Goal: Transaction & Acquisition: Purchase product/service

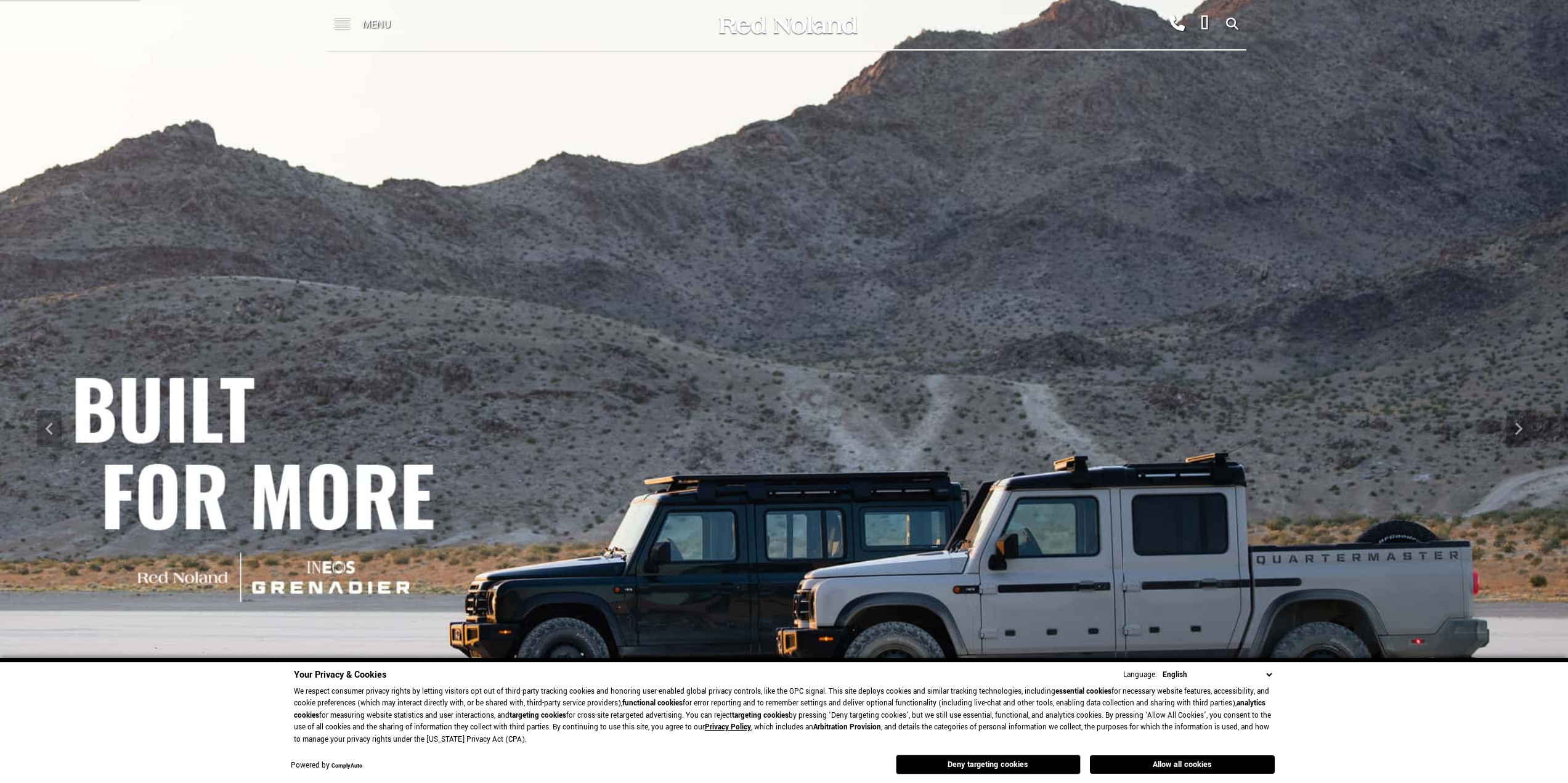
click at [344, 29] on span at bounding box center [342, 25] width 15 height 50
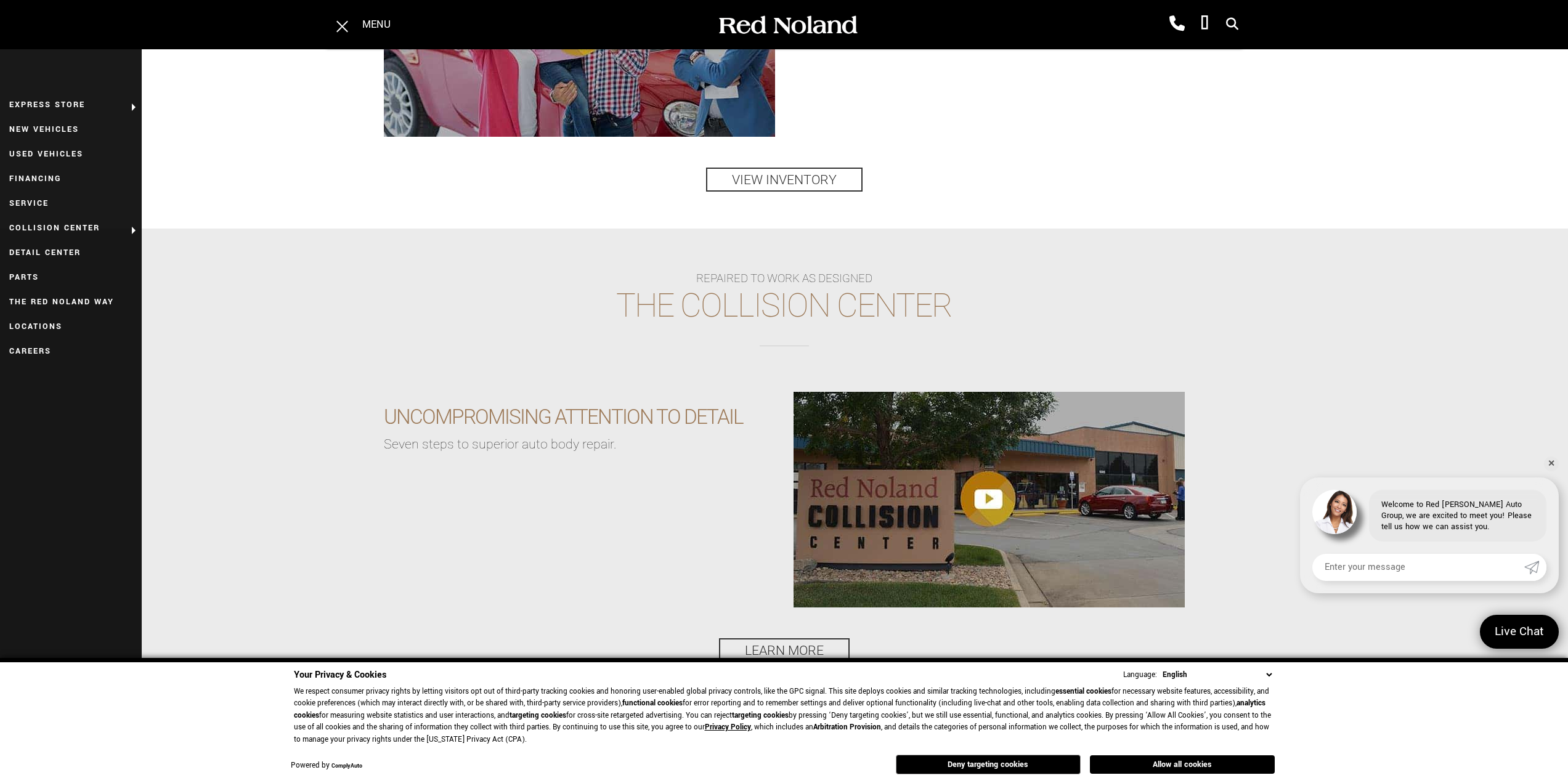
scroll to position [2210, 0]
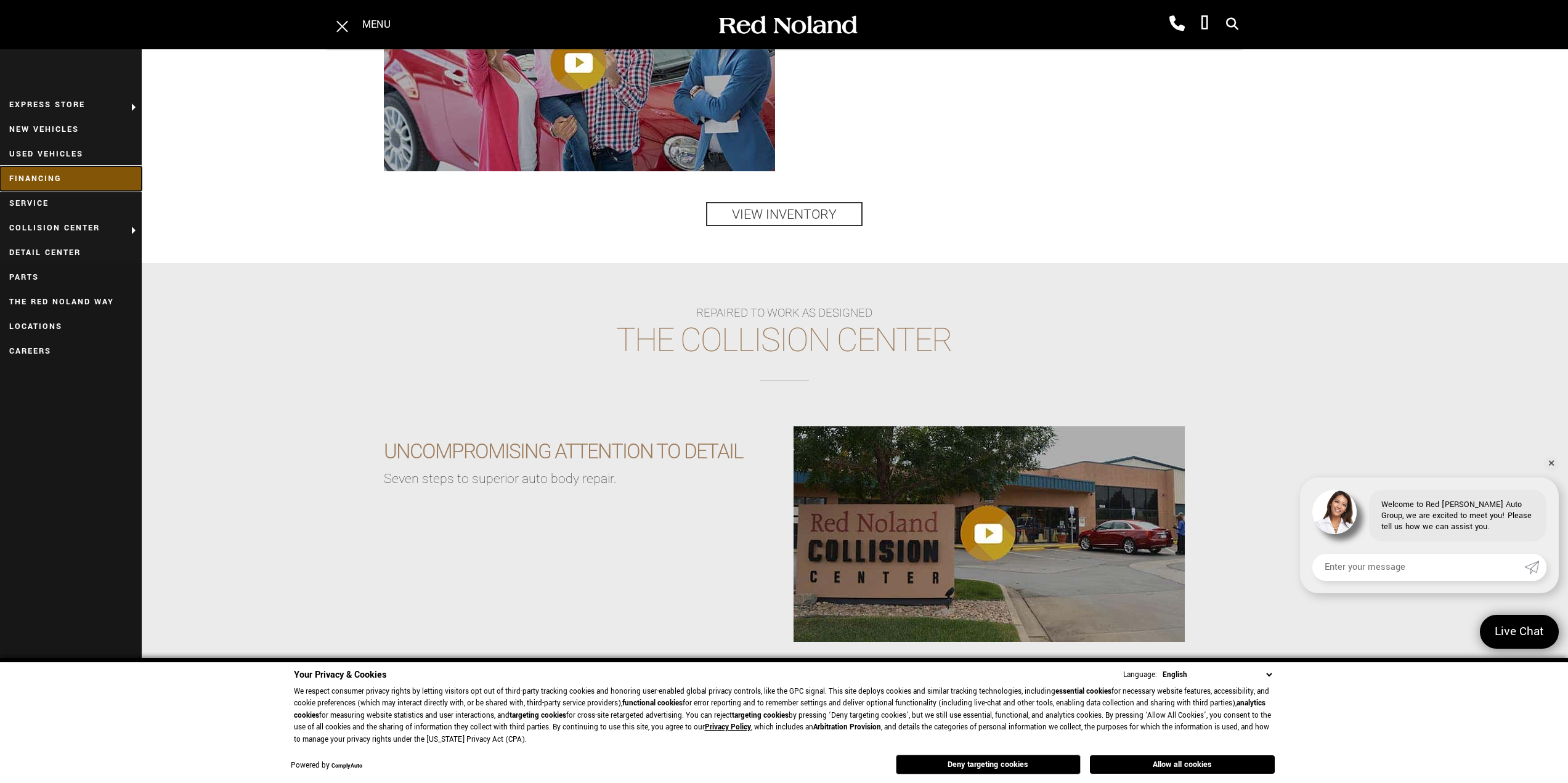
click at [44, 178] on link "Financing" at bounding box center [70, 179] width 142 height 25
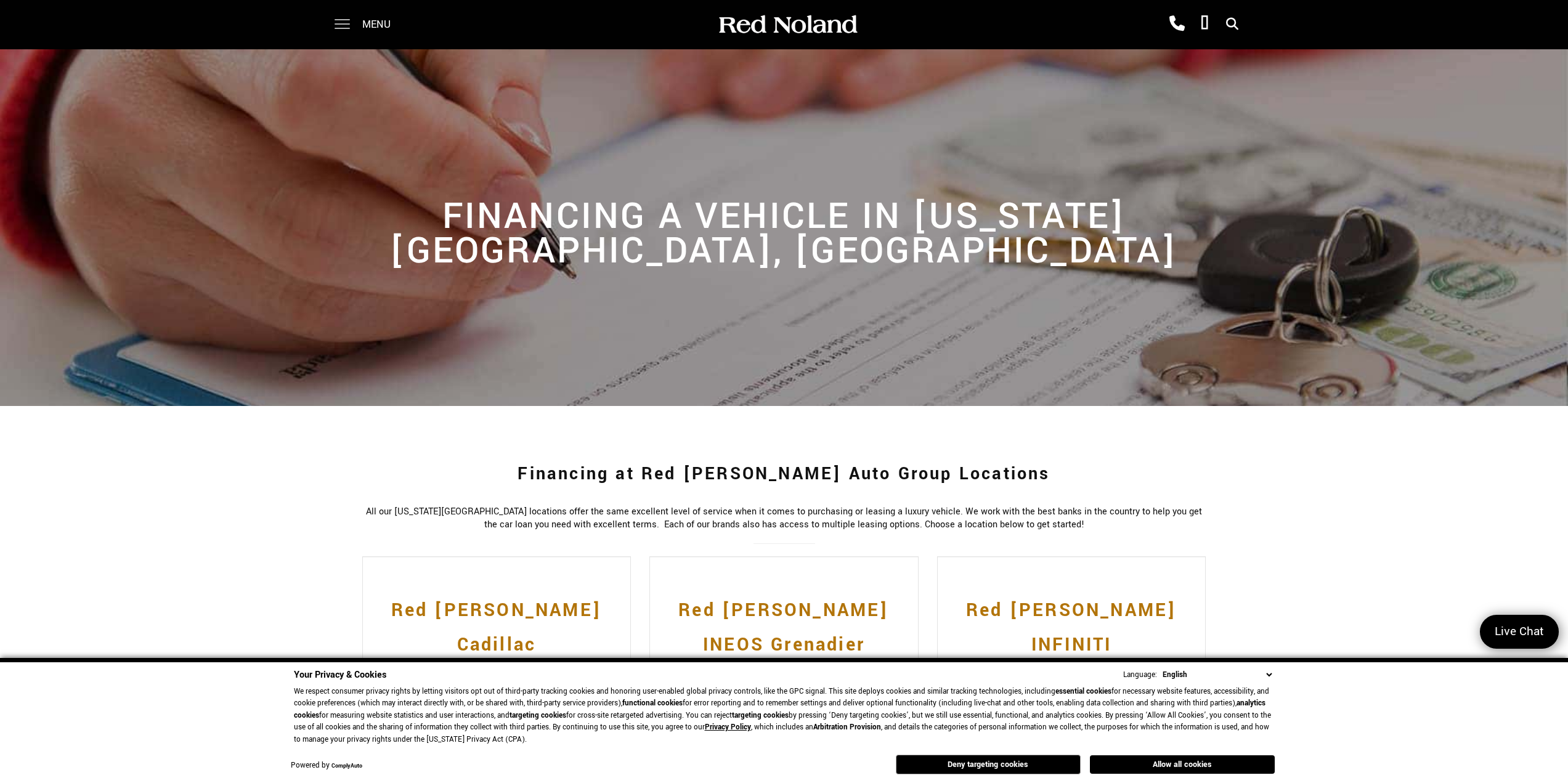
click at [346, 22] on span at bounding box center [342, 25] width 15 height 50
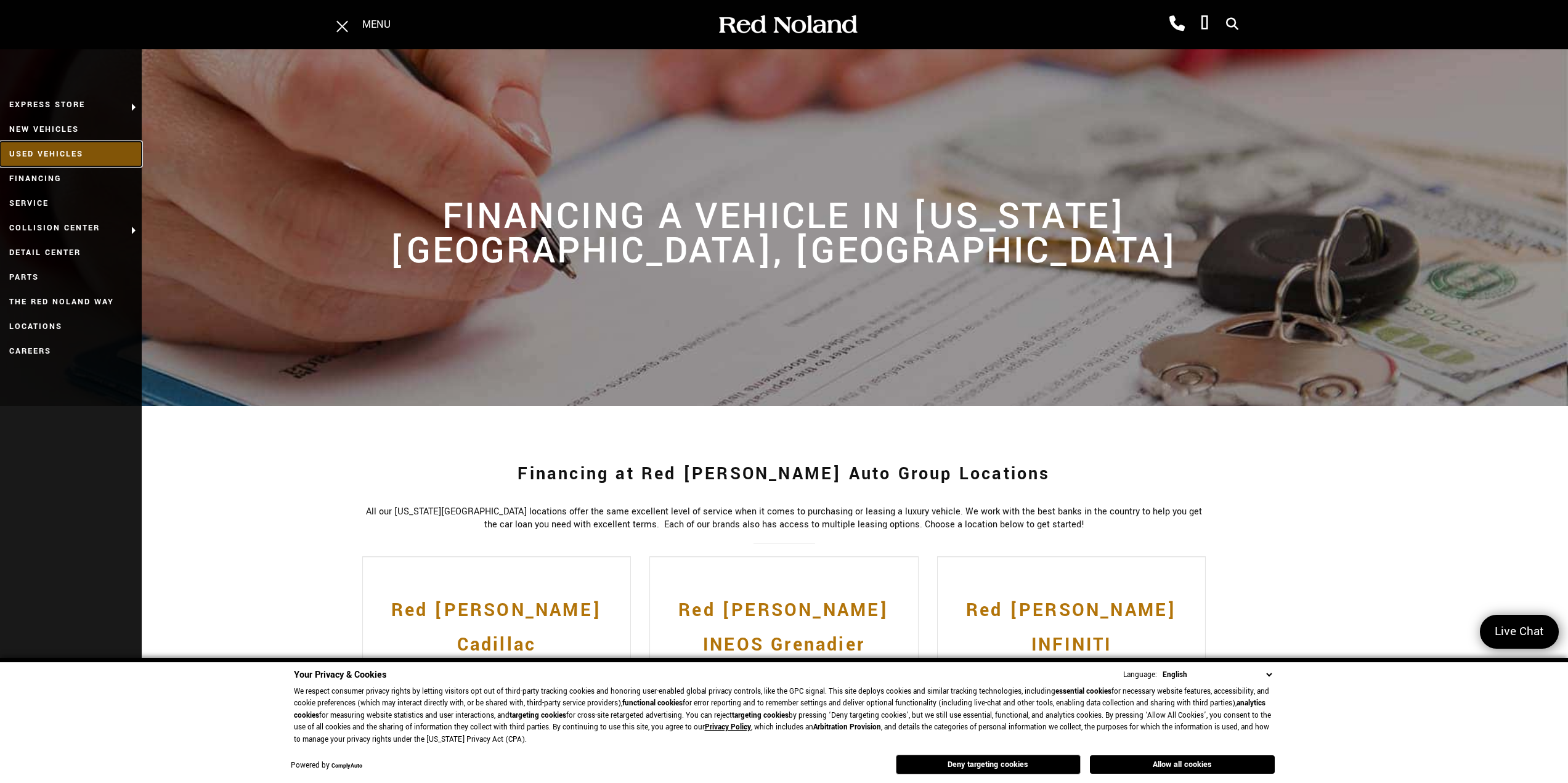
click at [63, 155] on link "Used Vehicles" at bounding box center [70, 154] width 142 height 25
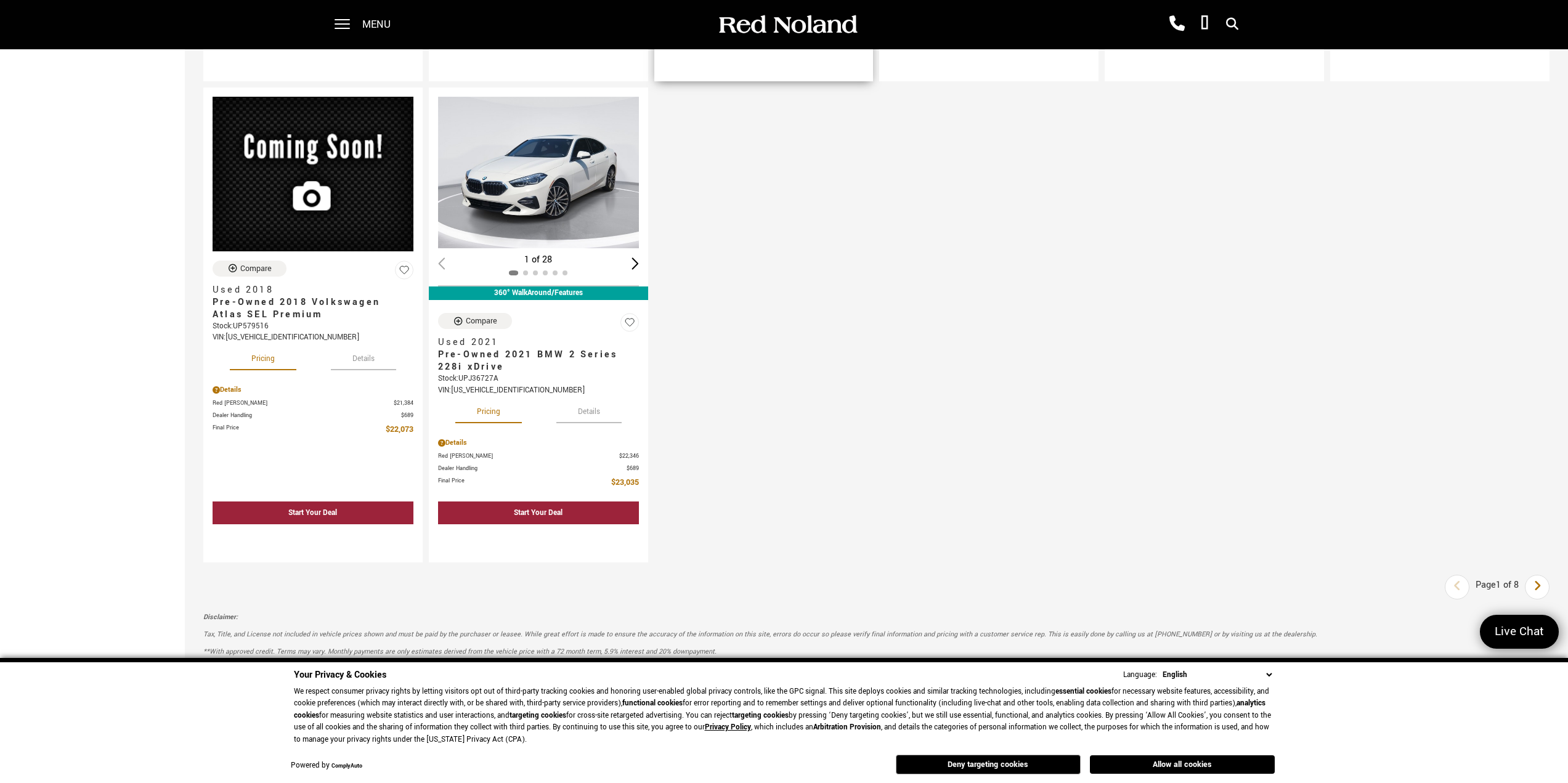
scroll to position [1787, 0]
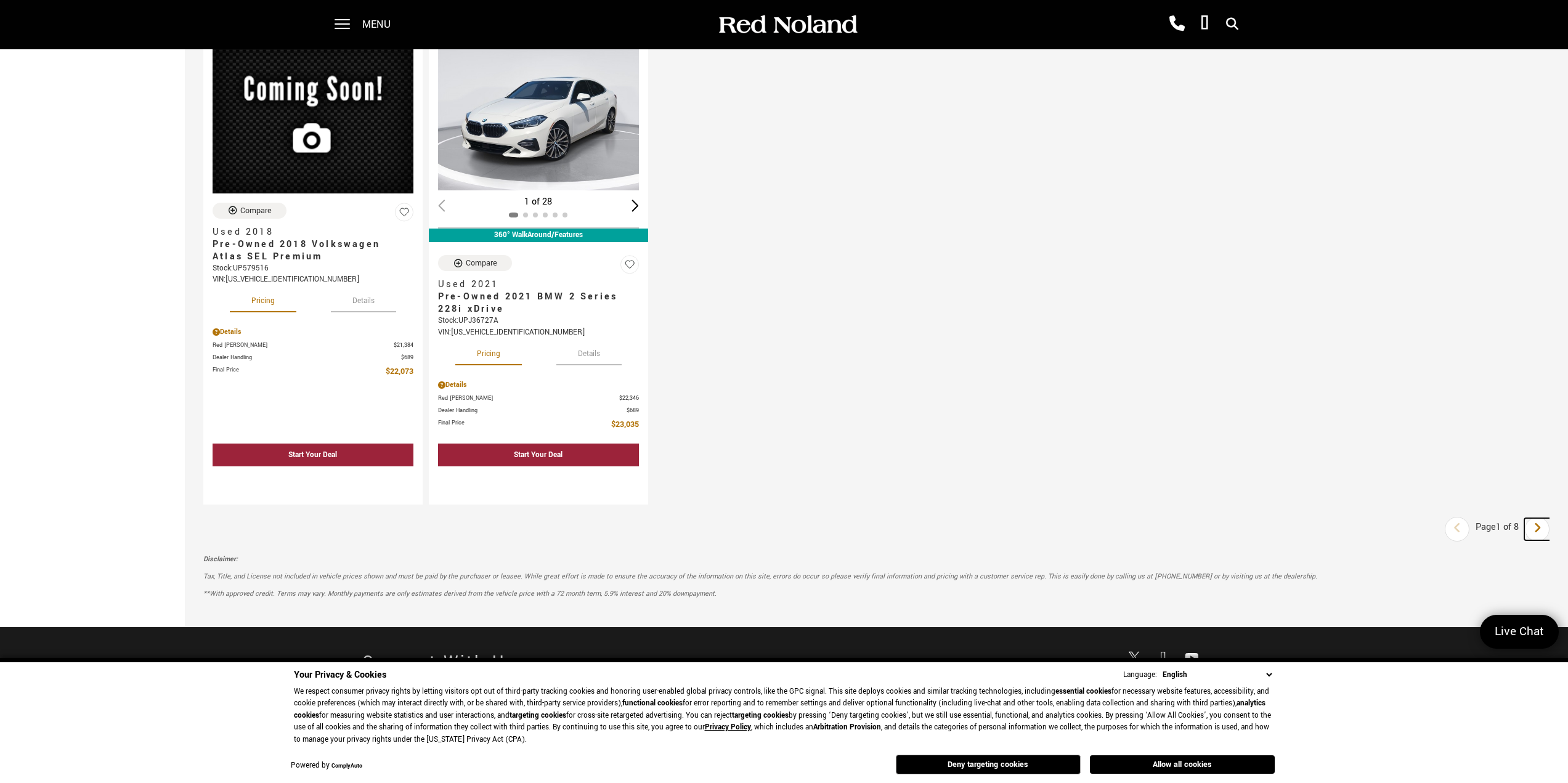
click at [1542, 536] on icon "next page" at bounding box center [1538, 528] width 8 height 20
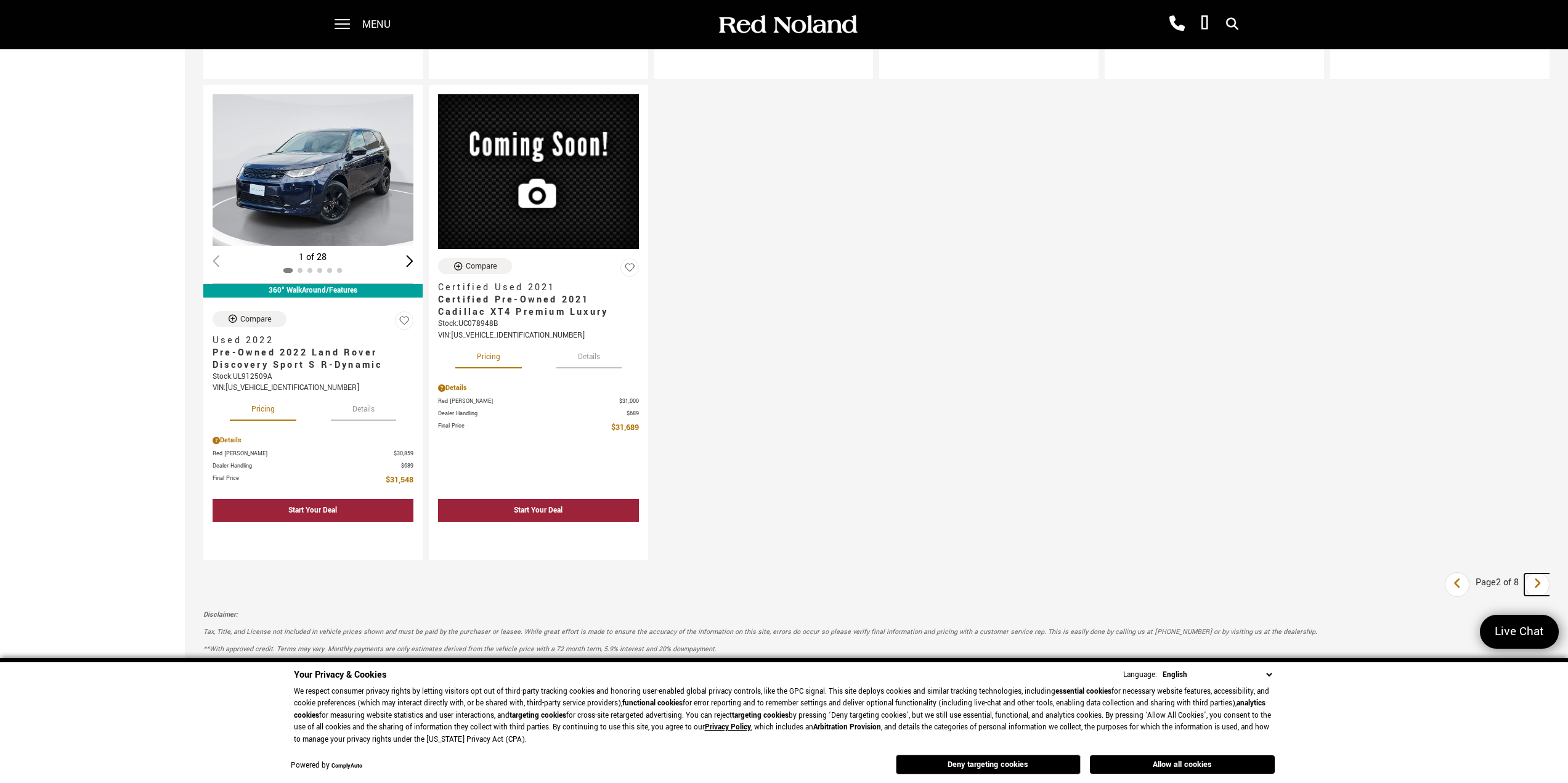
scroll to position [1602, 0]
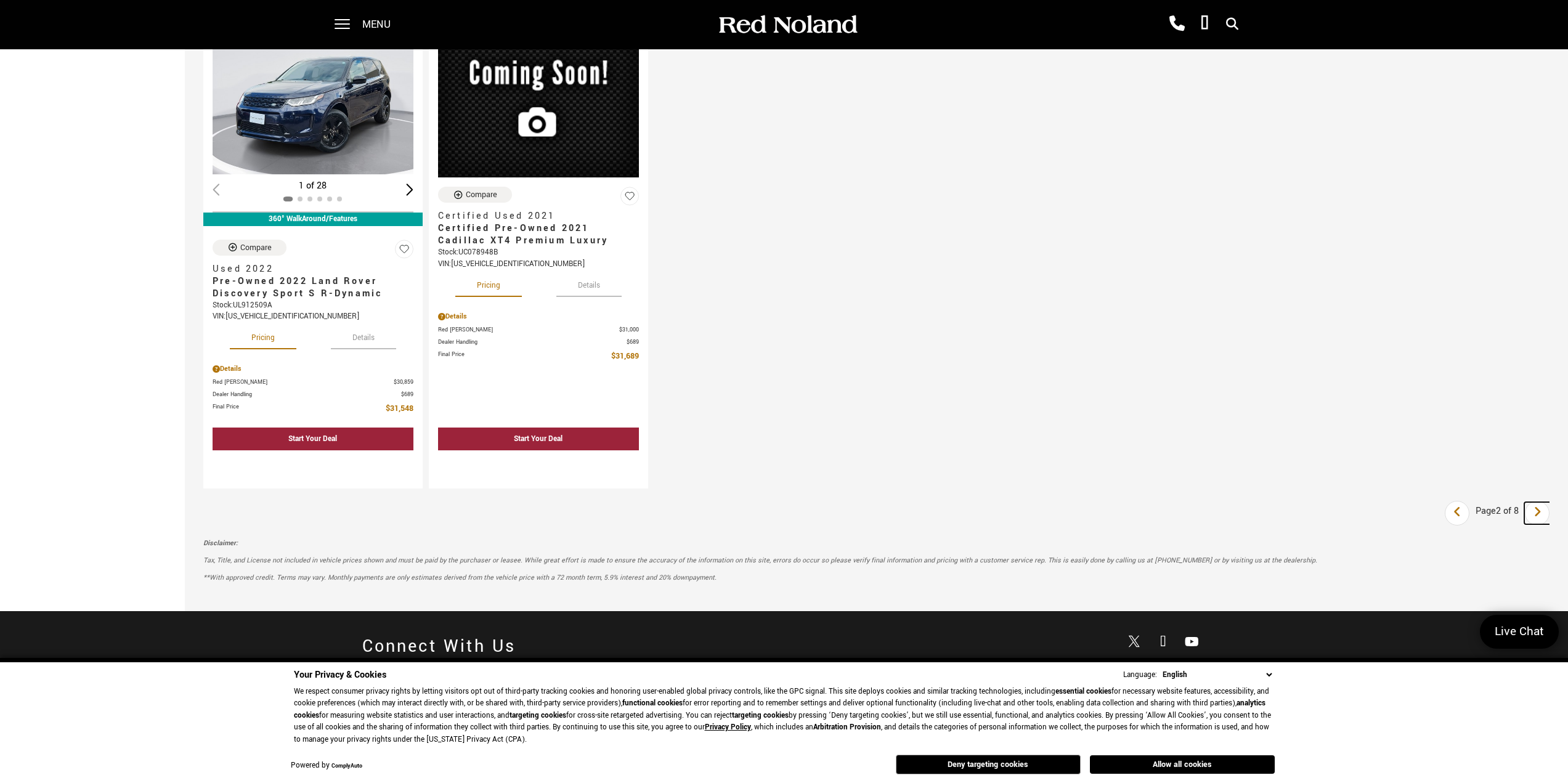
click at [1550, 510] on link "Next" at bounding box center [1537, 513] width 26 height 22
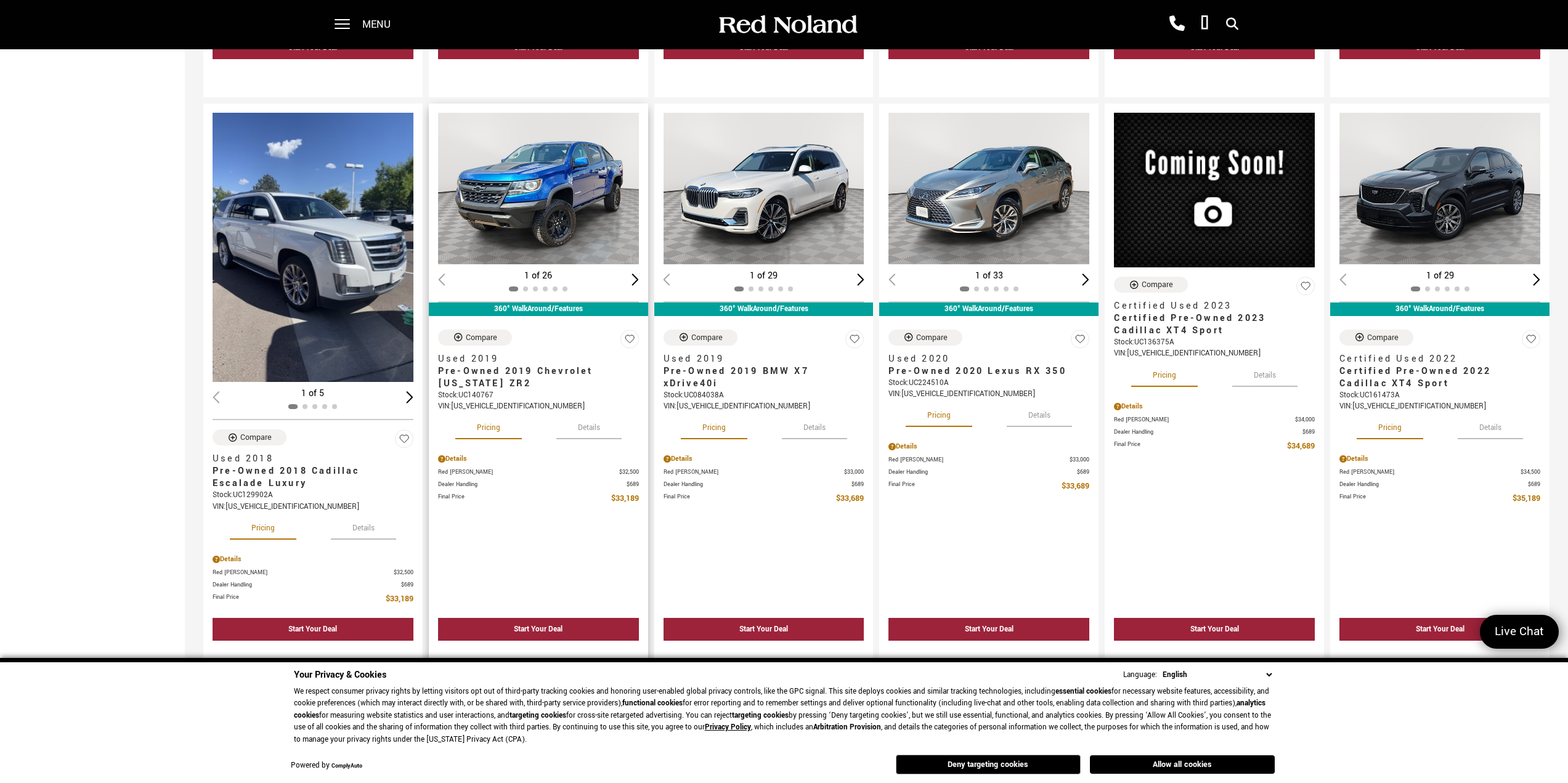
scroll to position [555, 0]
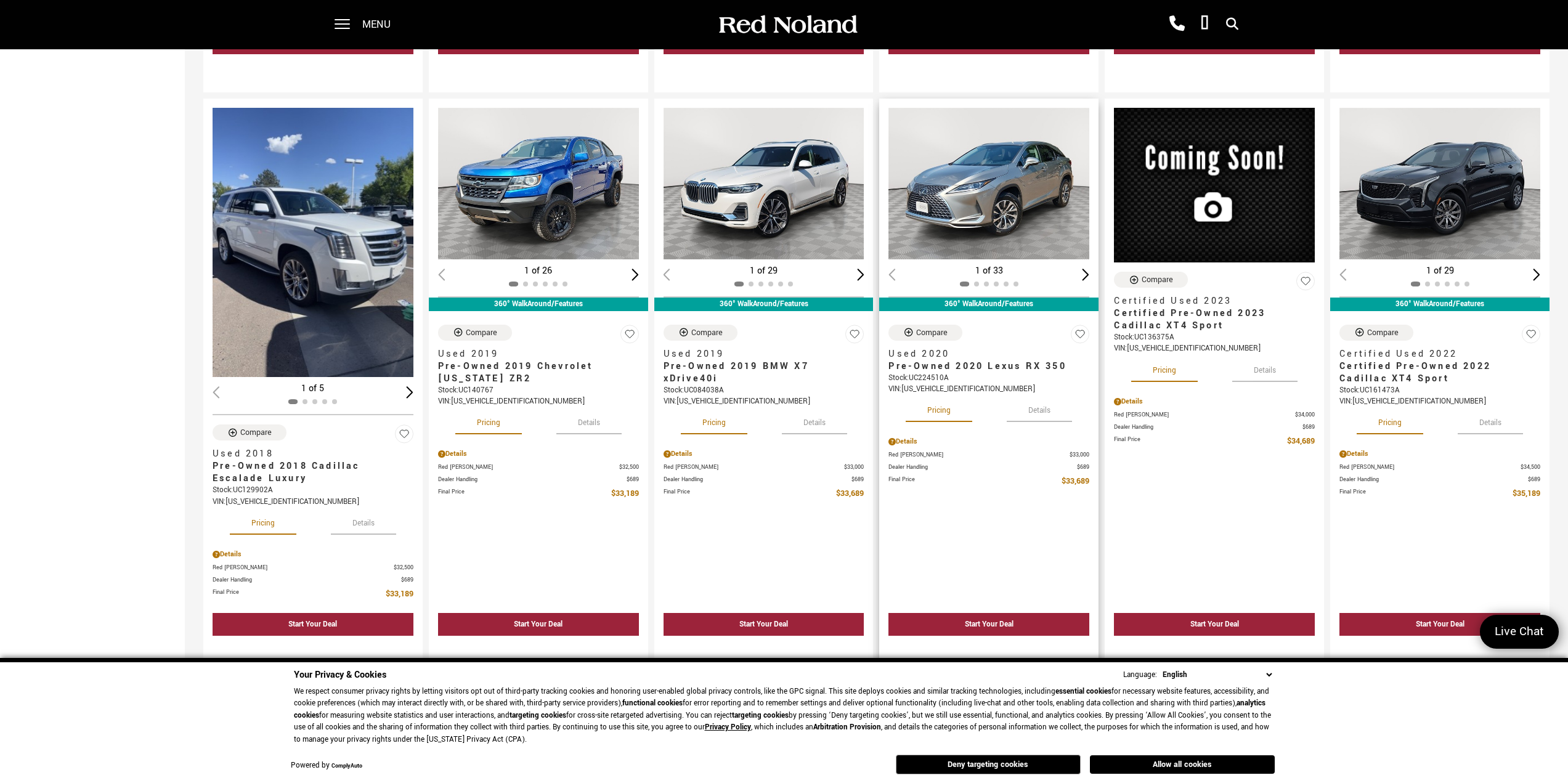
click at [998, 188] on img "1 / 2" at bounding box center [989, 183] width 202 height 151
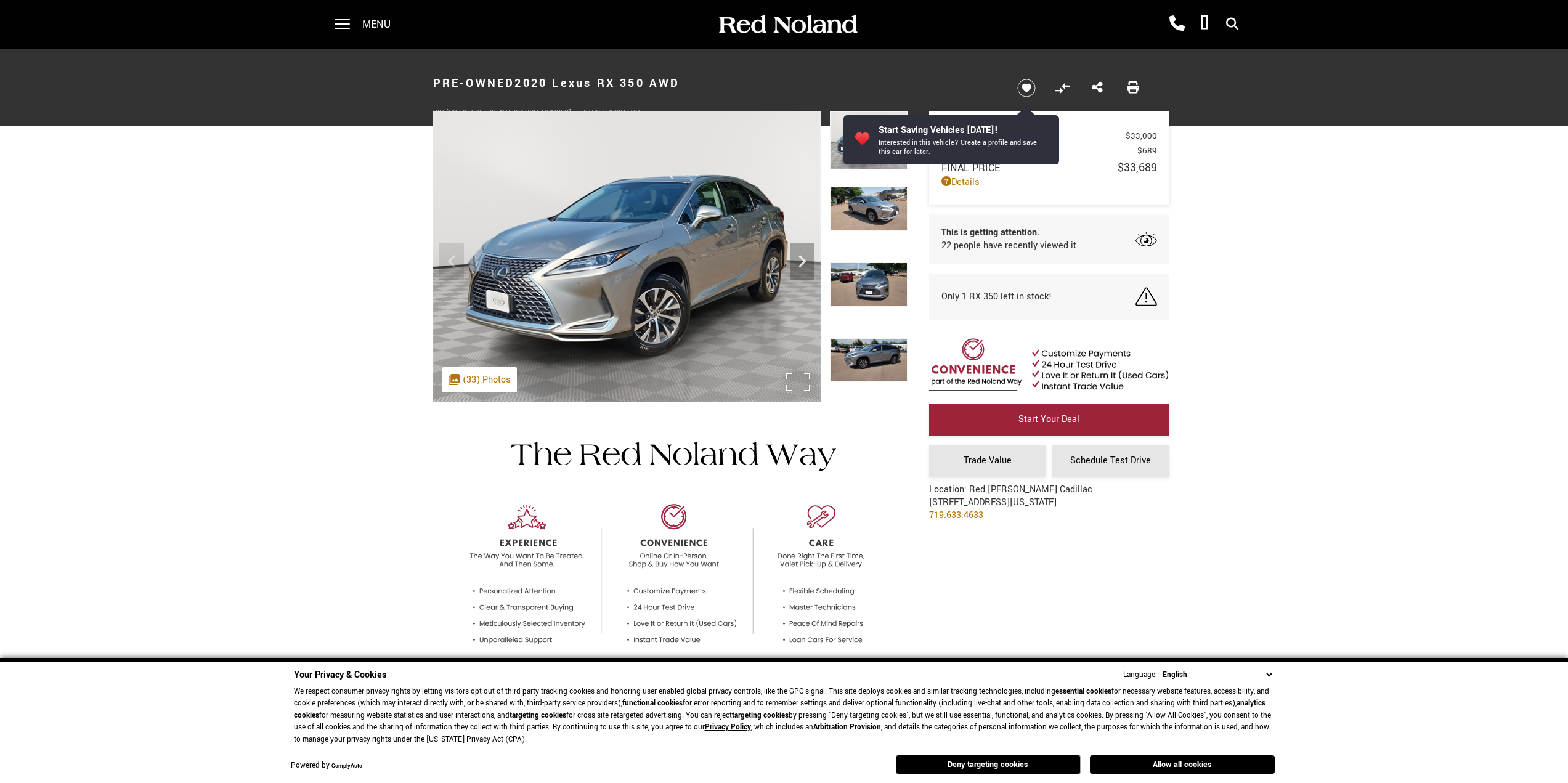
click at [494, 380] on div ".cls-1, .cls-3 { fill: #c50033; } .cls-1 { clip-rule: evenodd; } .cls-2 { clip-…" at bounding box center [479, 380] width 74 height 26
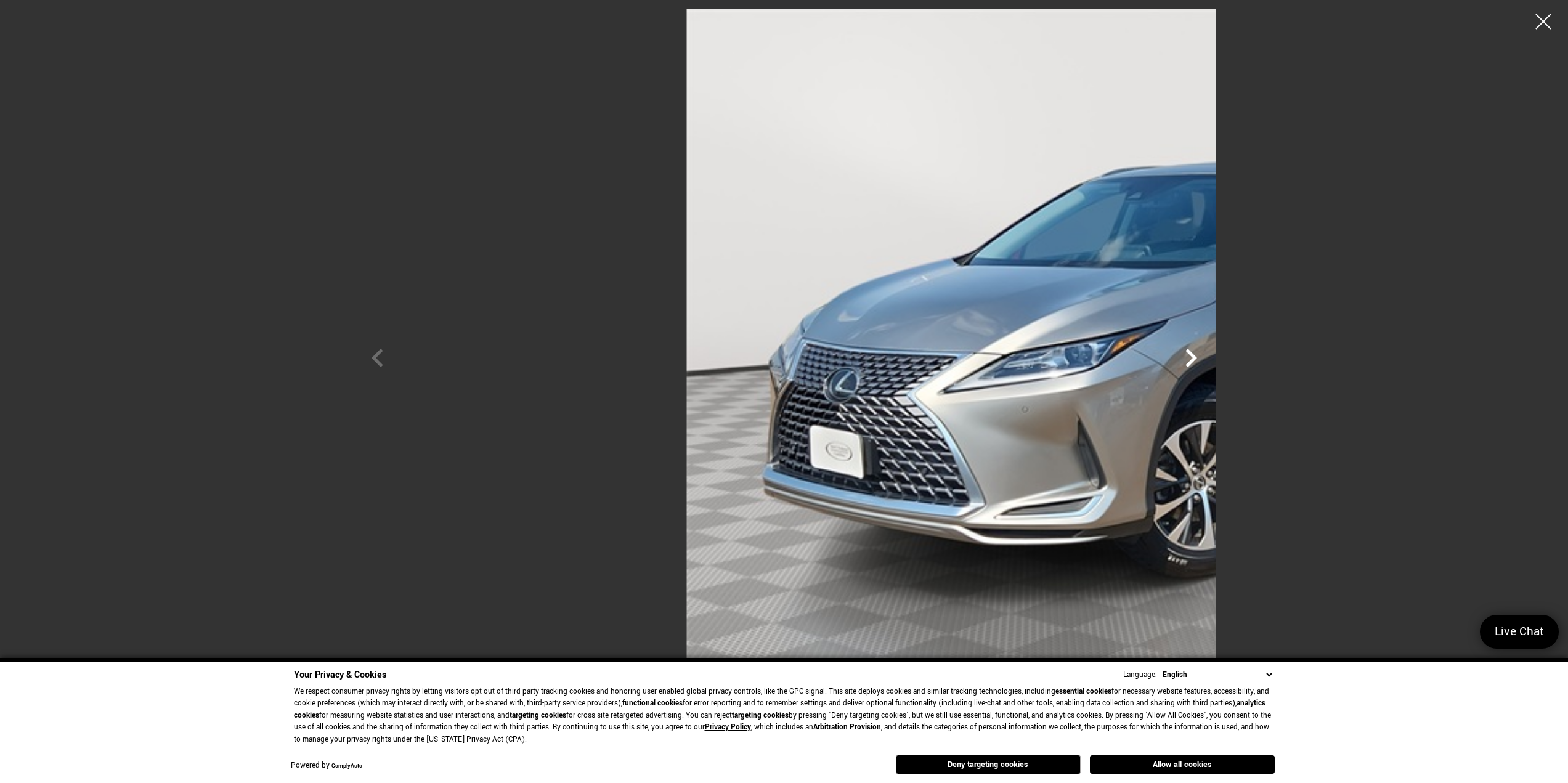
click at [1209, 359] on icon "Next" at bounding box center [1191, 358] width 37 height 37
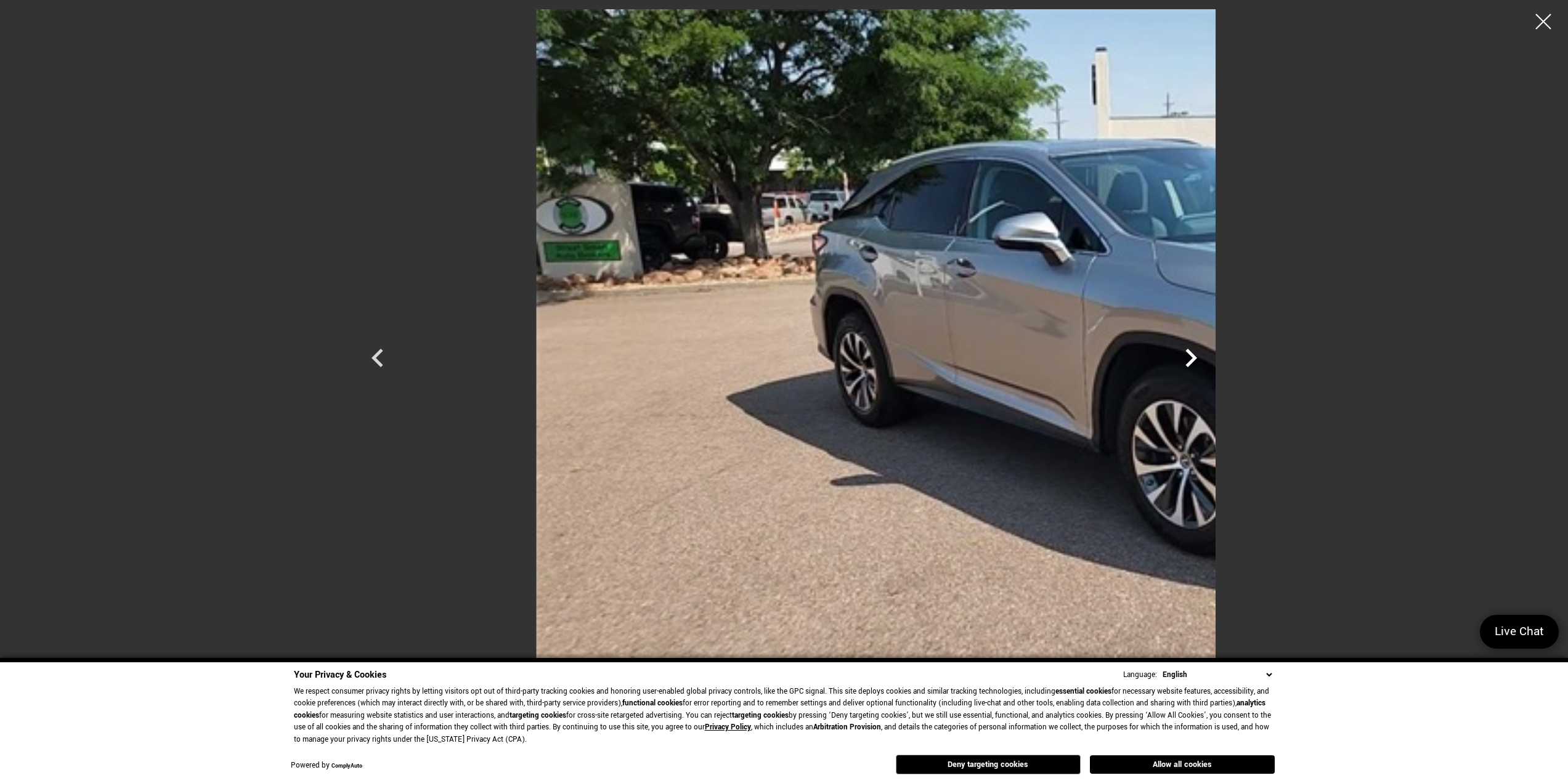
click at [1209, 359] on icon "Next" at bounding box center [1191, 358] width 37 height 37
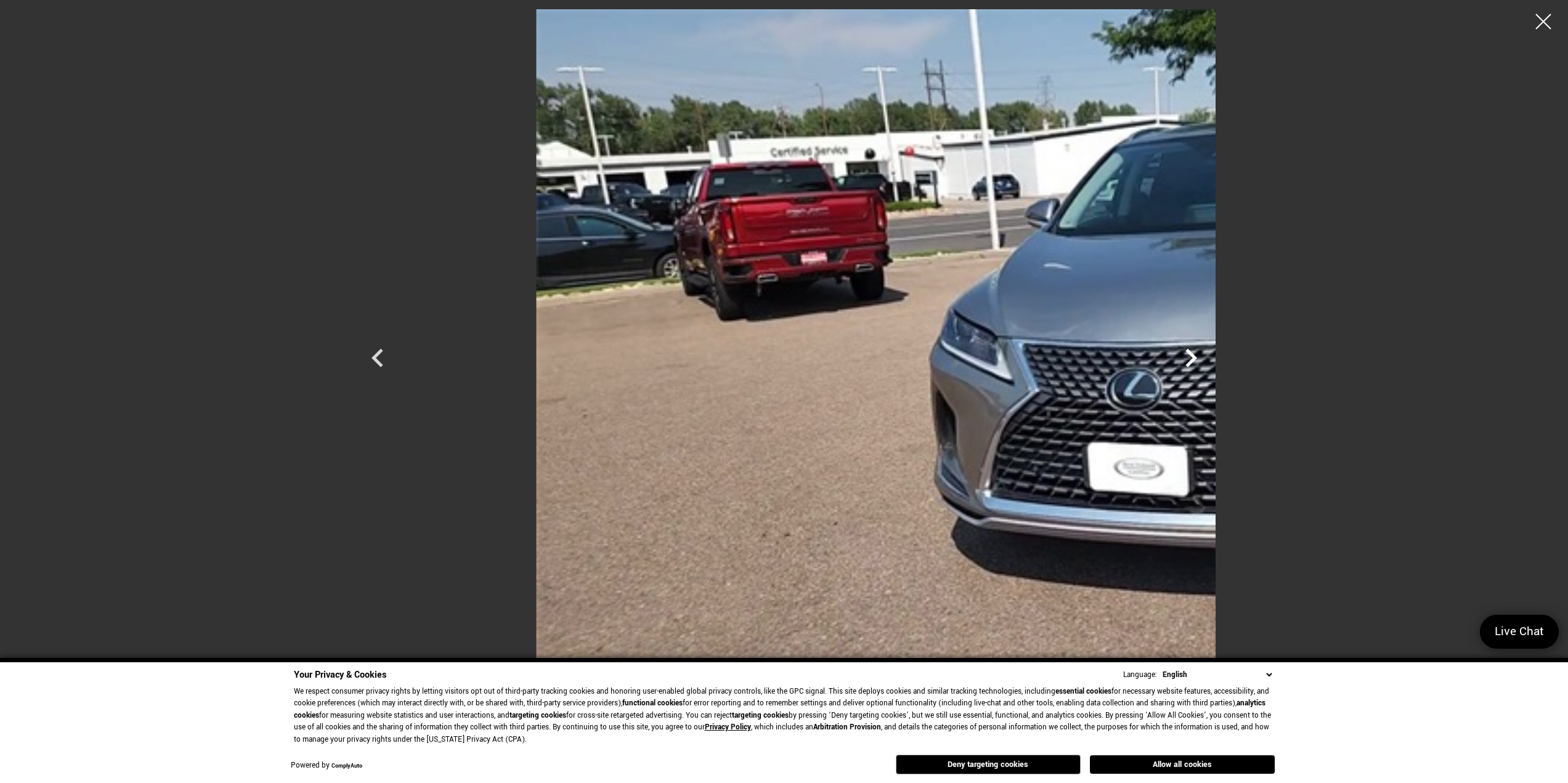
click at [1209, 359] on icon "Next" at bounding box center [1191, 358] width 37 height 37
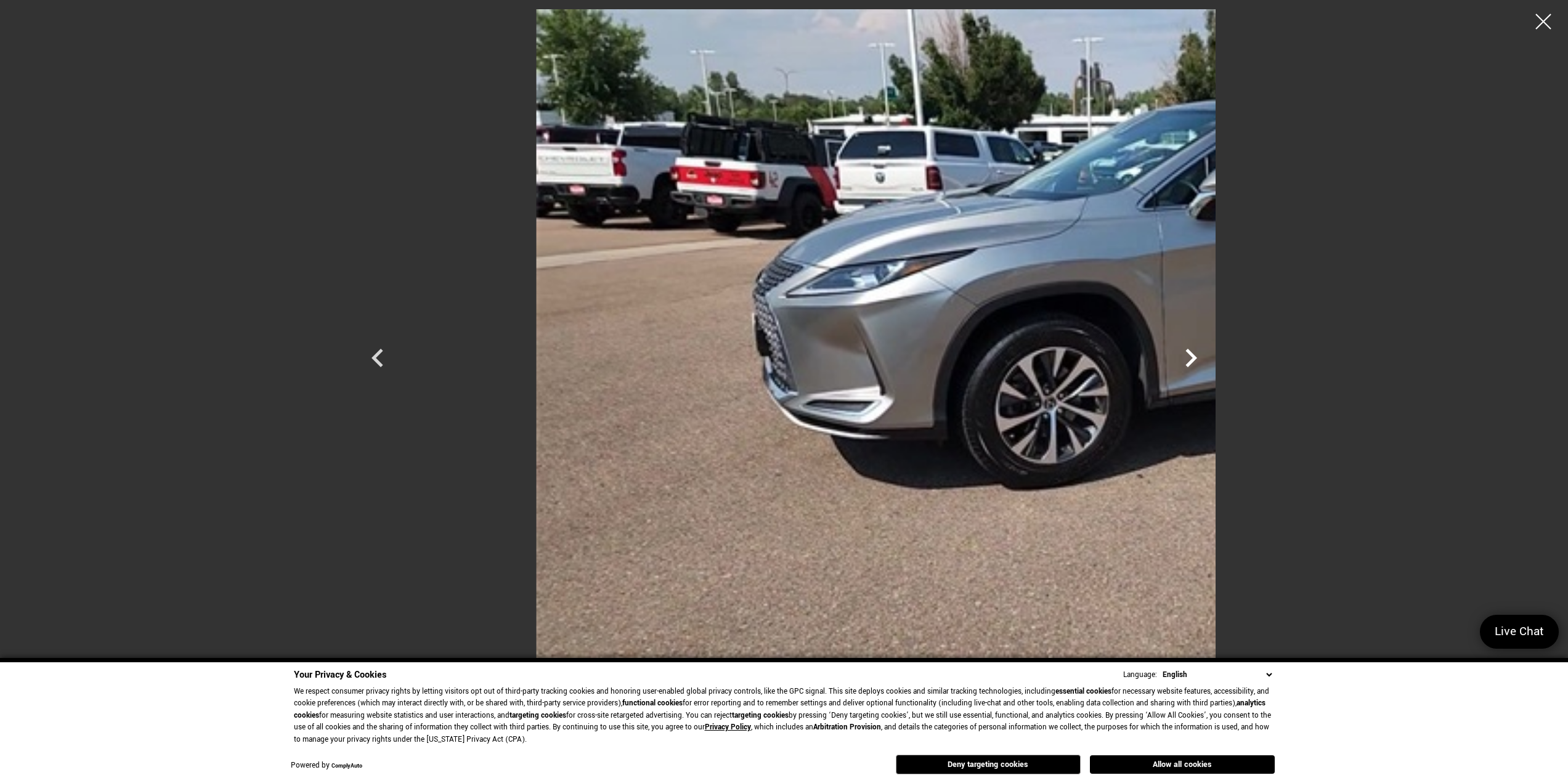
click at [1209, 359] on icon "Next" at bounding box center [1191, 358] width 37 height 37
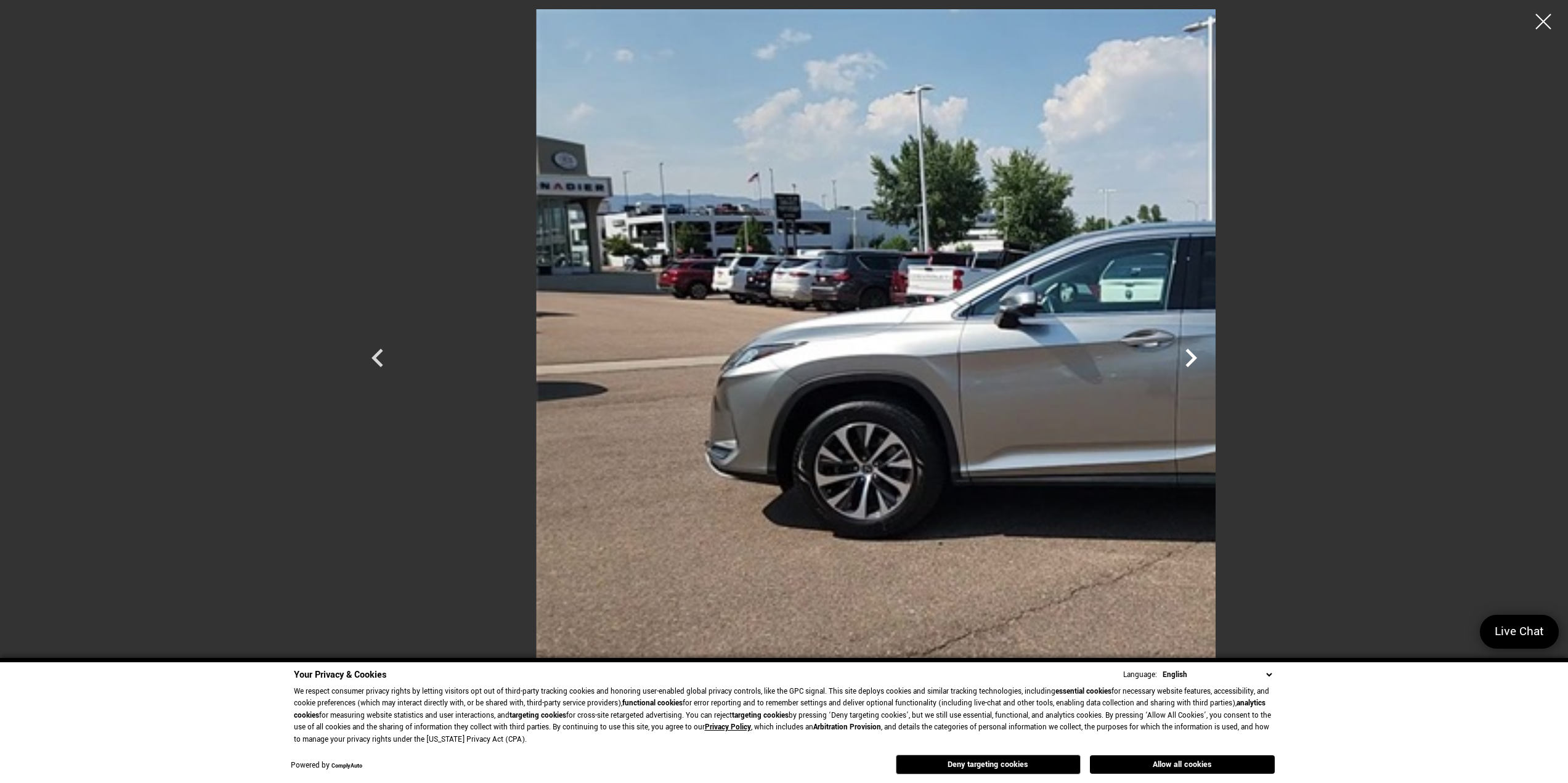
click at [1209, 359] on icon "Next" at bounding box center [1191, 358] width 37 height 37
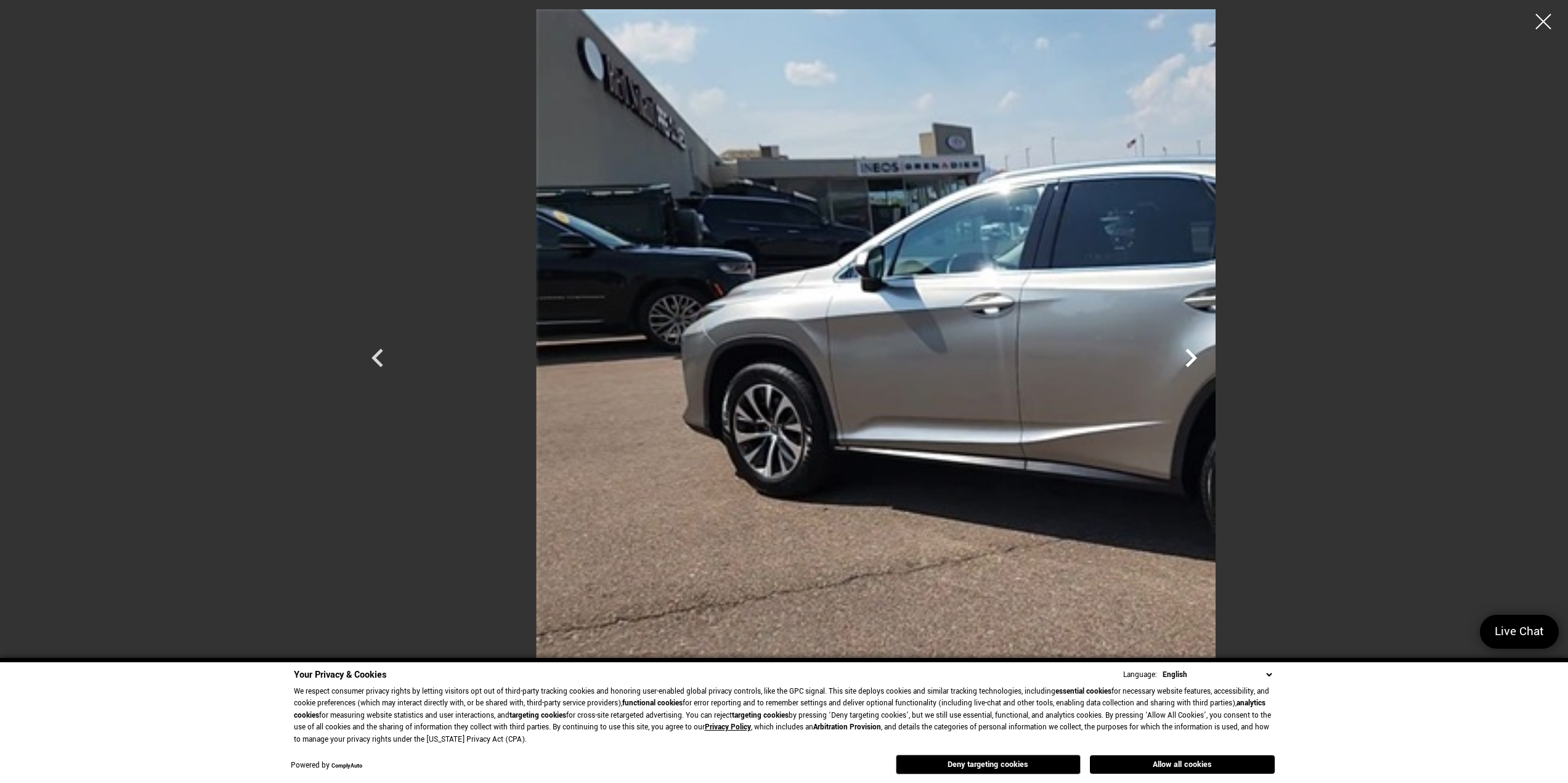
click at [1209, 359] on icon "Next" at bounding box center [1191, 358] width 37 height 37
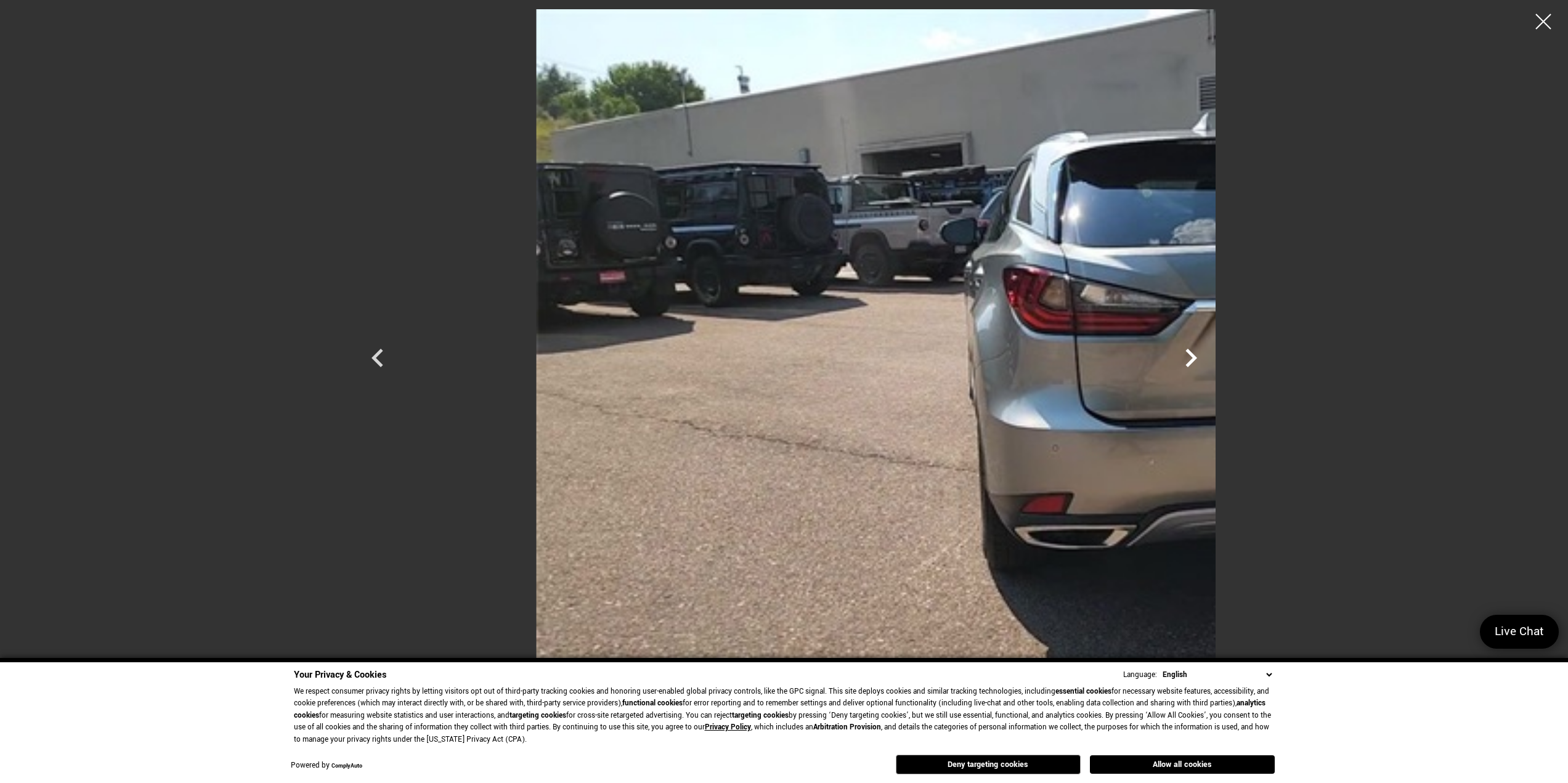
click at [1209, 359] on icon "Next" at bounding box center [1191, 358] width 37 height 37
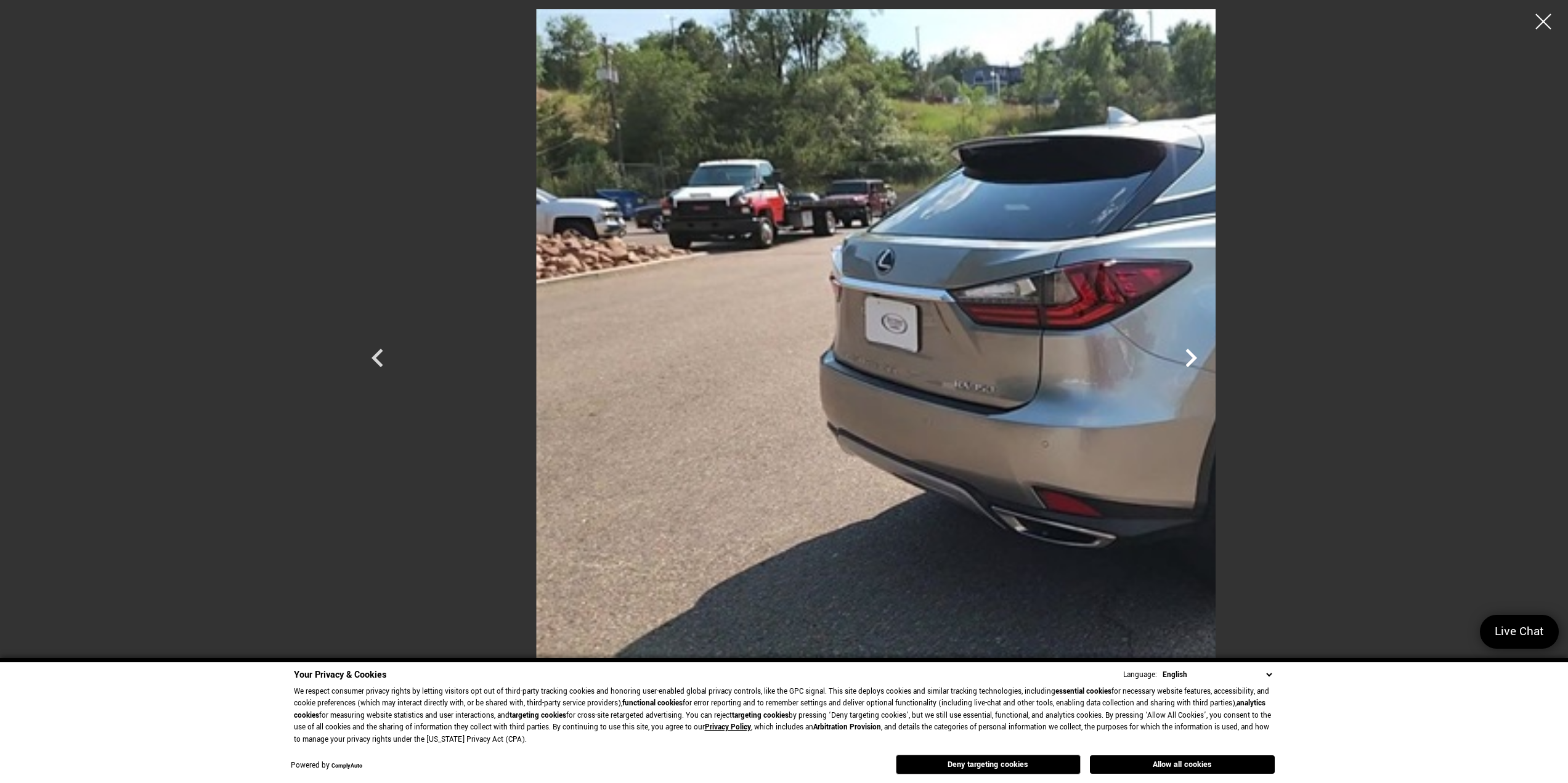
click at [1209, 359] on icon "Next" at bounding box center [1191, 358] width 37 height 37
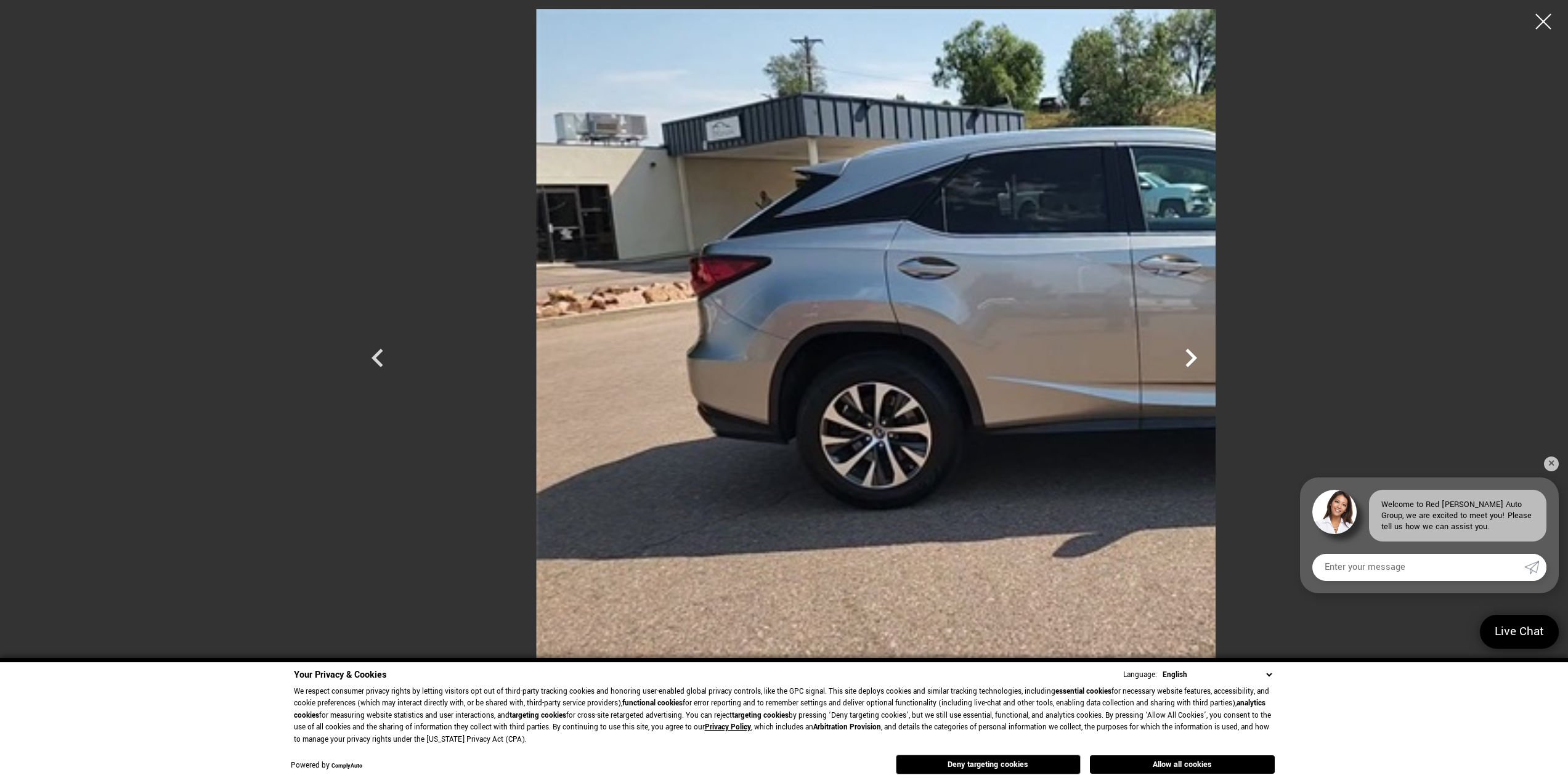
click at [1209, 359] on icon "Next" at bounding box center [1191, 358] width 37 height 37
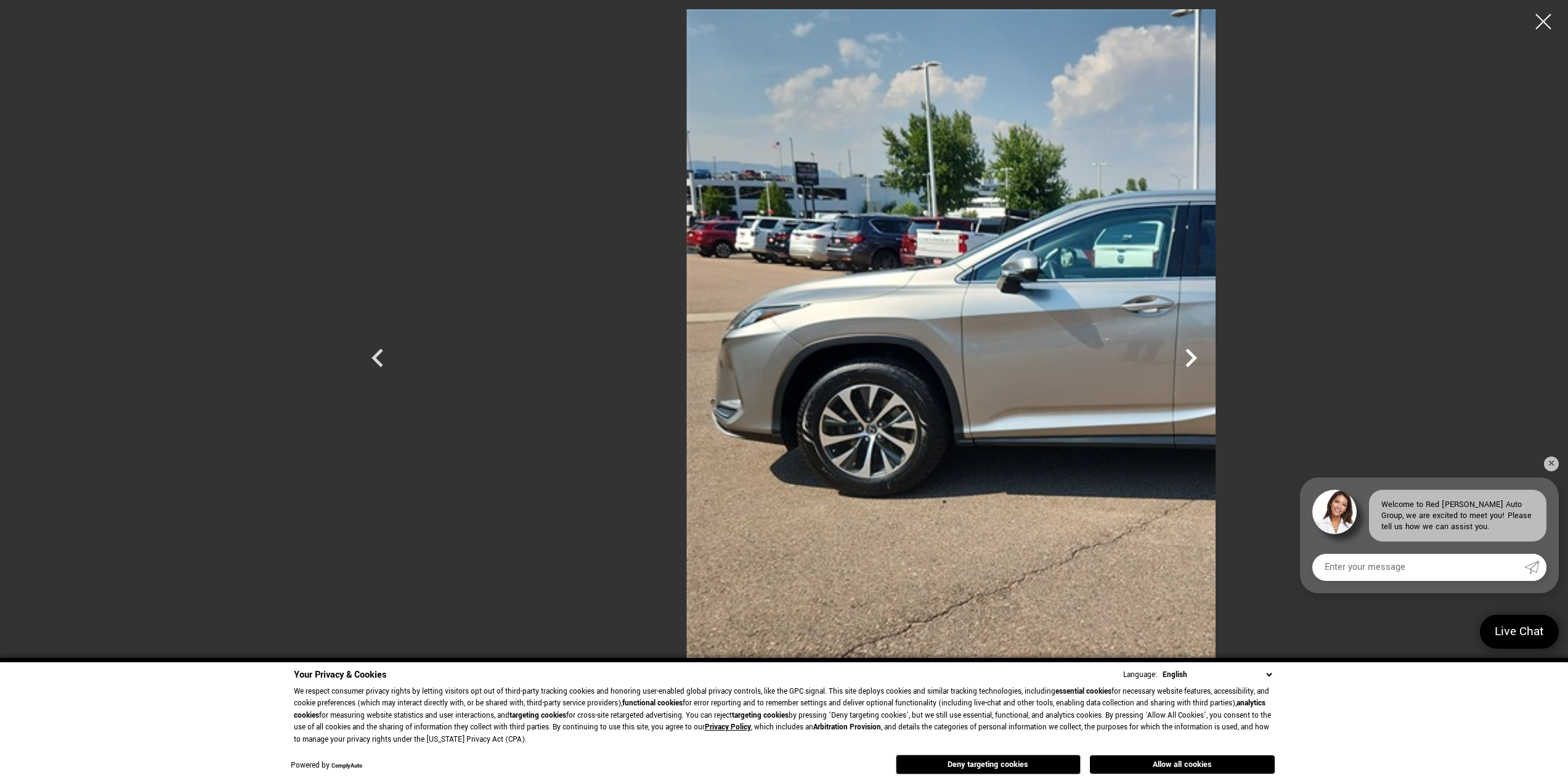
click at [1209, 359] on icon "Next" at bounding box center [1191, 358] width 37 height 37
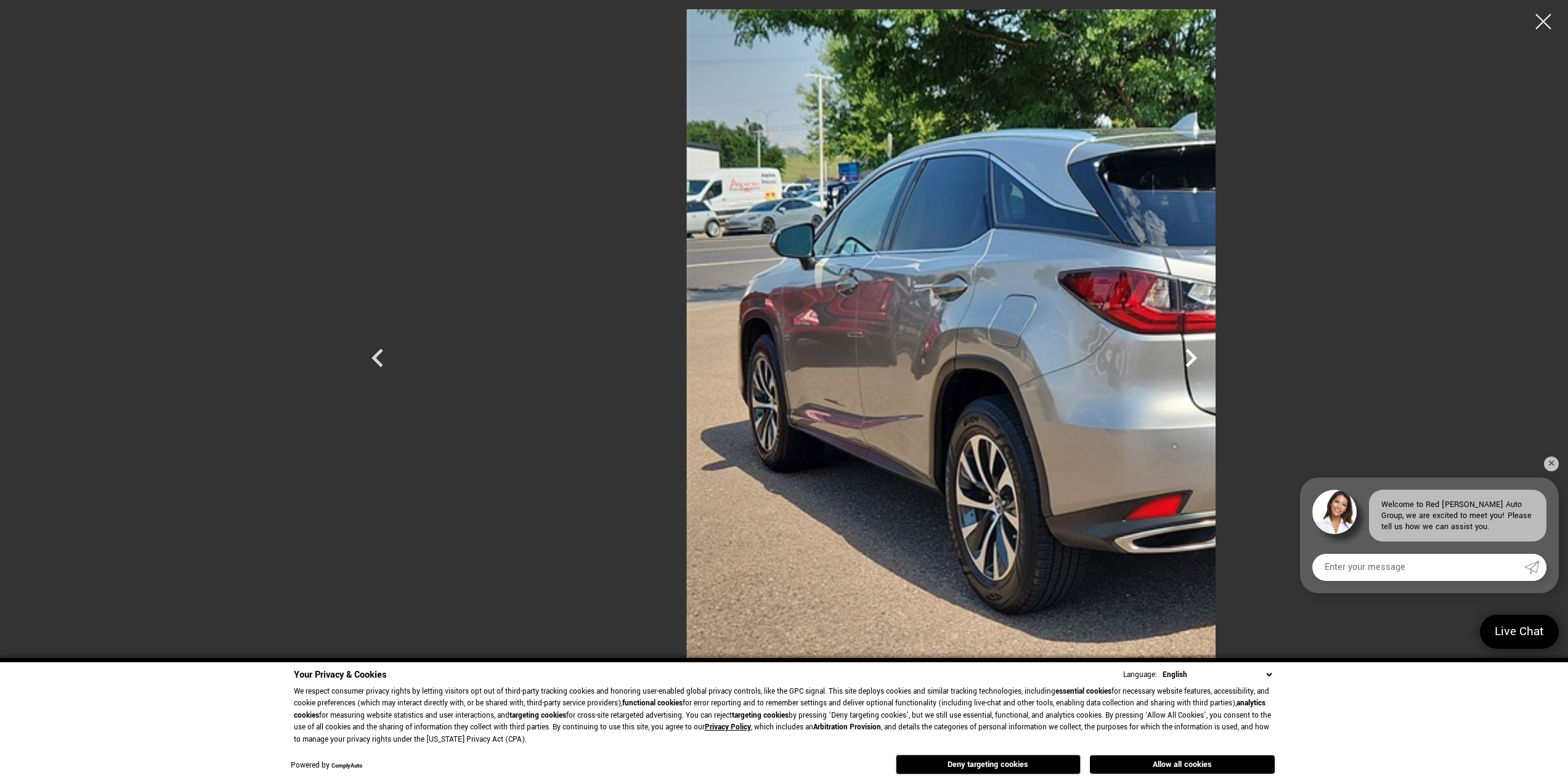
click at [1209, 359] on icon "Next" at bounding box center [1191, 358] width 37 height 37
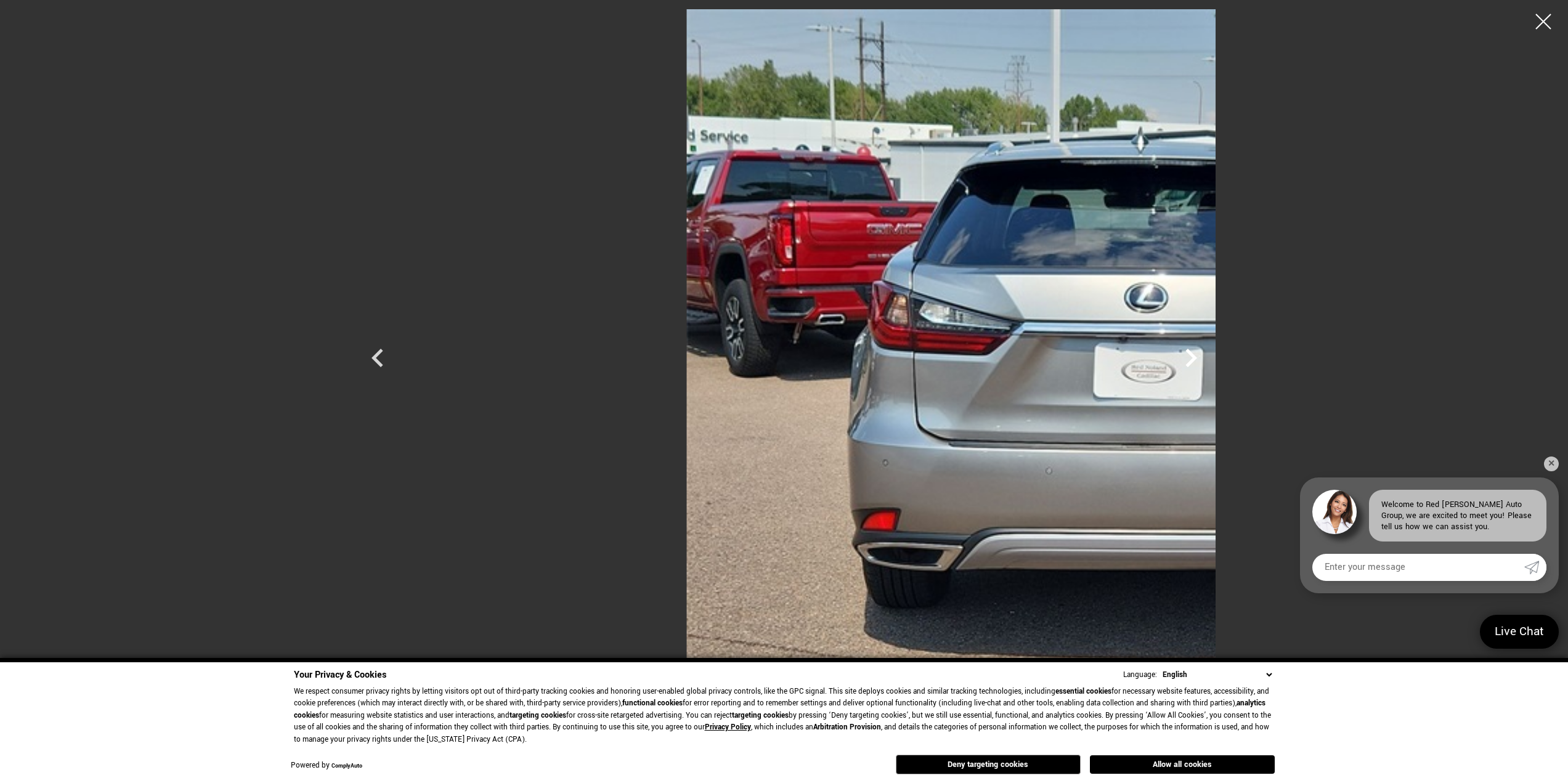
click at [1209, 359] on icon "Next" at bounding box center [1191, 358] width 37 height 37
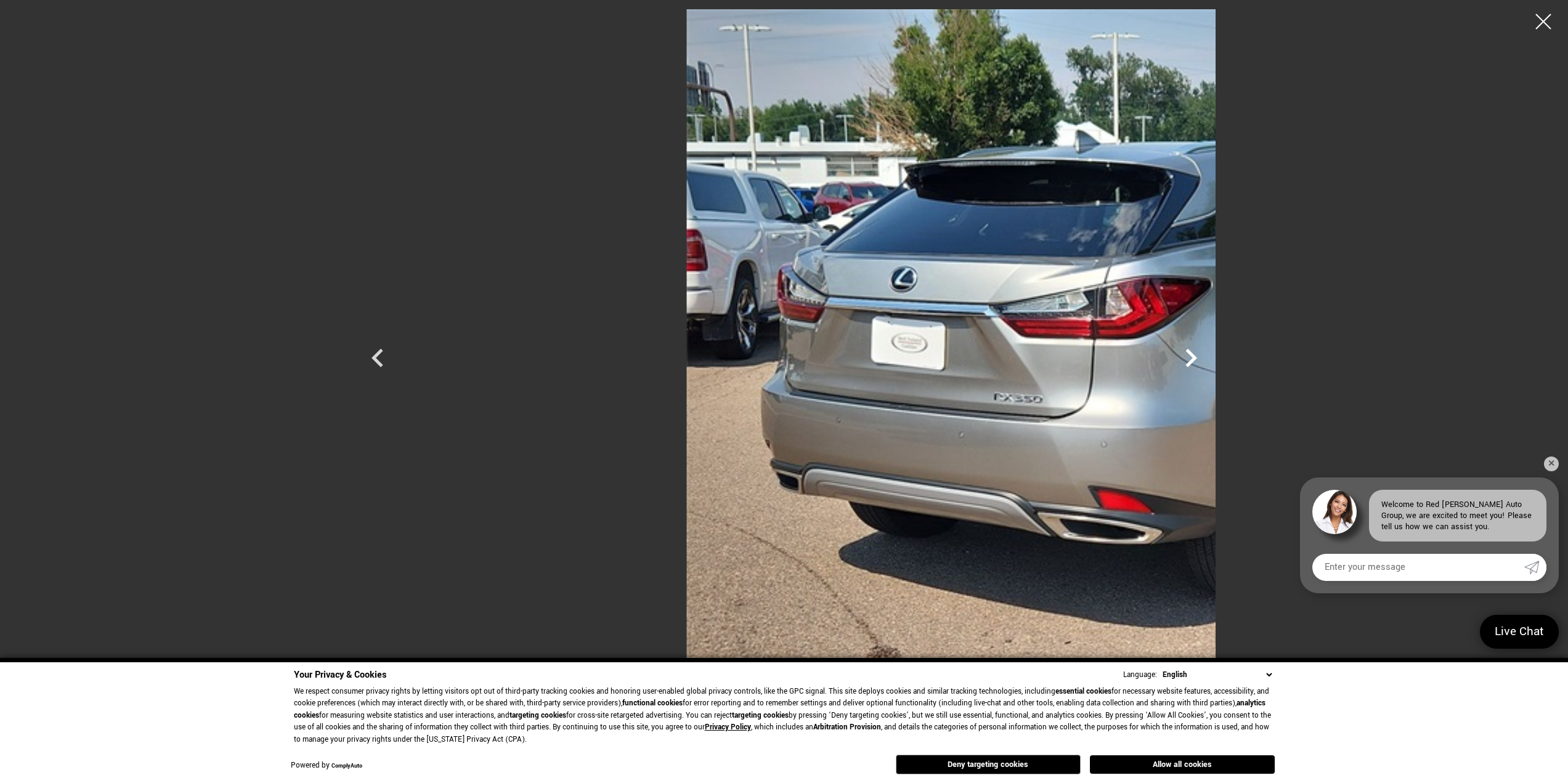
click at [1209, 359] on icon "Next" at bounding box center [1191, 358] width 37 height 37
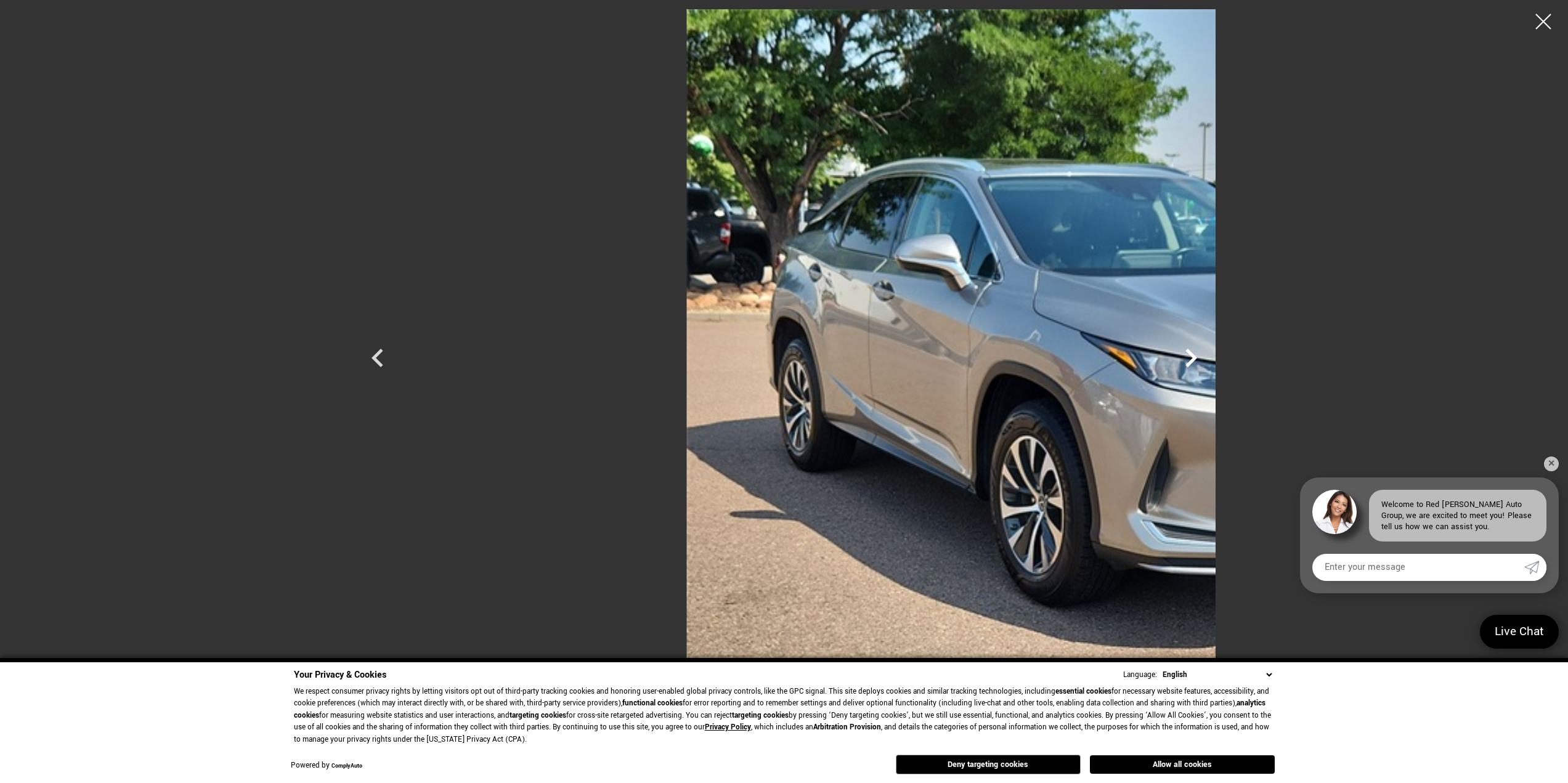
click at [1209, 359] on icon "Next" at bounding box center [1191, 358] width 37 height 37
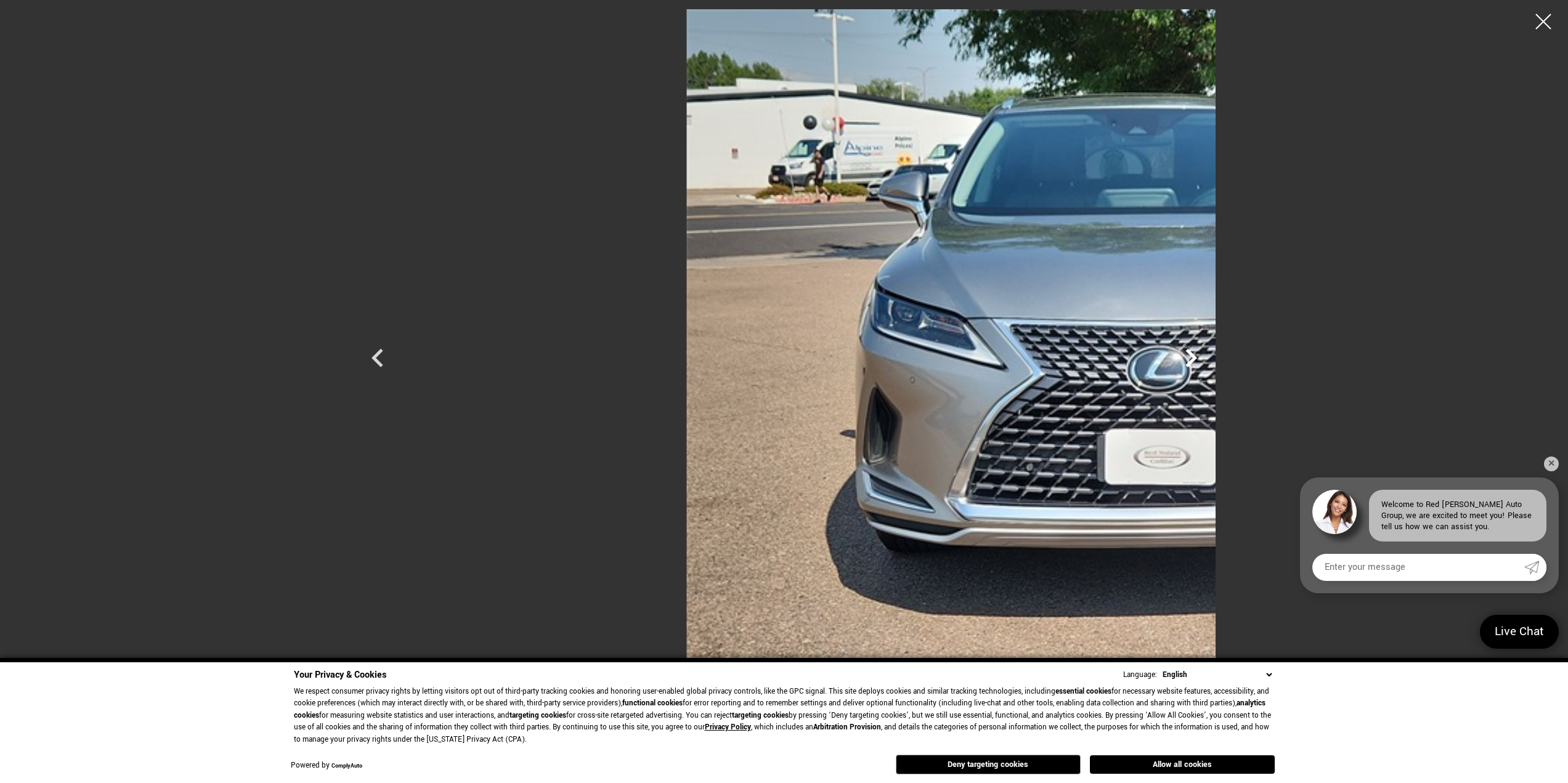
click at [1209, 359] on icon "Next" at bounding box center [1191, 358] width 37 height 37
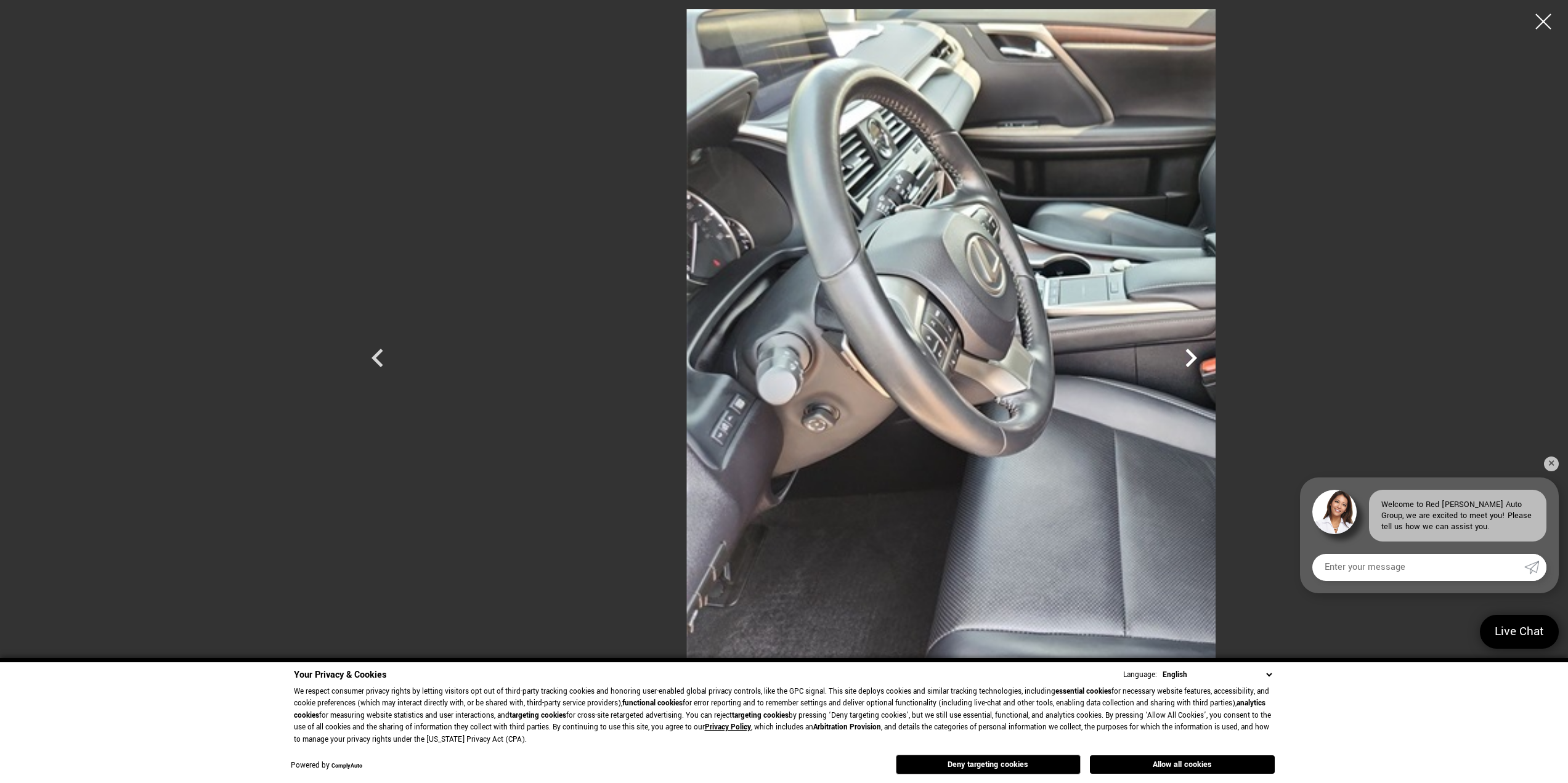
click at [1209, 359] on icon "Next" at bounding box center [1191, 358] width 37 height 37
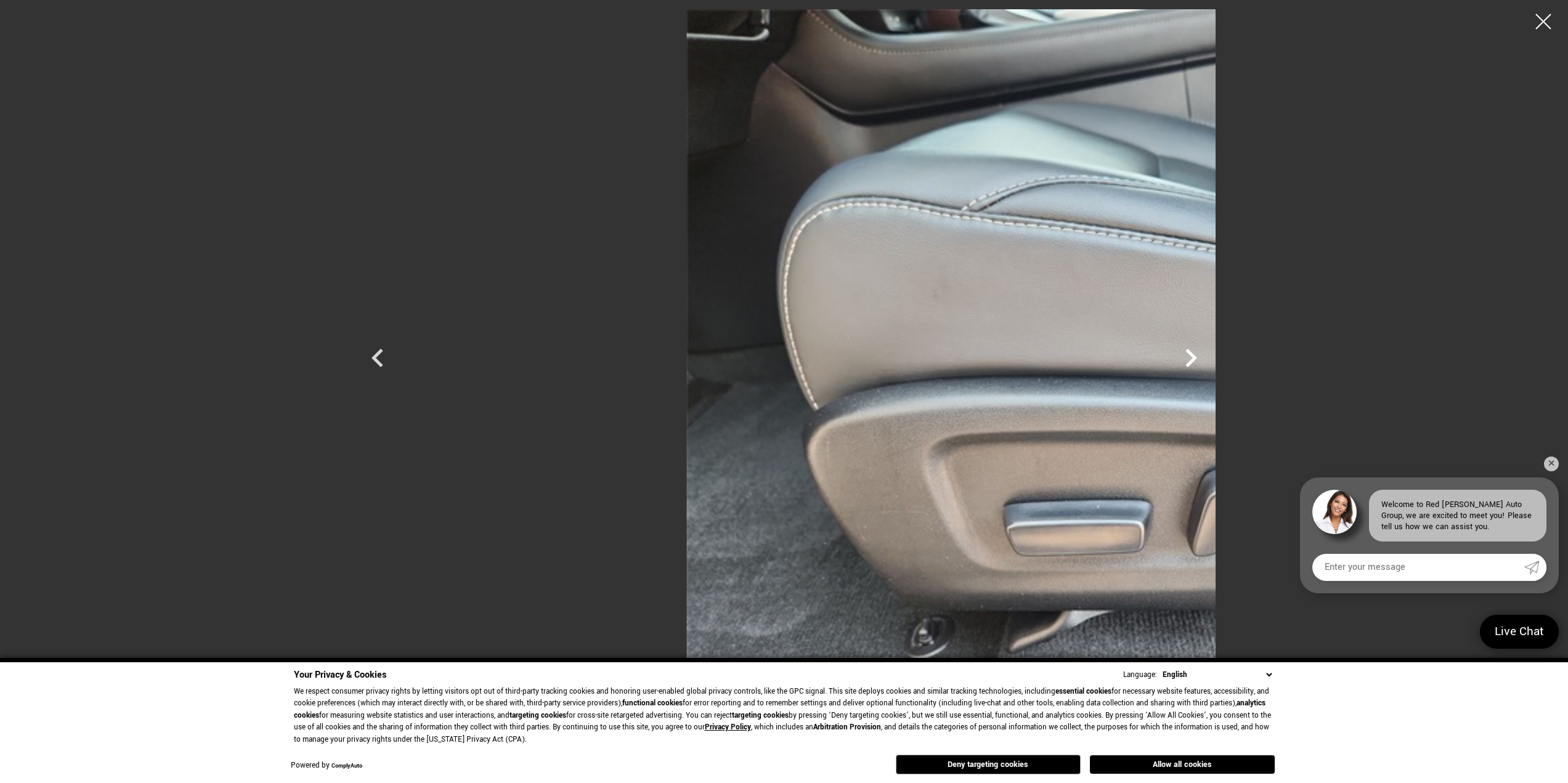
click at [1209, 359] on icon "Next" at bounding box center [1191, 358] width 37 height 37
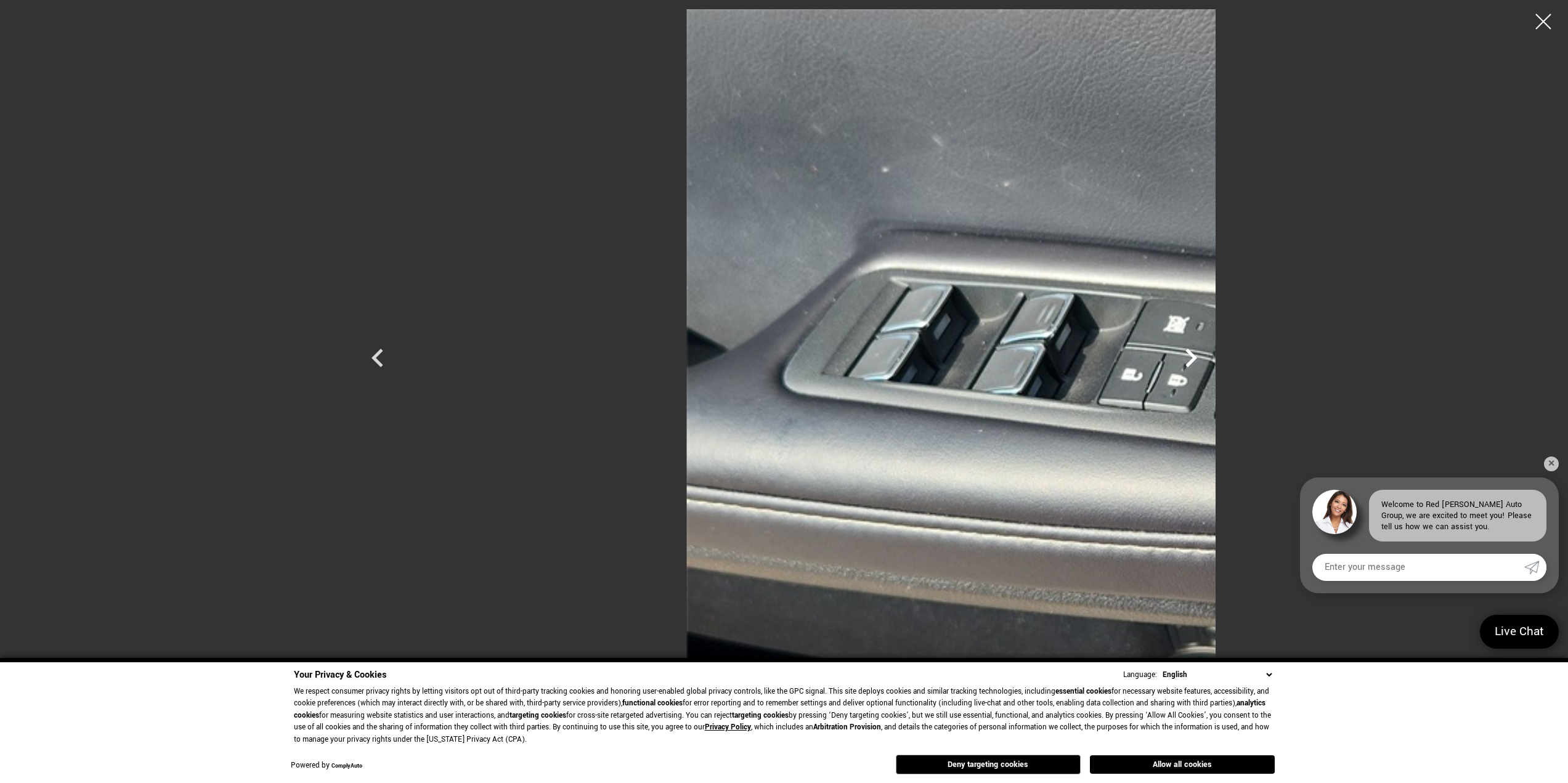
click at [1209, 359] on icon "Next" at bounding box center [1191, 358] width 37 height 37
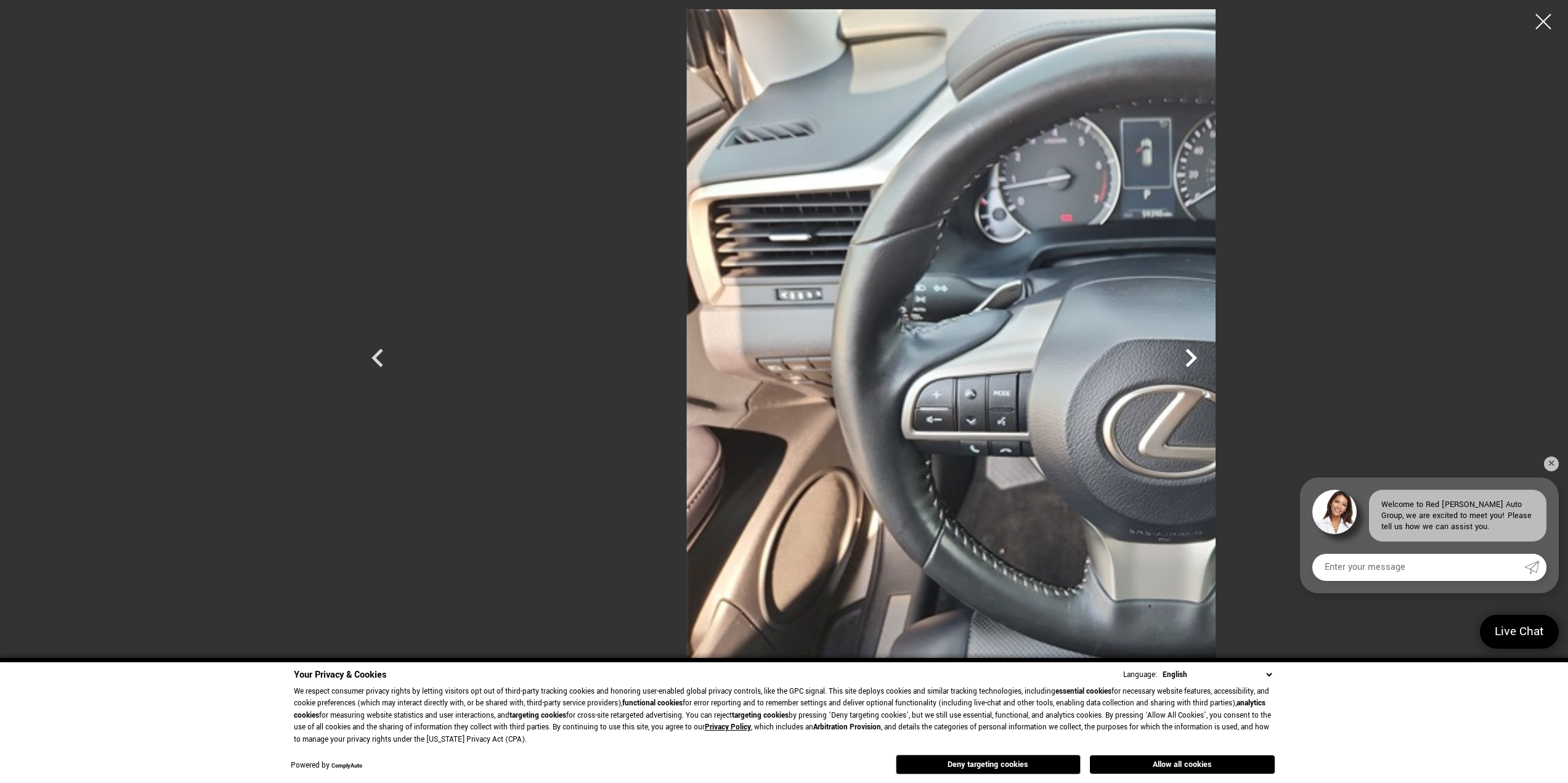
click at [1209, 359] on icon "Next" at bounding box center [1191, 358] width 37 height 37
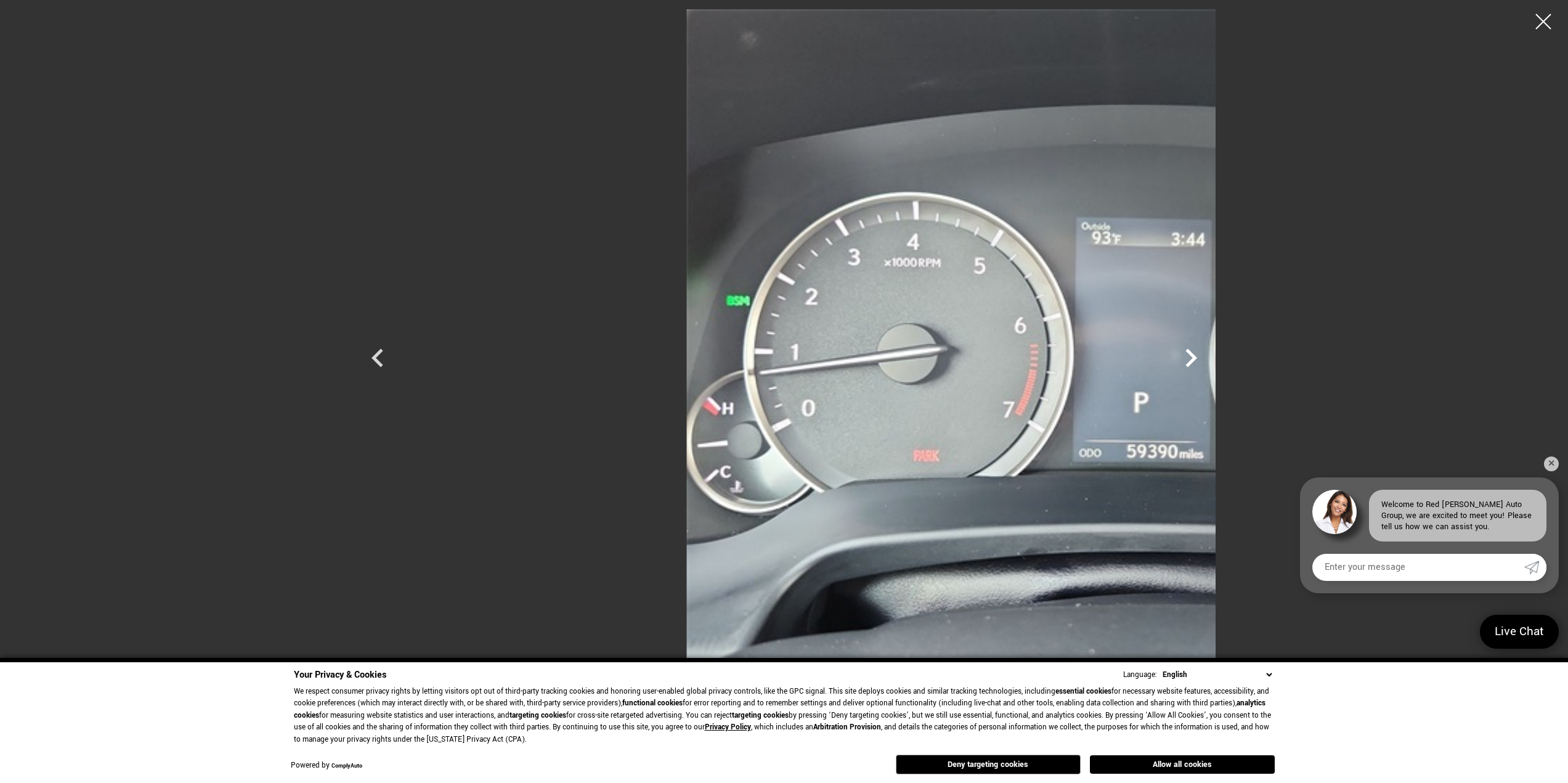
click at [1209, 359] on icon "Next" at bounding box center [1191, 358] width 37 height 37
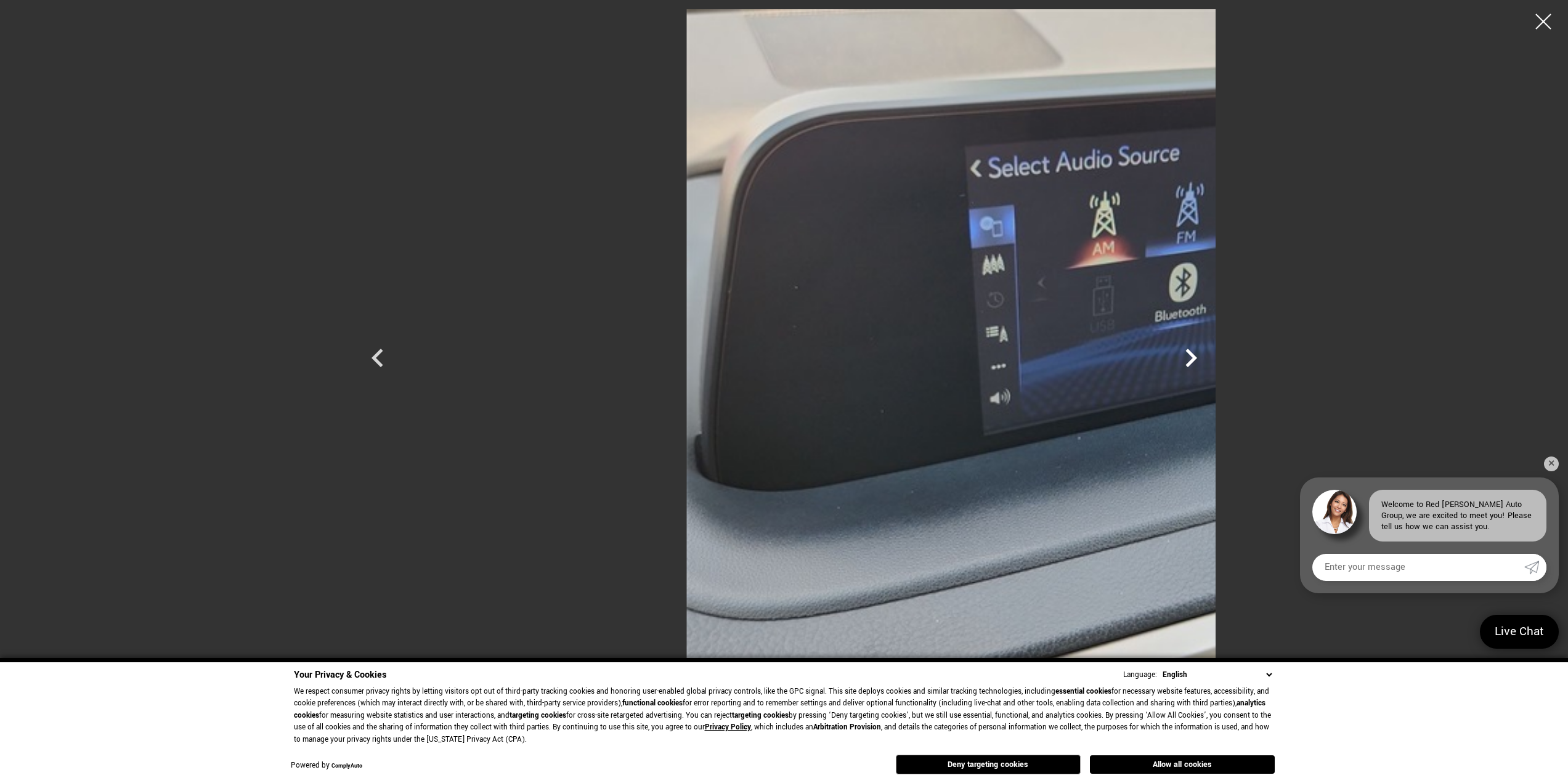
click at [1209, 359] on icon "Next" at bounding box center [1191, 358] width 37 height 37
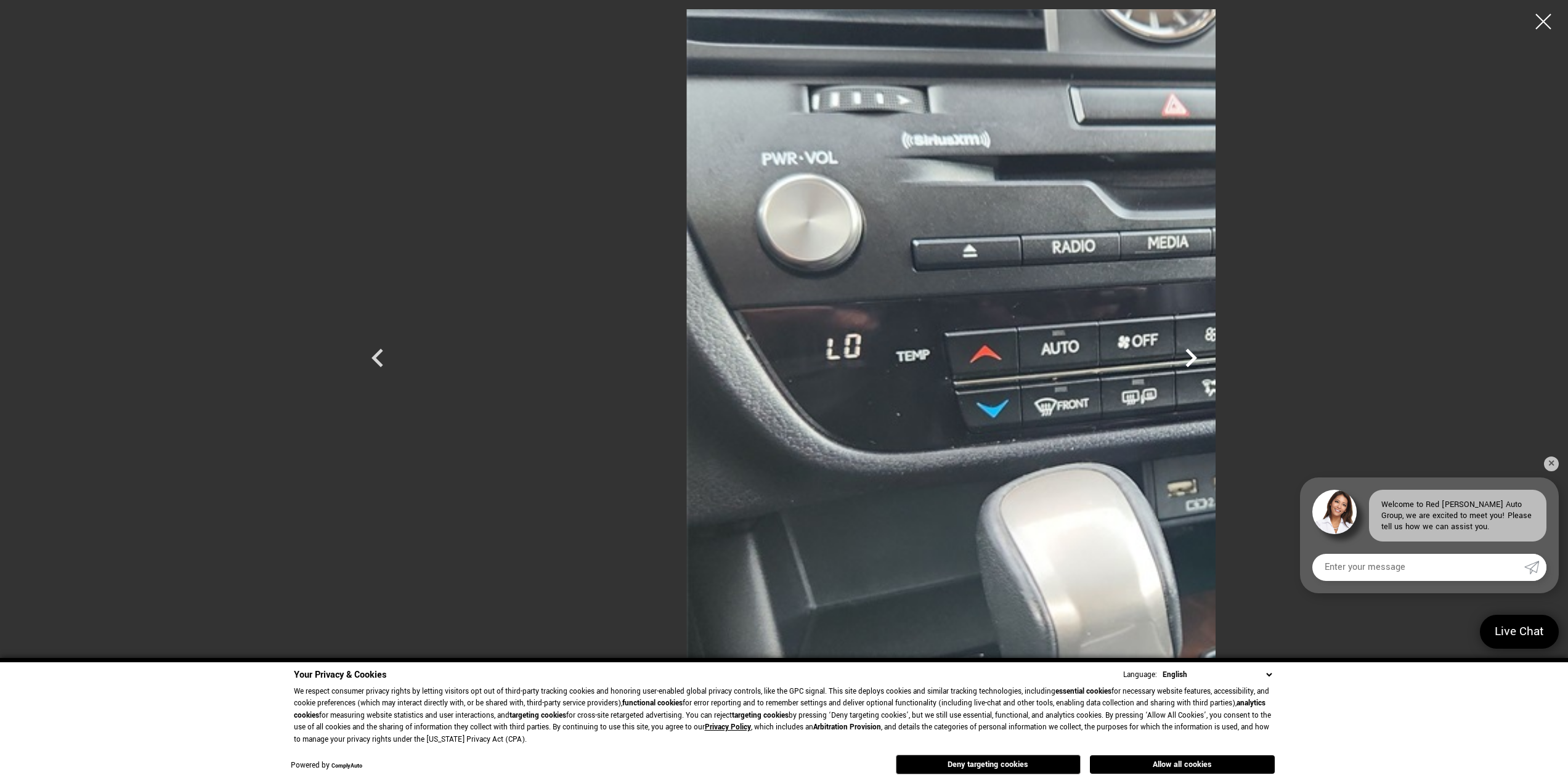
click at [1209, 359] on icon "Next" at bounding box center [1191, 358] width 37 height 37
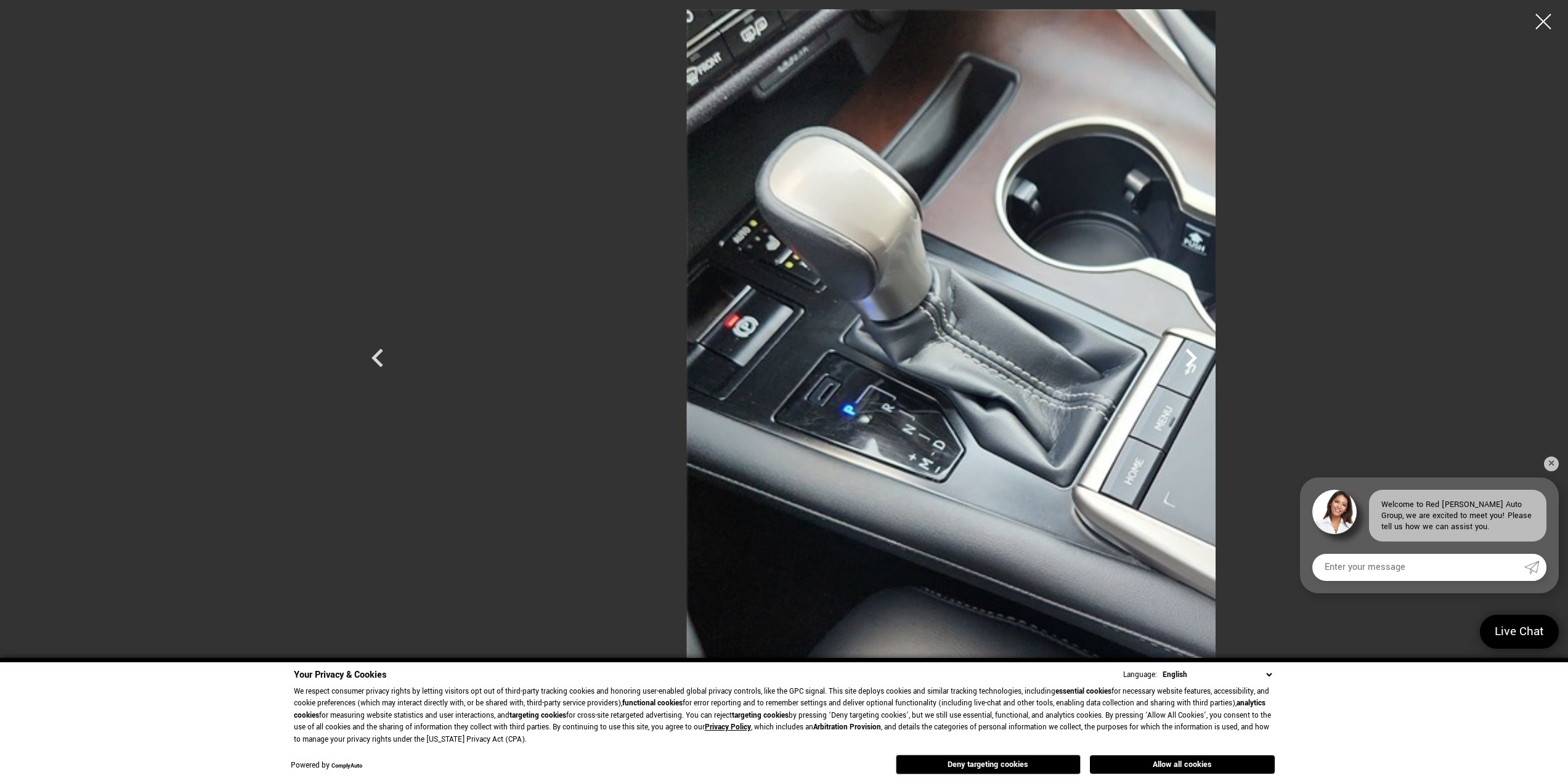
click at [1209, 351] on icon "Next" at bounding box center [1191, 358] width 37 height 37
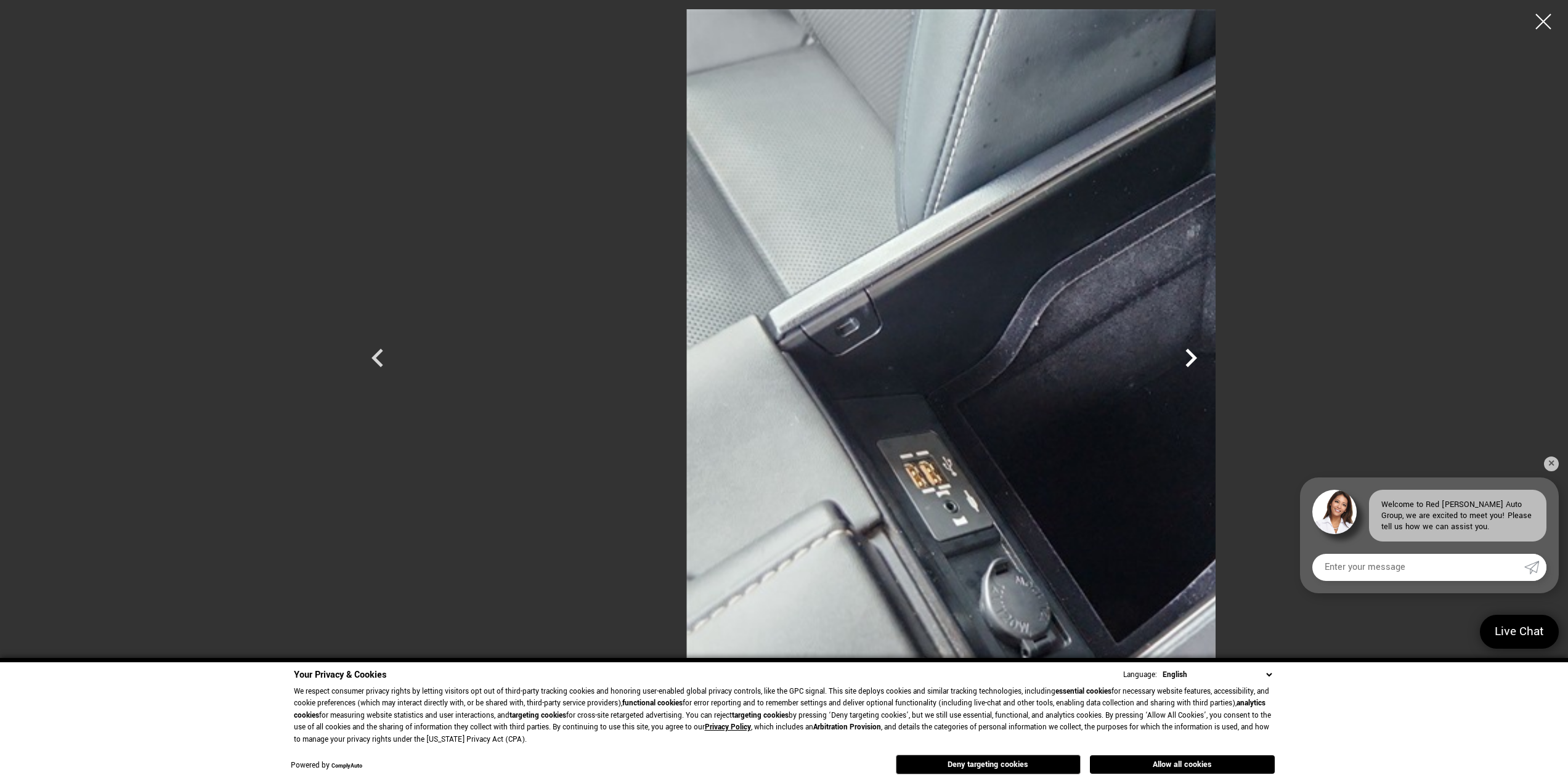
click at [1209, 351] on icon "Next" at bounding box center [1191, 358] width 37 height 37
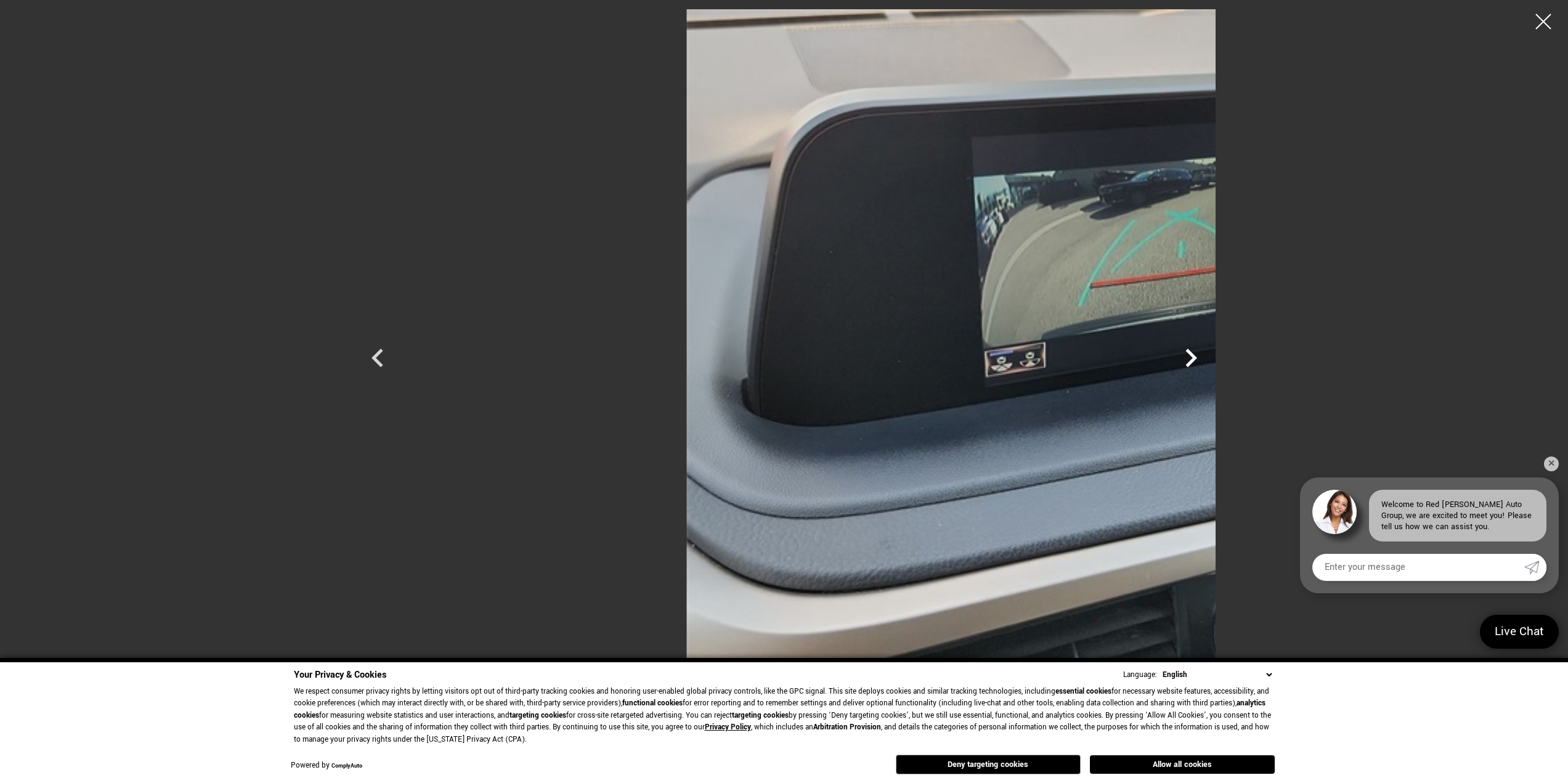
click at [1209, 351] on icon "Next" at bounding box center [1191, 358] width 37 height 37
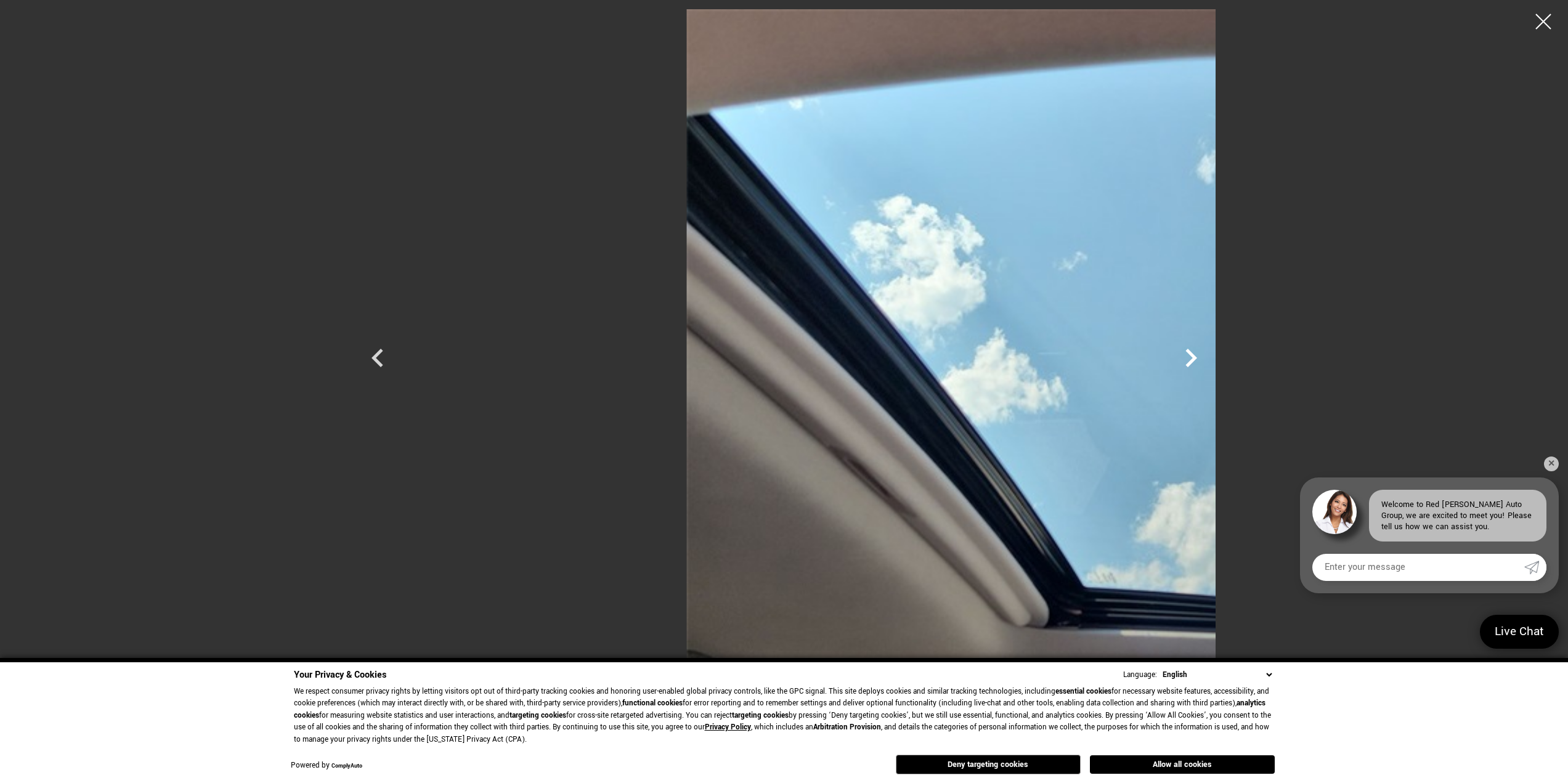
click at [1209, 351] on icon "Next" at bounding box center [1191, 358] width 37 height 37
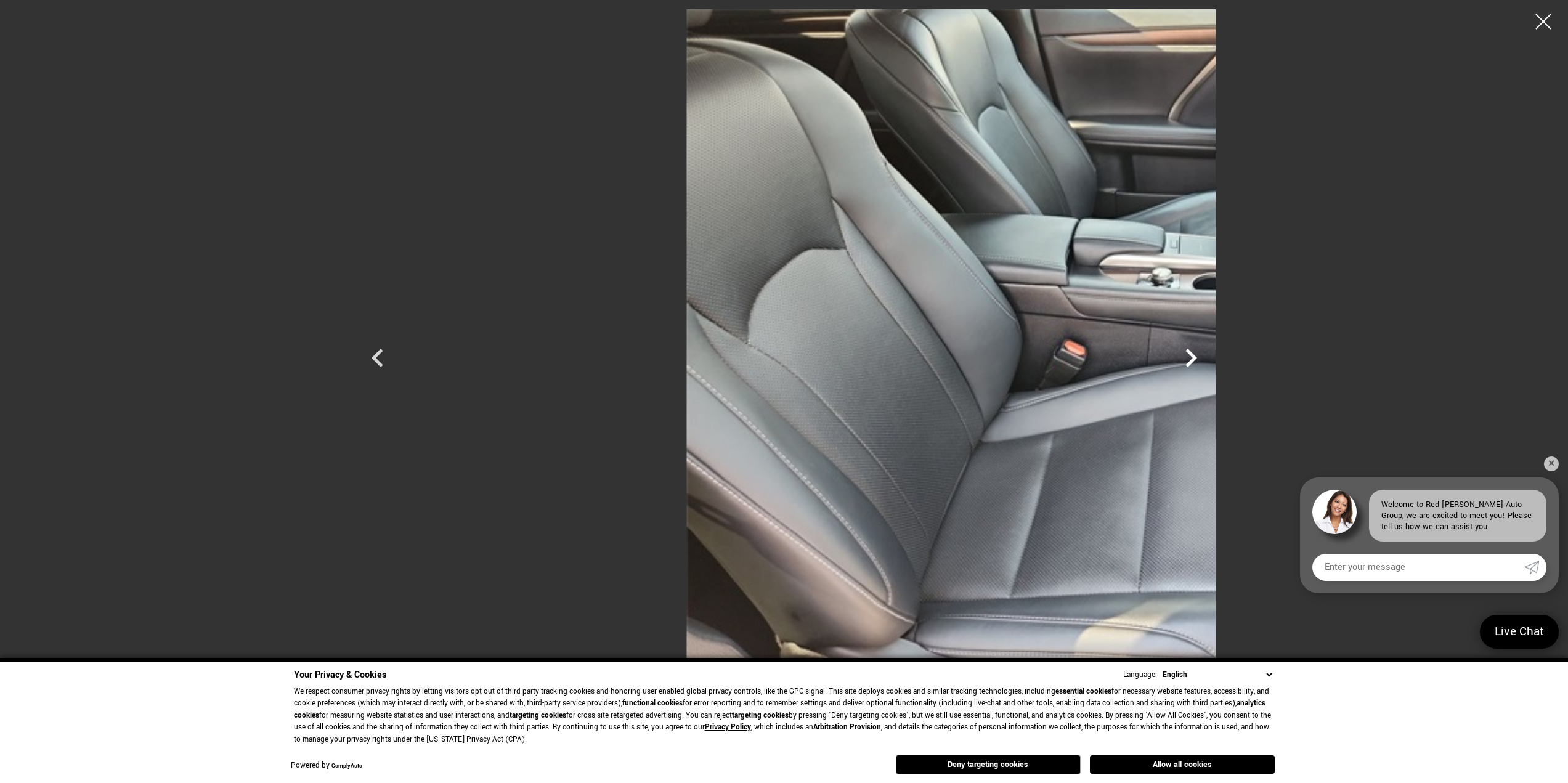
click at [1209, 351] on icon "Next" at bounding box center [1191, 358] width 37 height 37
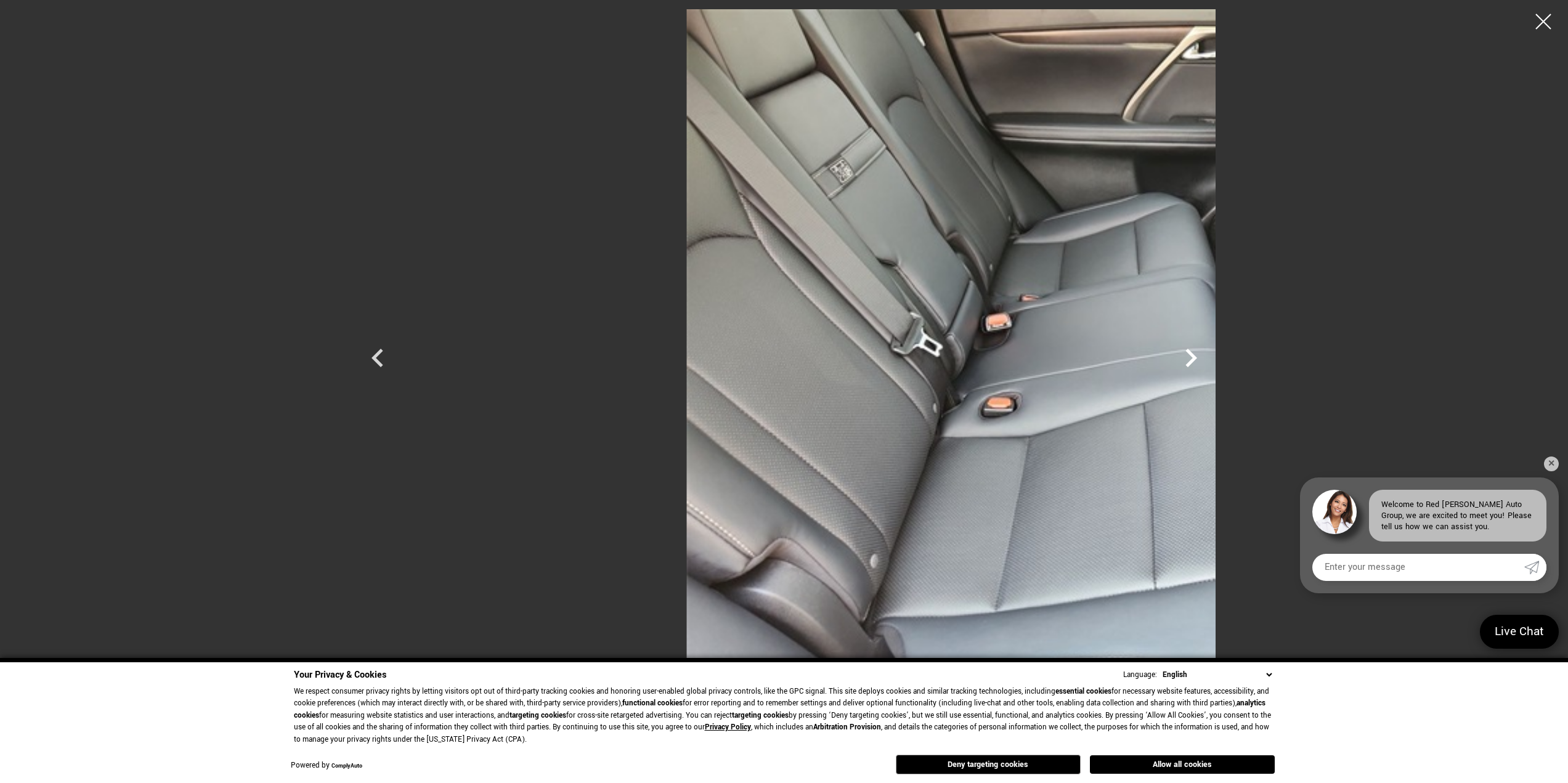
click at [1209, 351] on icon "Next" at bounding box center [1191, 358] width 37 height 37
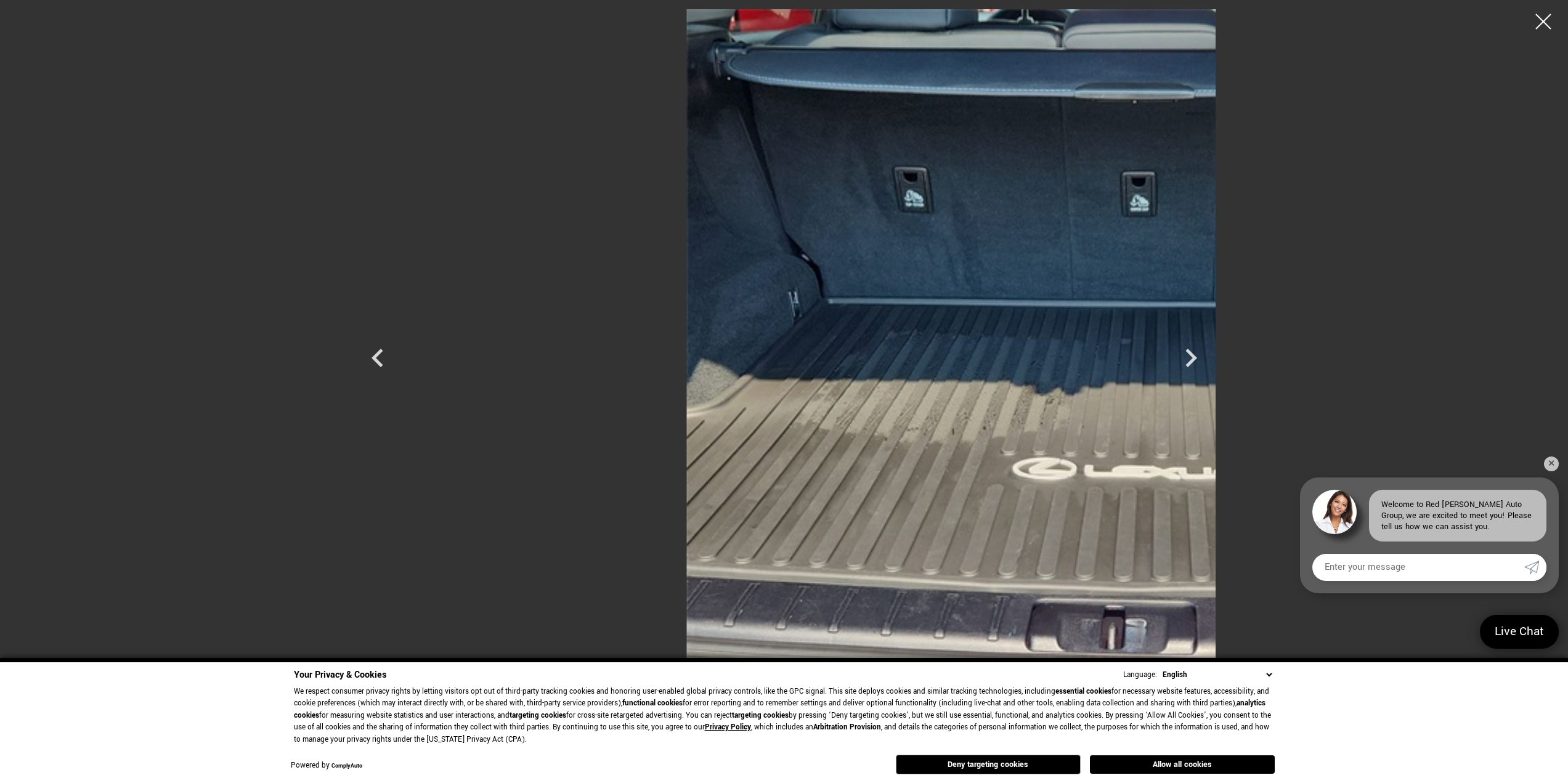
click at [1542, 25] on div at bounding box center [1543, 22] width 30 height 30
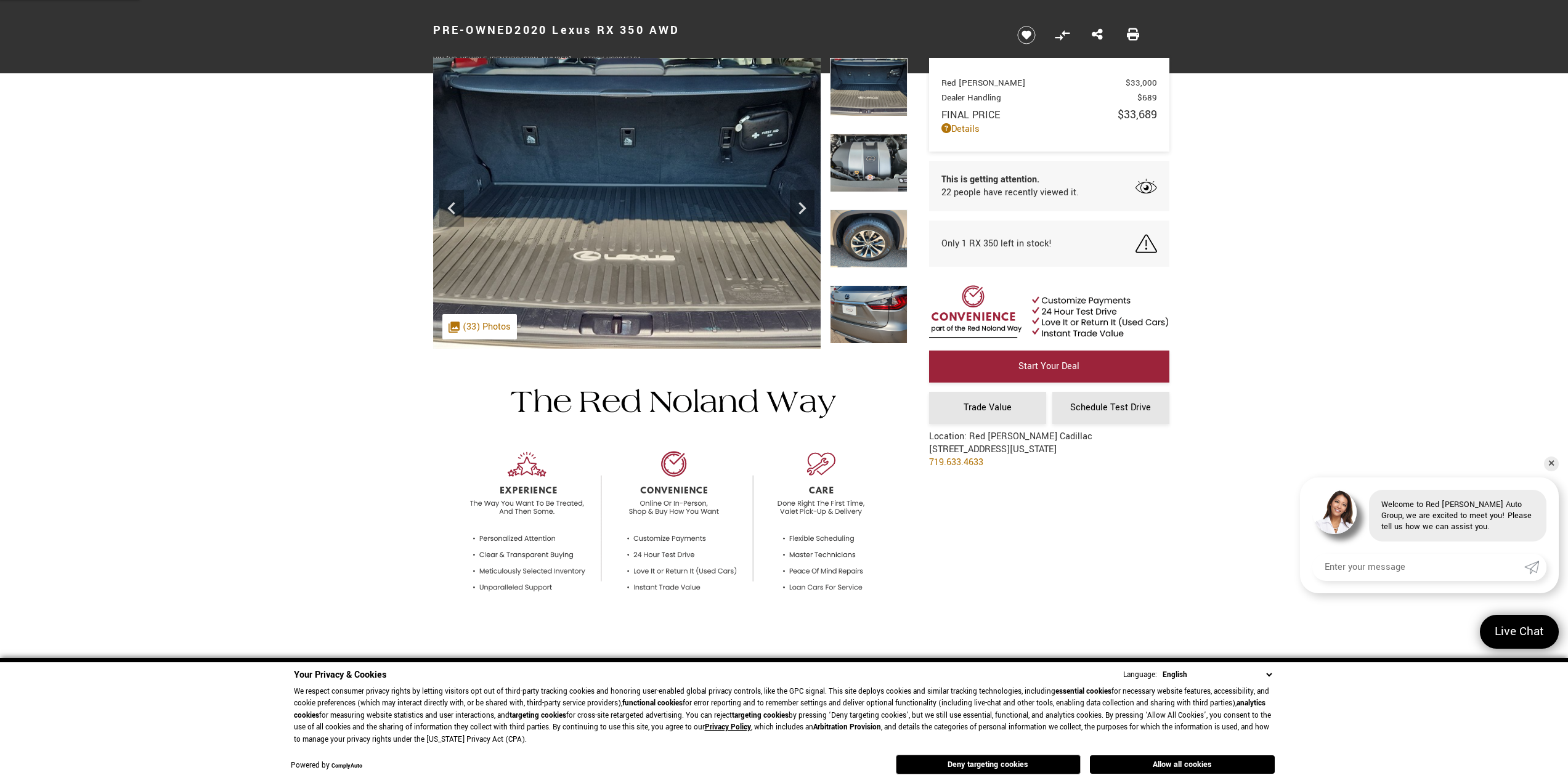
scroll to position [185, 0]
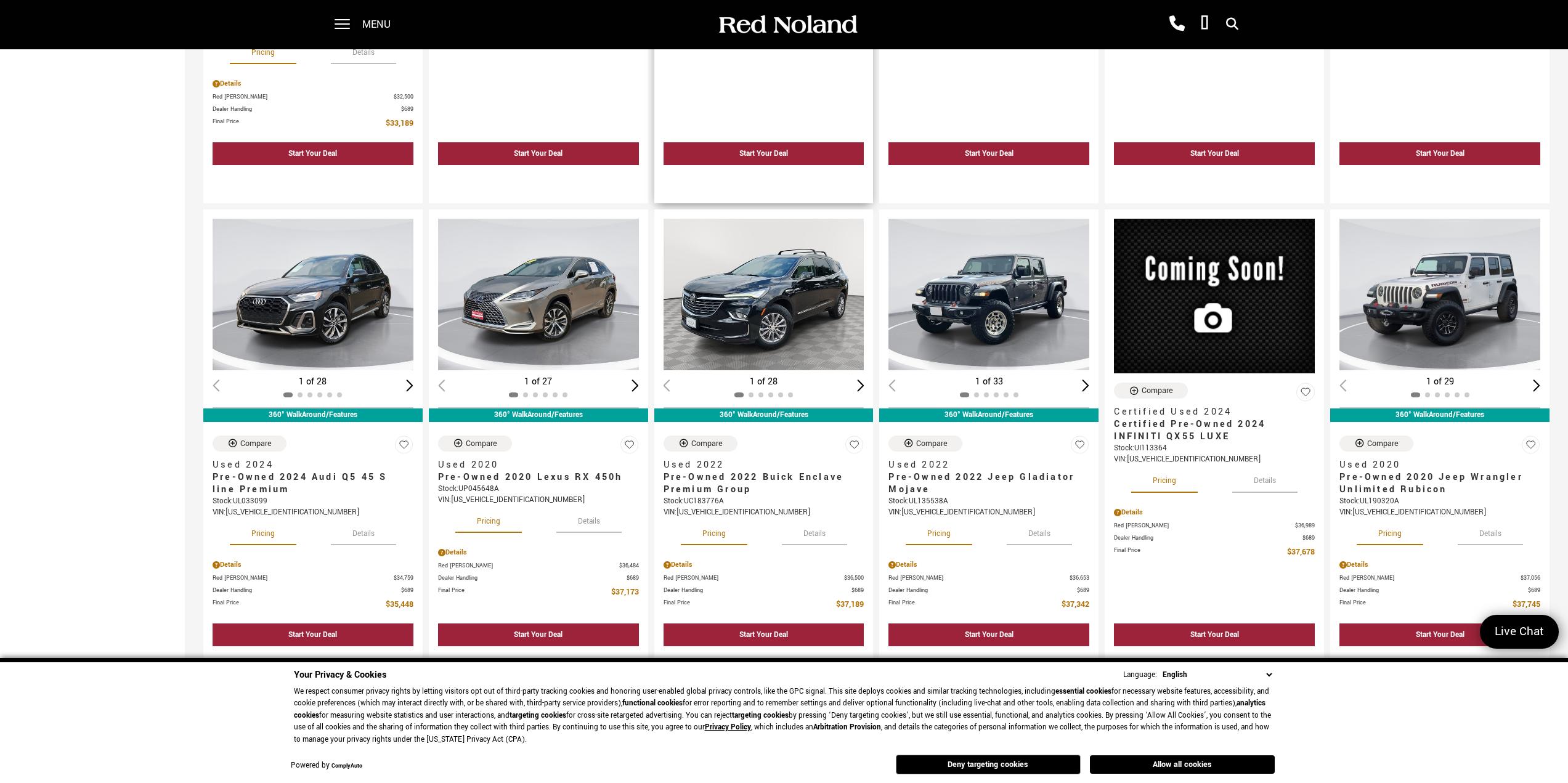
scroll to position [1048, 0]
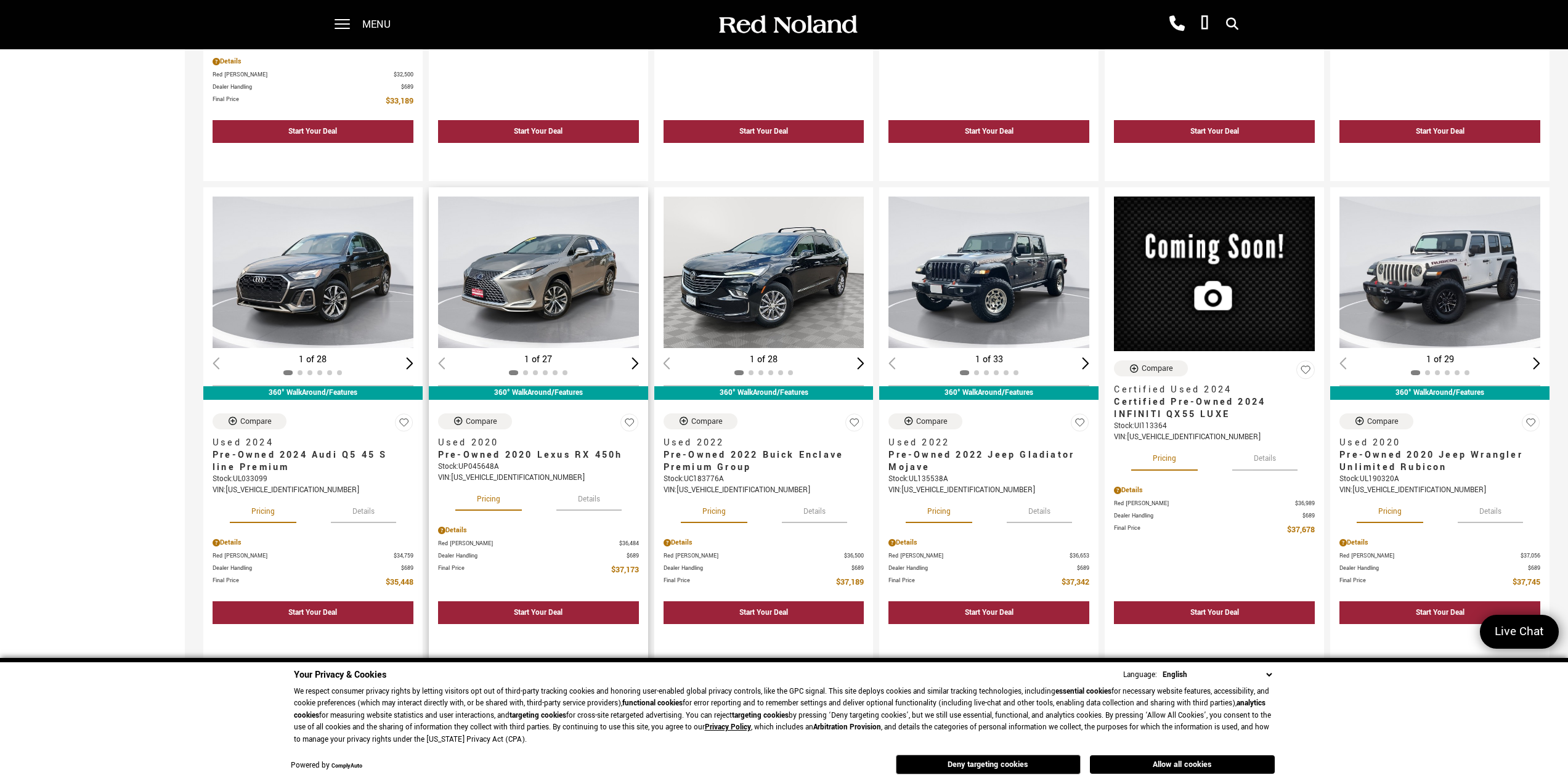
click at [638, 363] on div "Next slide" at bounding box center [635, 363] width 7 height 12
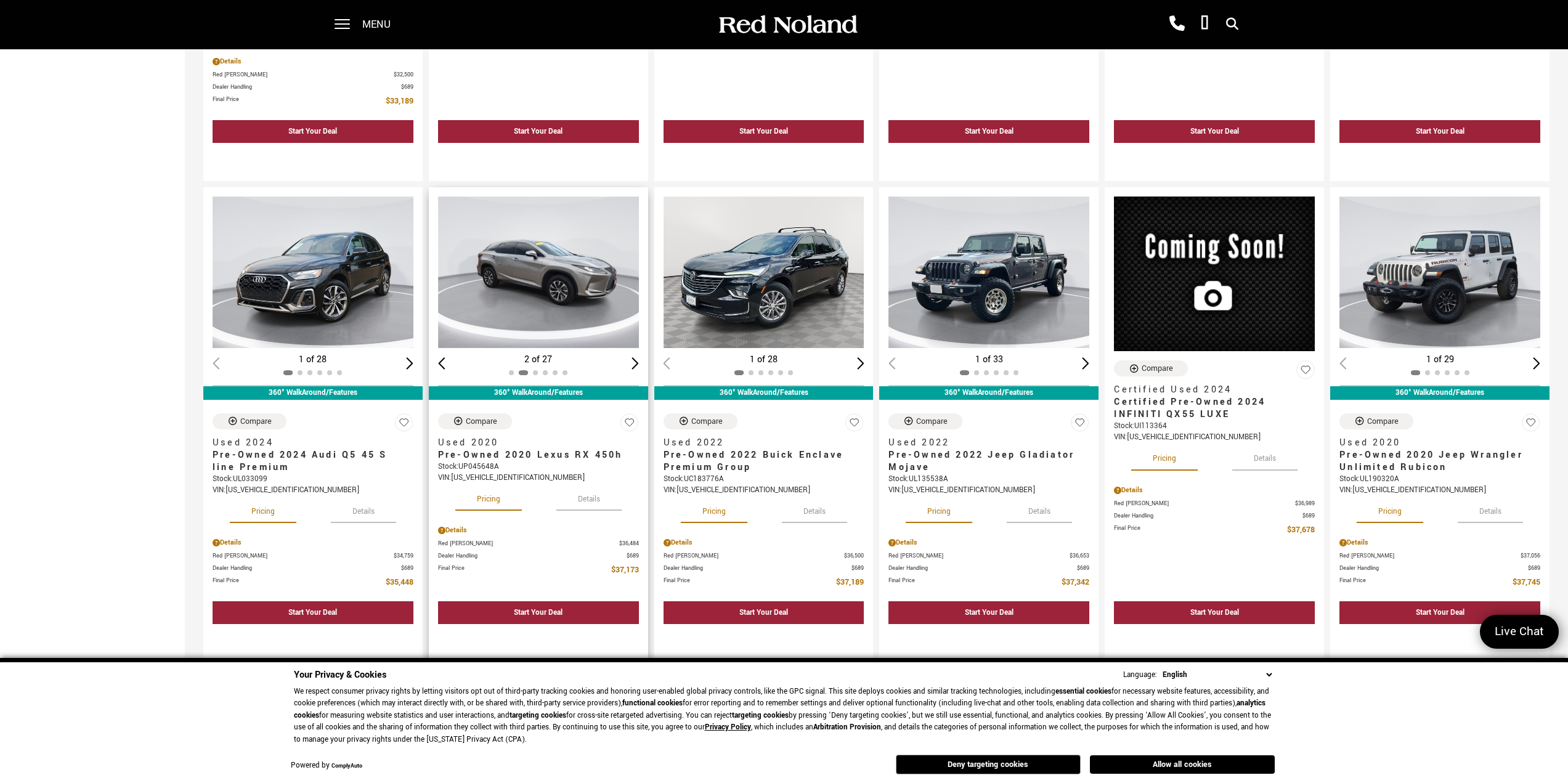
click at [638, 363] on div "Next slide" at bounding box center [635, 363] width 7 height 12
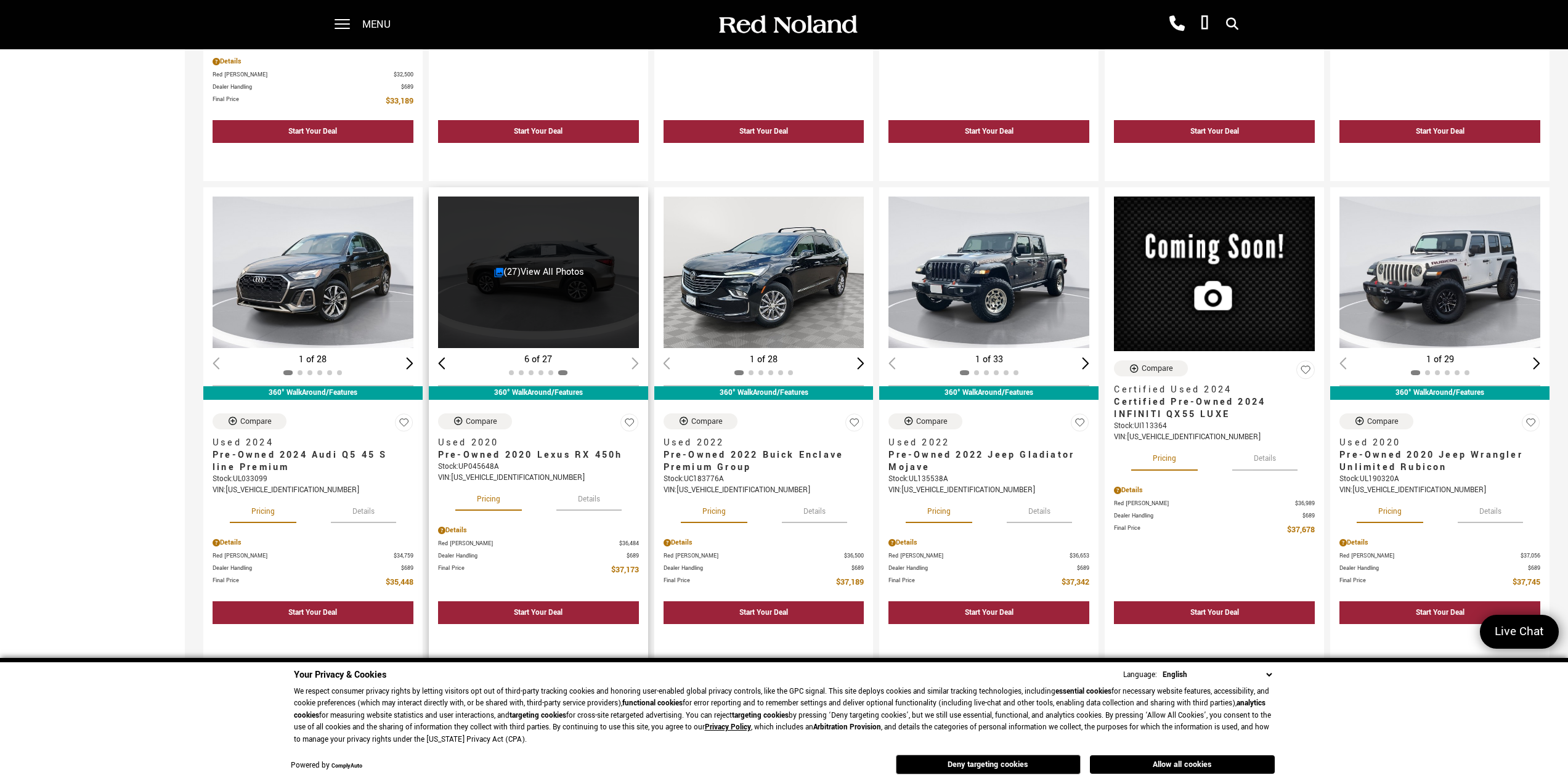
click at [638, 363] on div "6 of 27" at bounding box center [538, 359] width 201 height 14
click at [543, 279] on span "(27) View All Photos" at bounding box center [539, 272] width 90 height 14
click at [542, 274] on link "(27) View All Photos" at bounding box center [539, 272] width 90 height 13
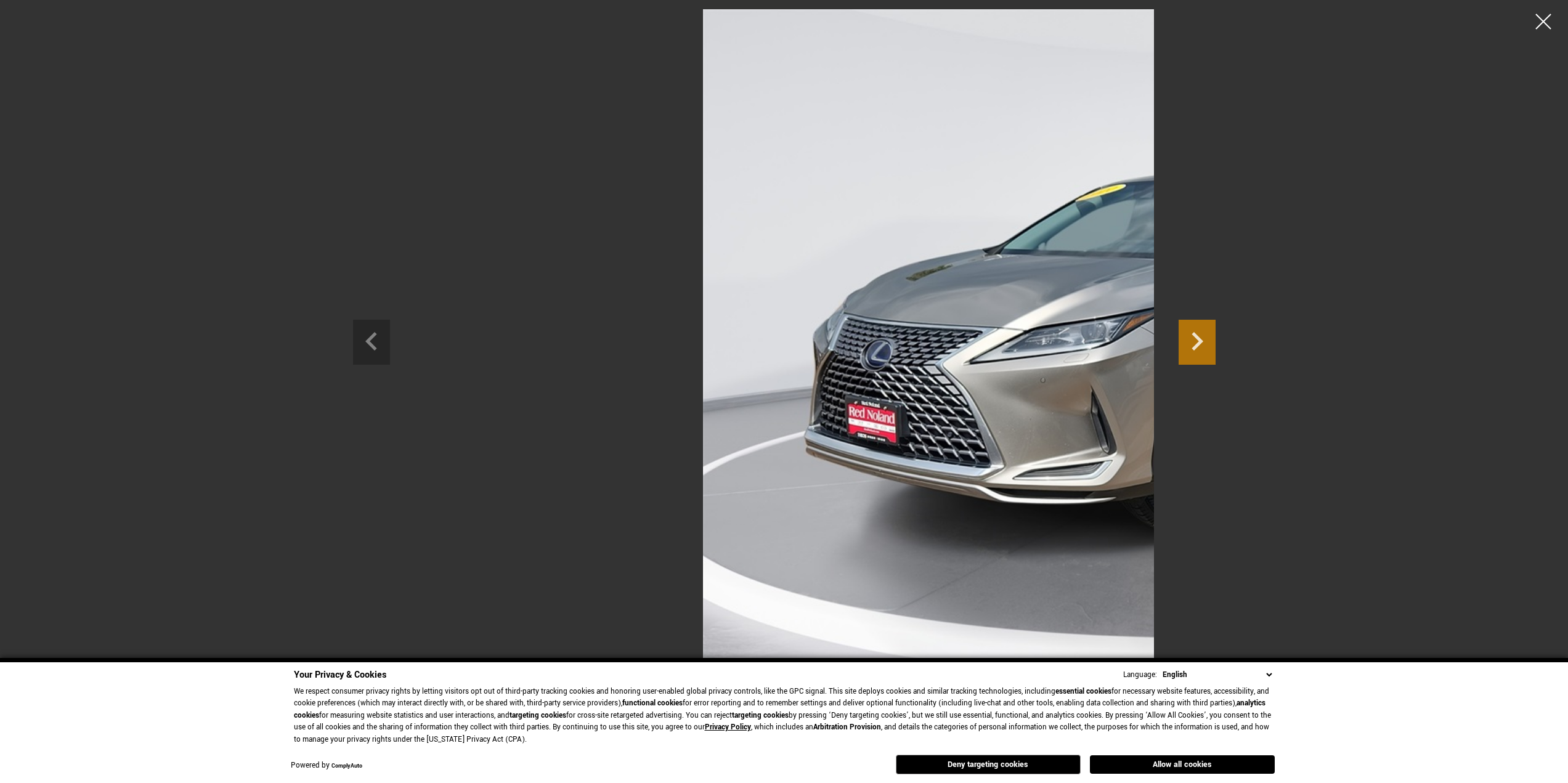
click at [1216, 334] on icon "Next slide" at bounding box center [1197, 340] width 37 height 40
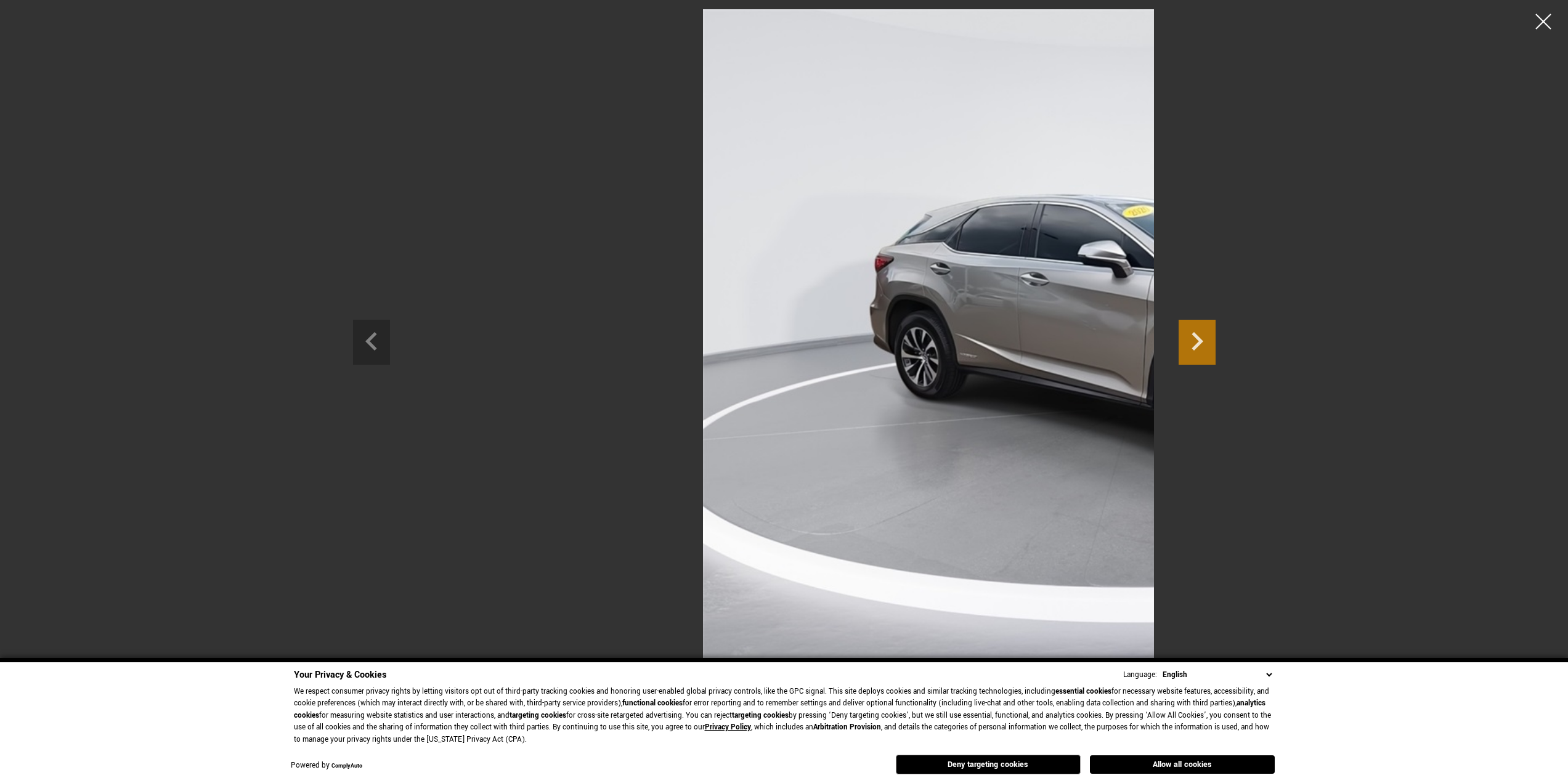
click at [1216, 334] on icon "Next slide" at bounding box center [1197, 340] width 37 height 40
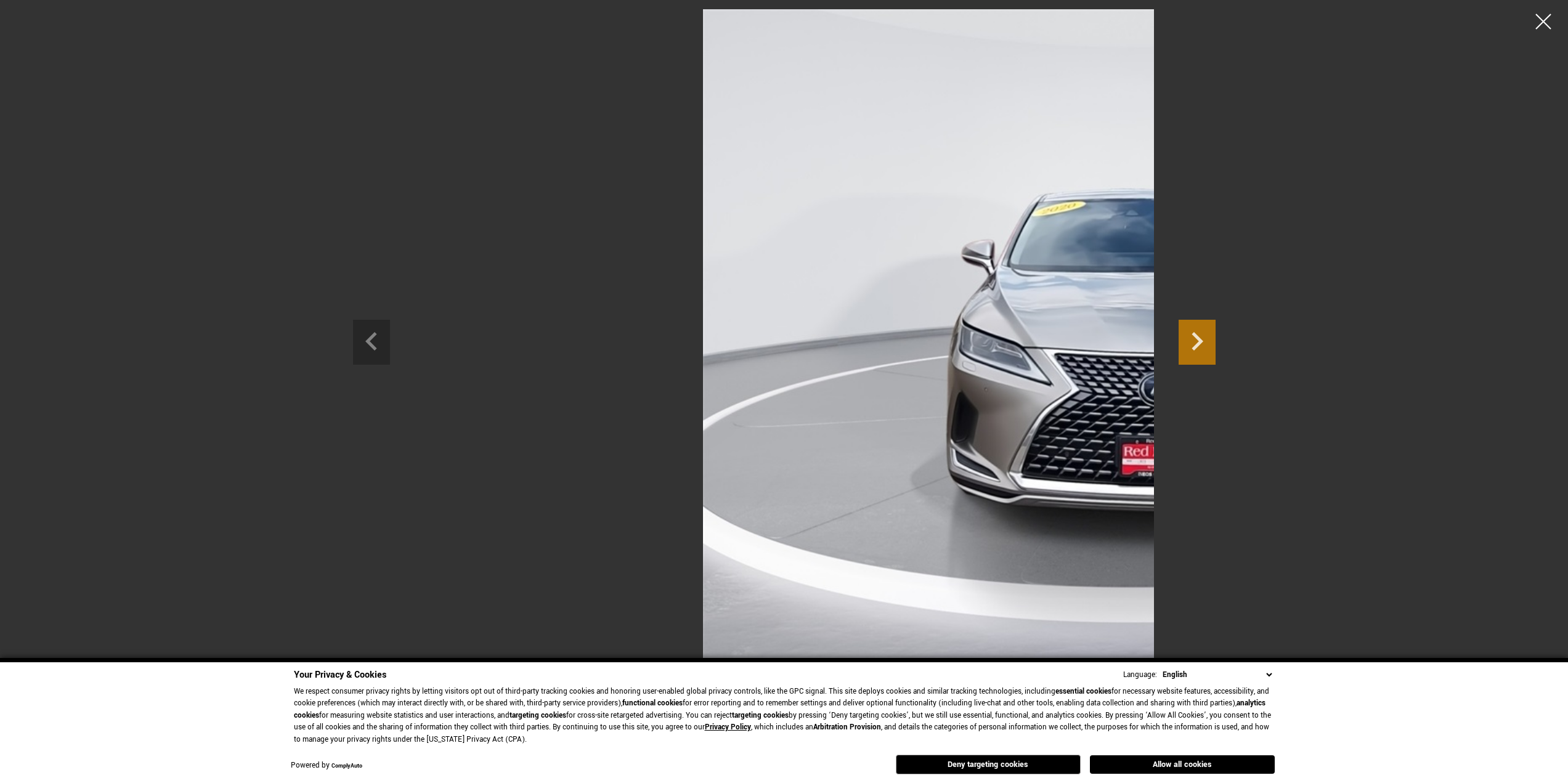
click at [1216, 334] on icon "Next slide" at bounding box center [1197, 340] width 37 height 40
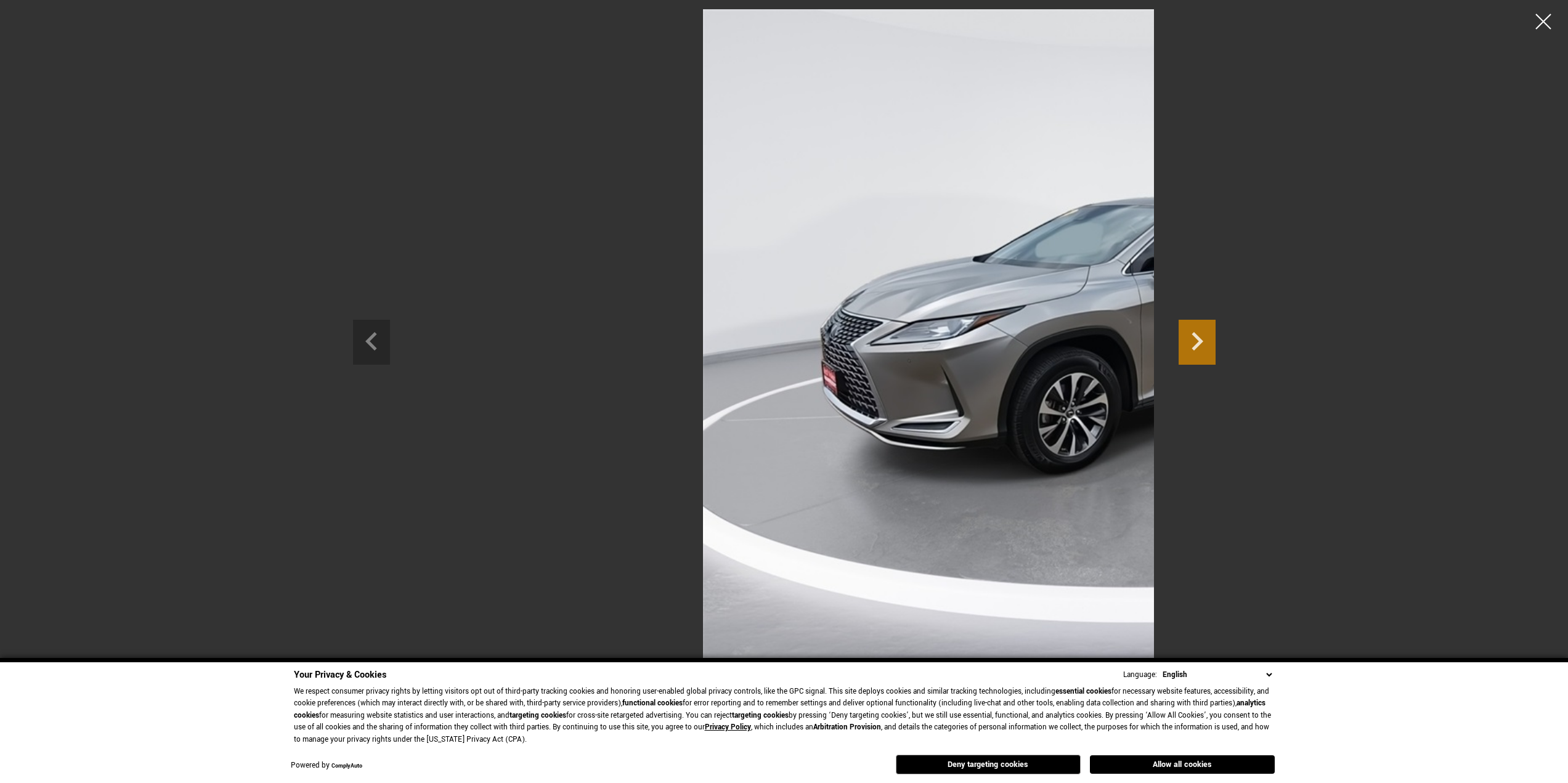
click at [1216, 334] on icon "Next slide" at bounding box center [1197, 340] width 37 height 40
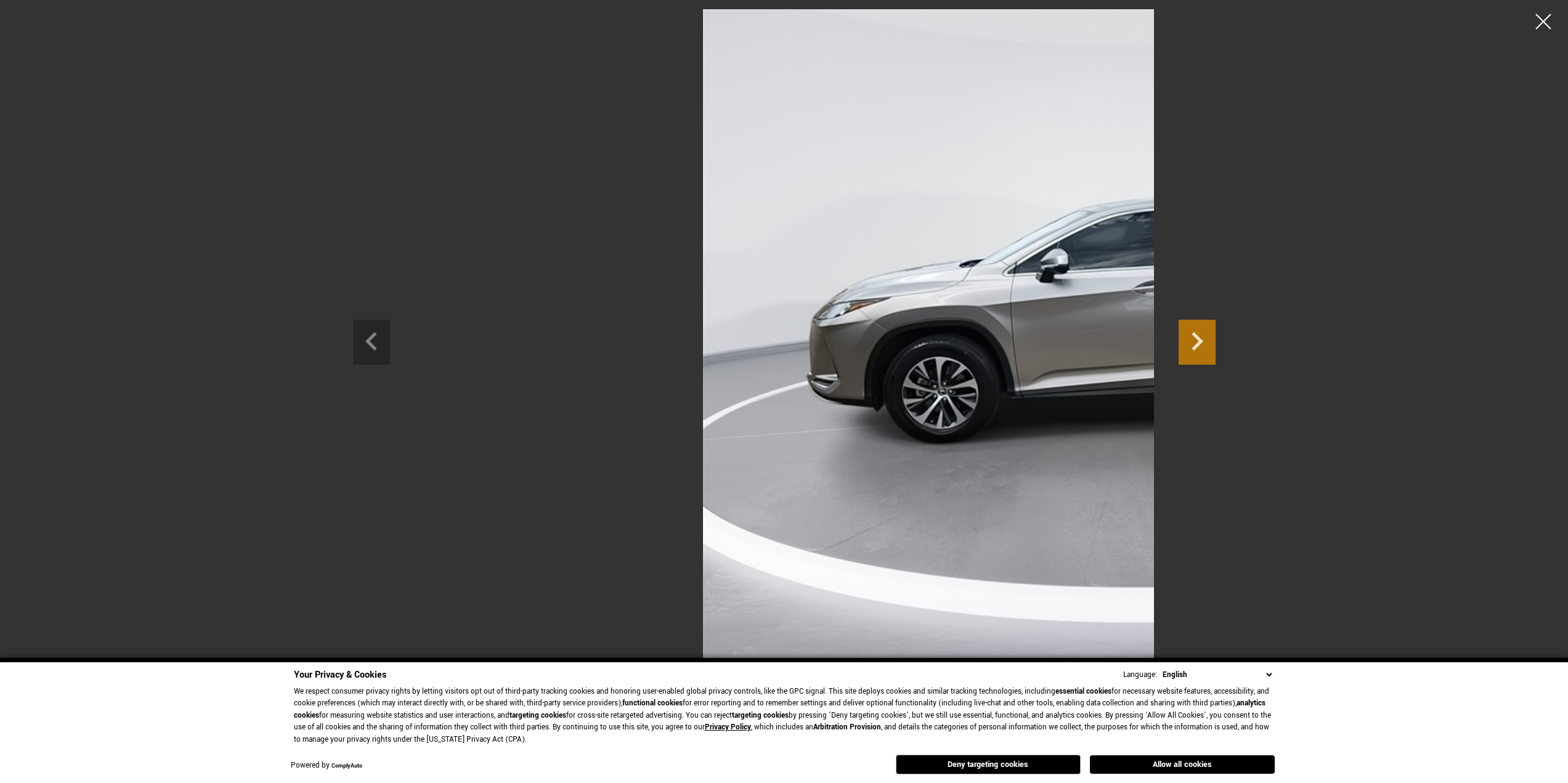
click at [1216, 334] on icon "Next slide" at bounding box center [1197, 340] width 37 height 40
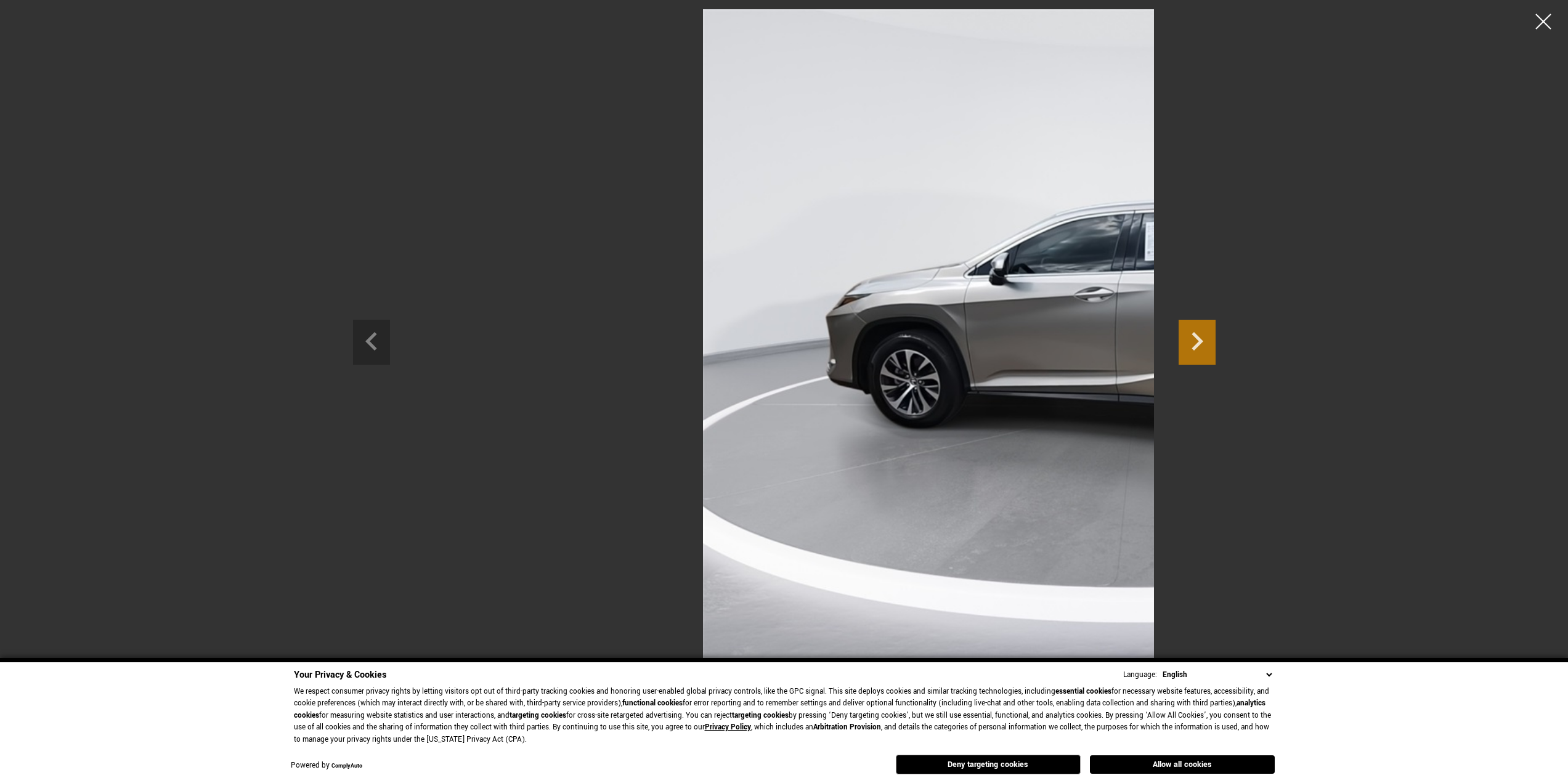
click at [1216, 334] on icon "Next slide" at bounding box center [1197, 340] width 37 height 40
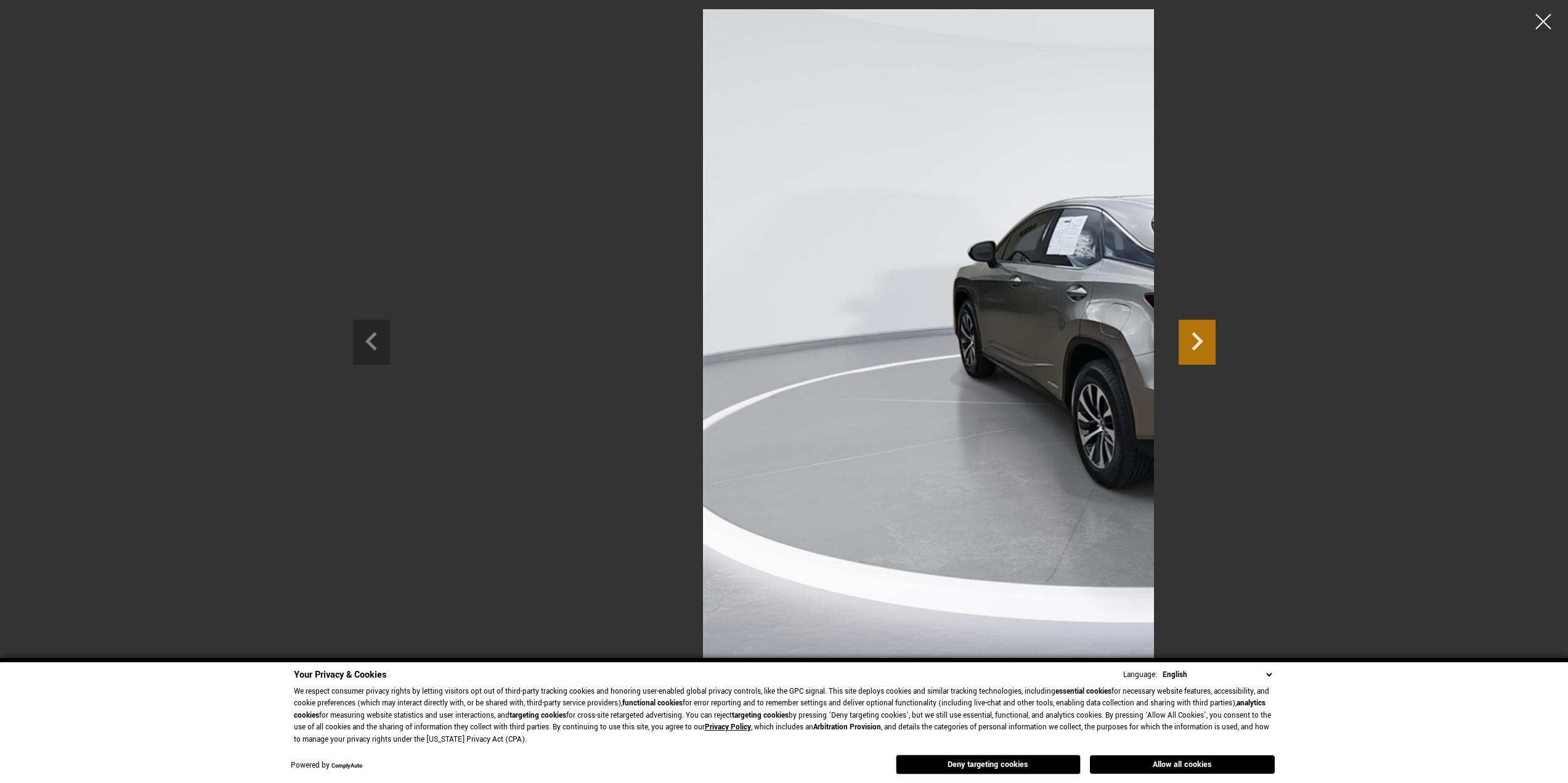
click at [1216, 334] on icon "Next slide" at bounding box center [1197, 340] width 37 height 40
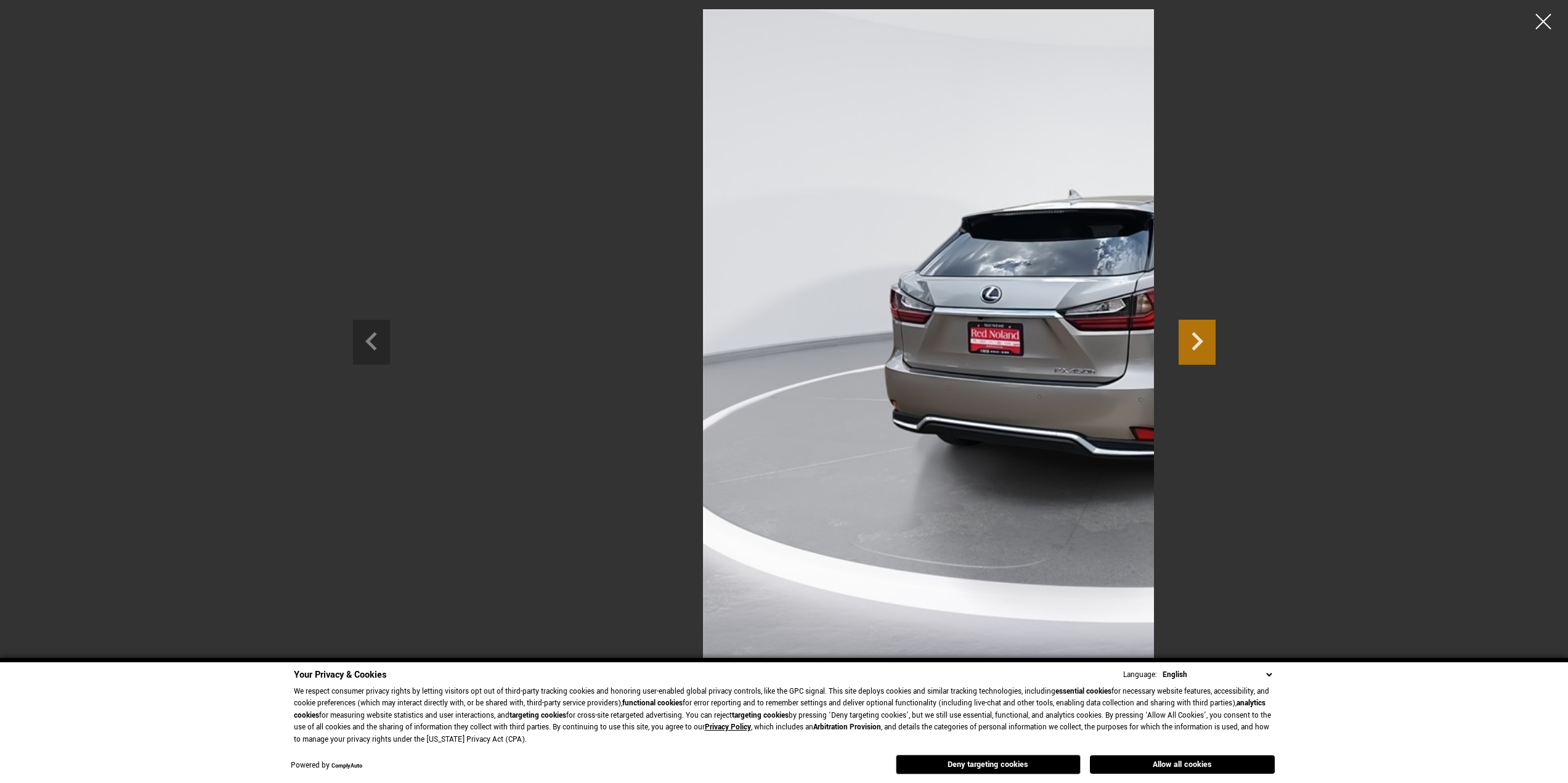
click at [1216, 334] on icon "Next slide" at bounding box center [1197, 340] width 37 height 40
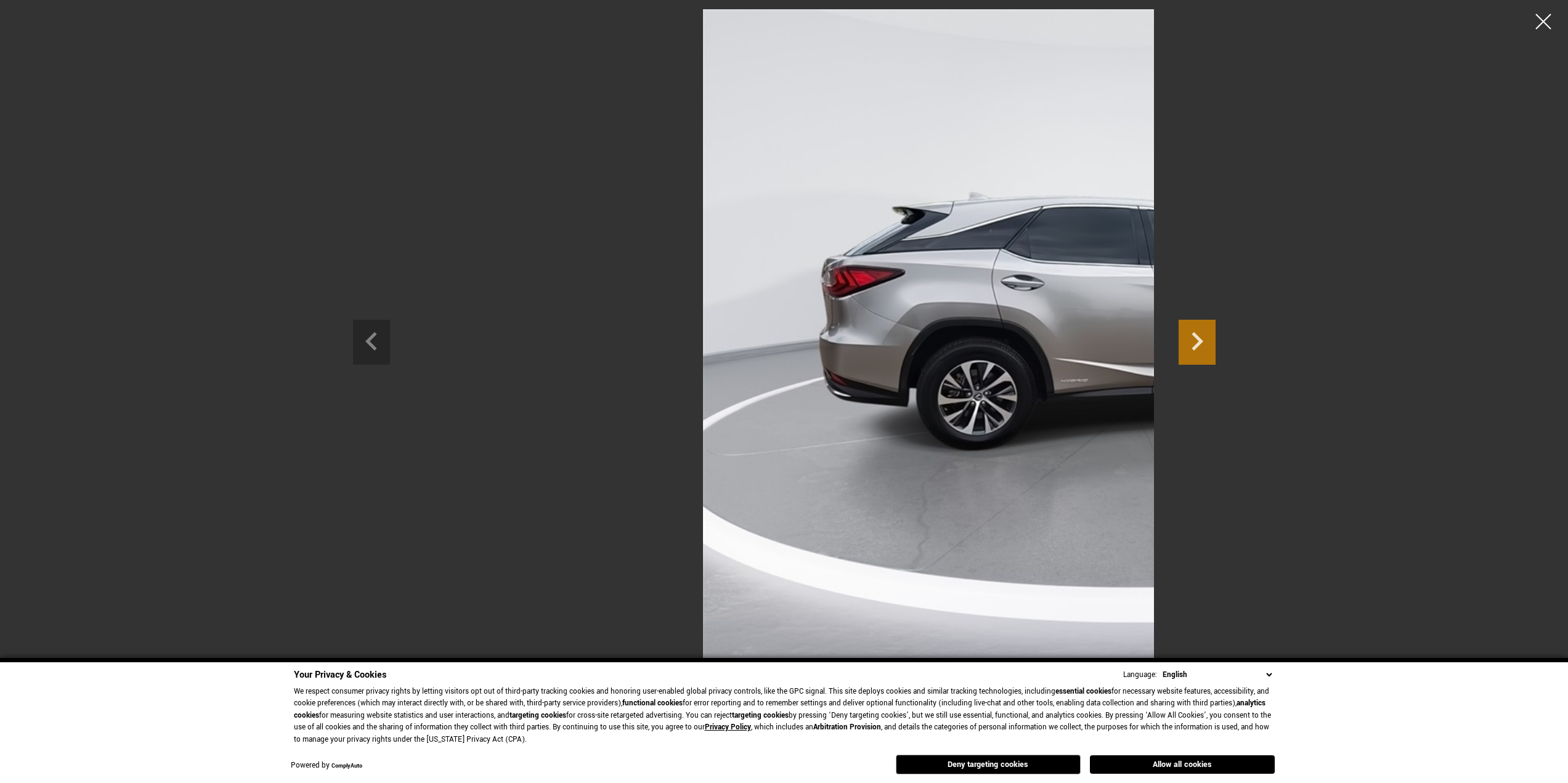
click at [1216, 334] on icon "Next slide" at bounding box center [1197, 340] width 37 height 40
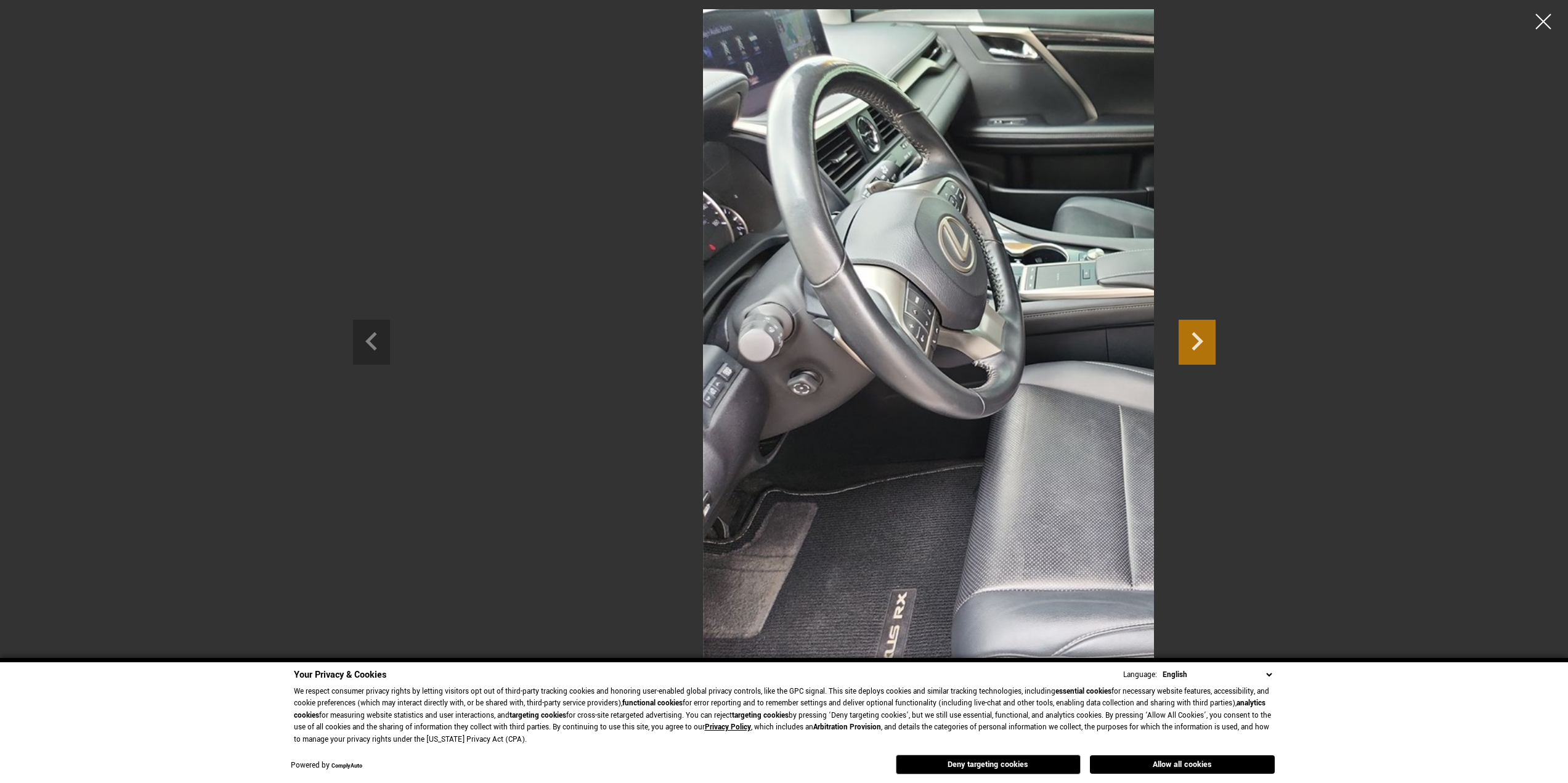
click at [1216, 334] on icon "Next slide" at bounding box center [1197, 340] width 37 height 40
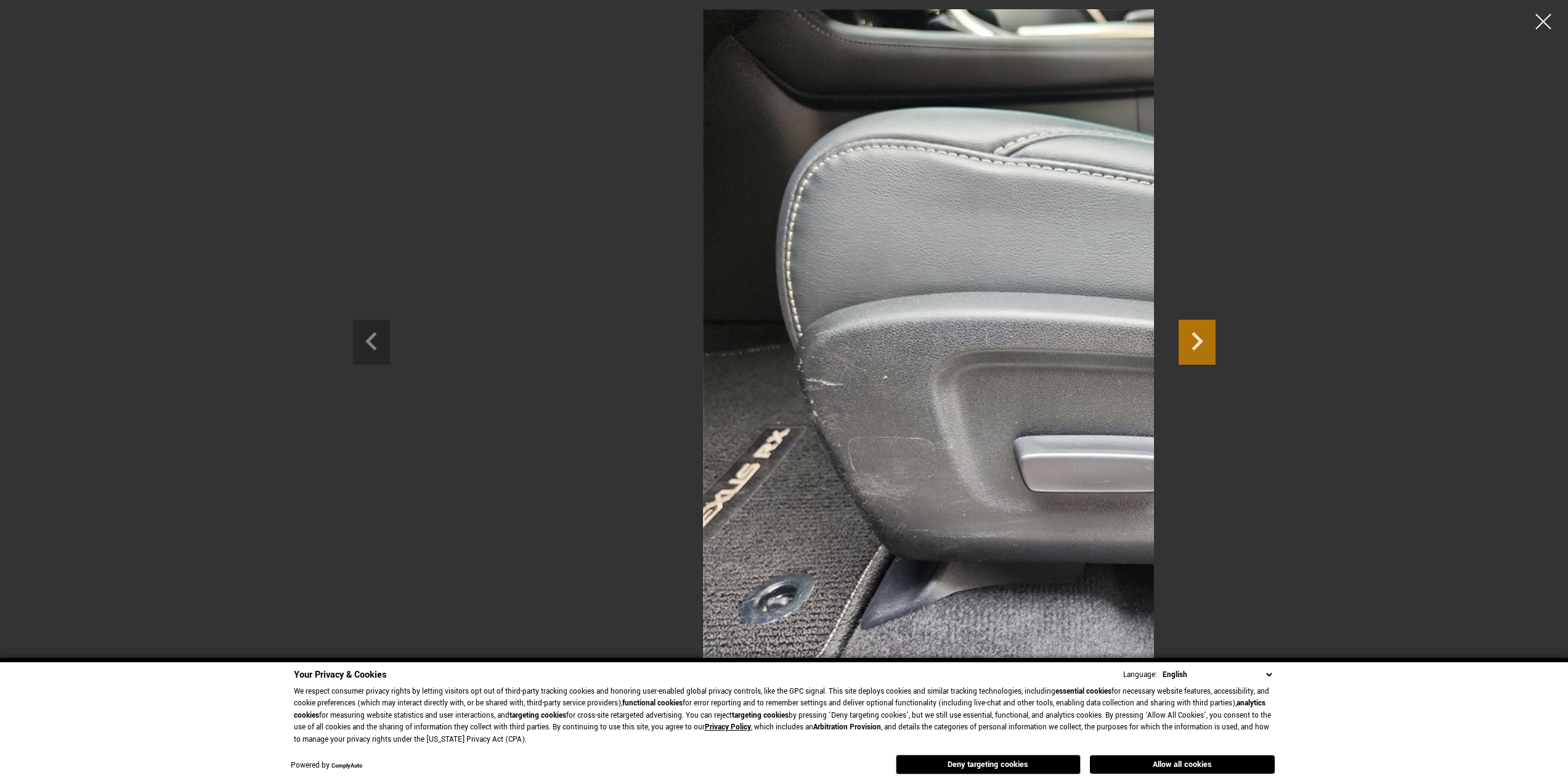
click at [1216, 334] on icon "Next slide" at bounding box center [1197, 340] width 37 height 40
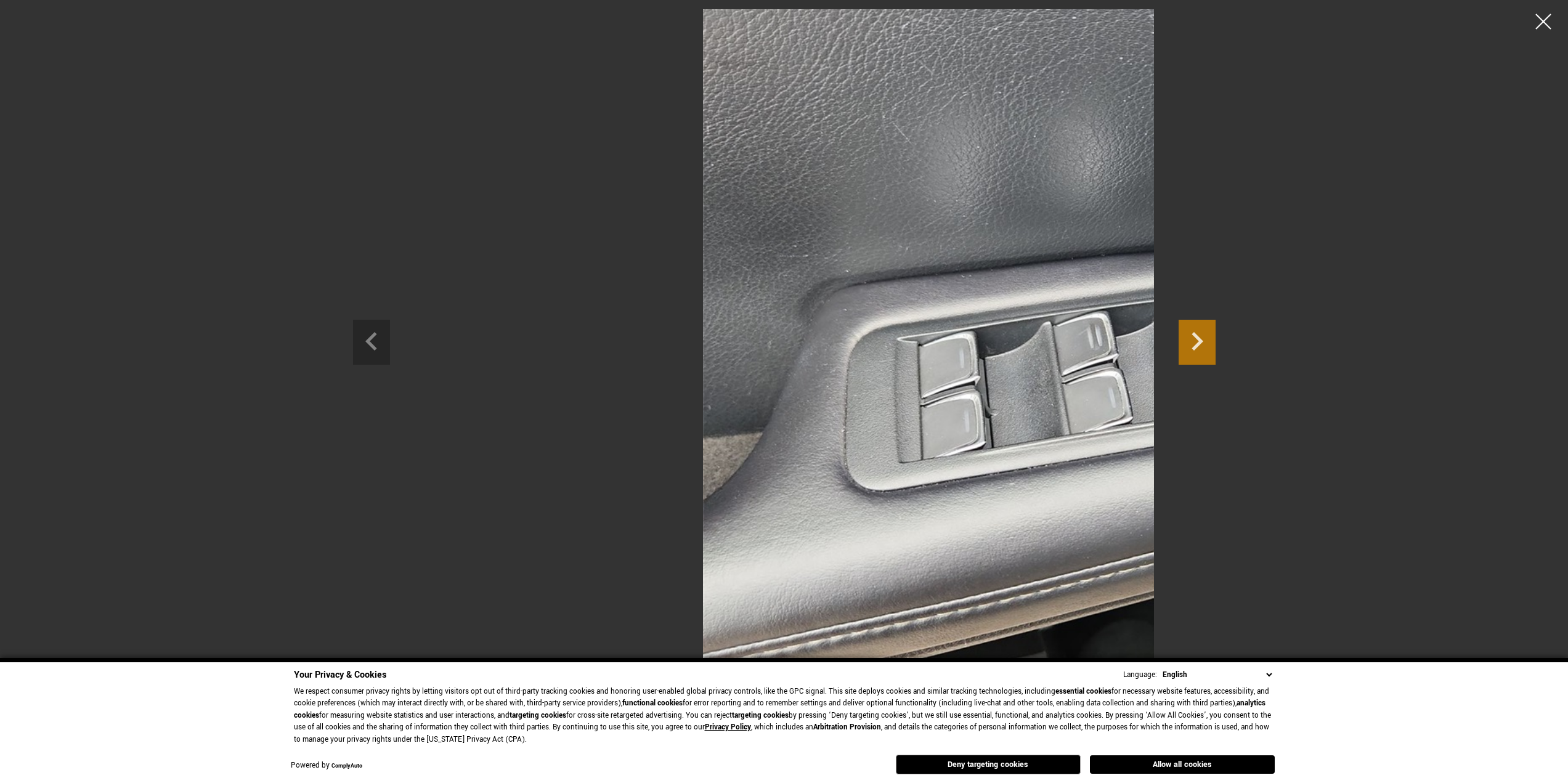
click at [1216, 334] on icon "Next slide" at bounding box center [1197, 340] width 37 height 40
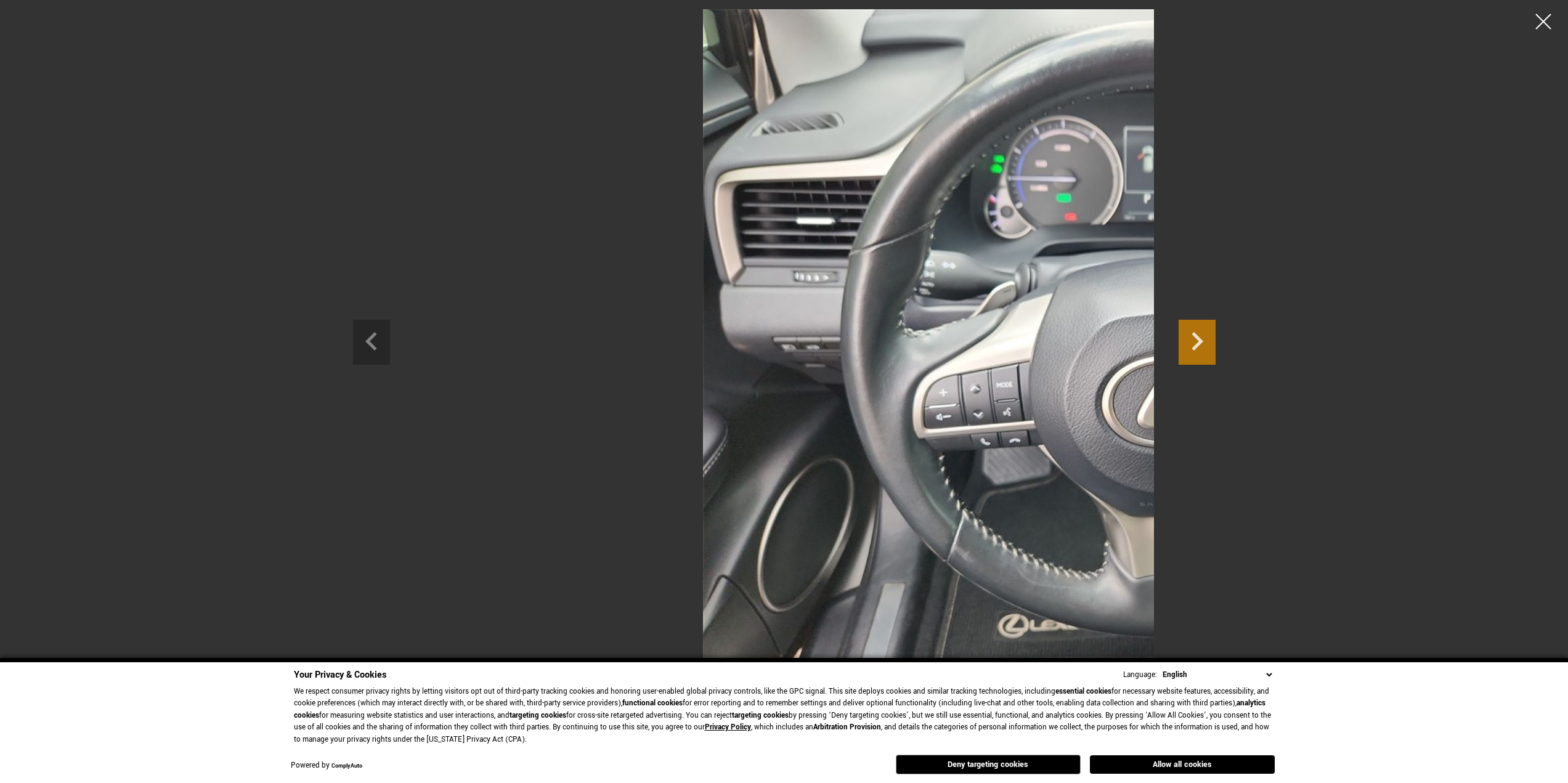
click at [1216, 334] on icon "Next slide" at bounding box center [1197, 340] width 37 height 40
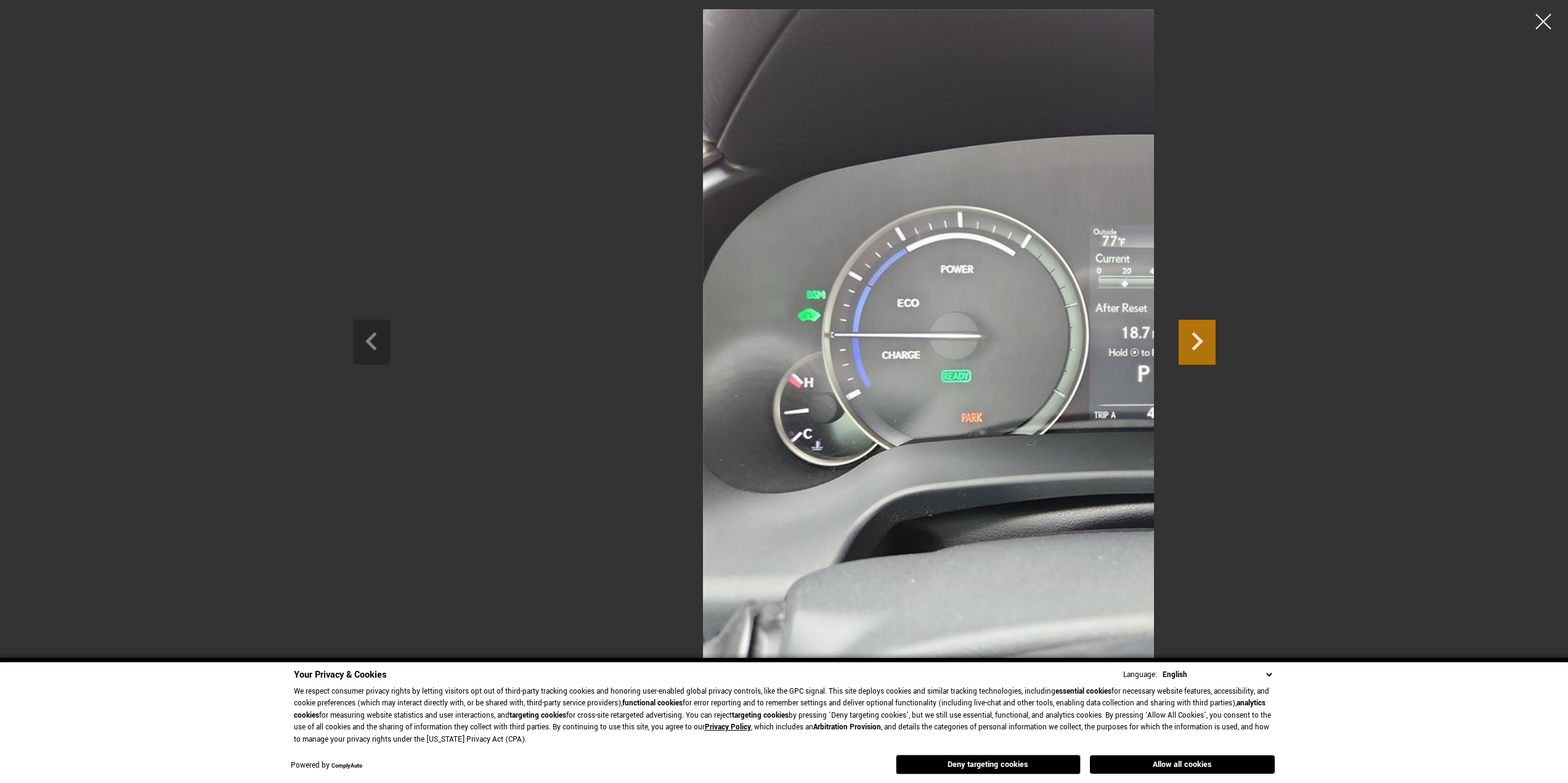
click at [1216, 334] on icon "Next slide" at bounding box center [1197, 340] width 37 height 40
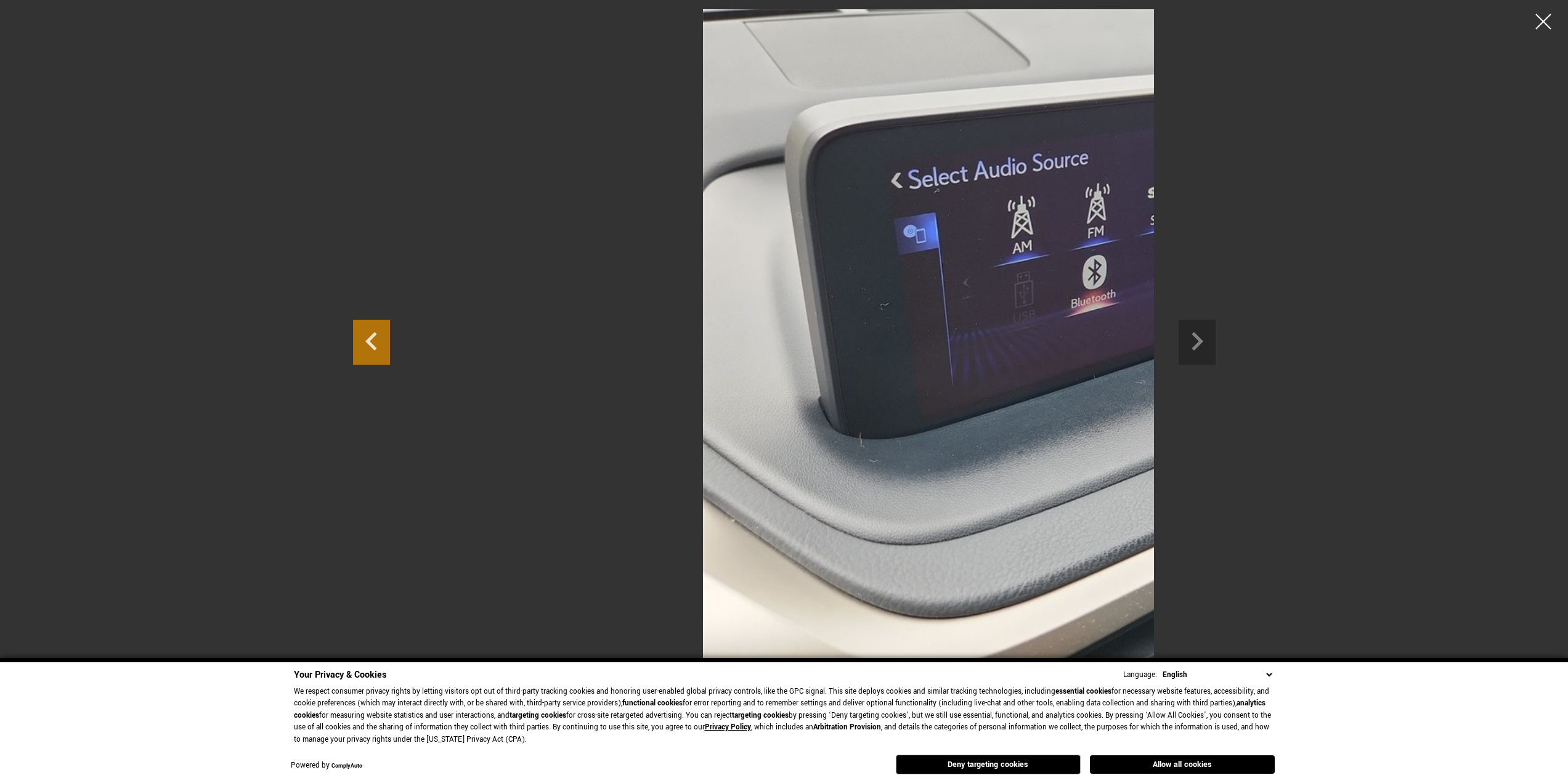
click at [353, 348] on icon "Previous slide" at bounding box center [371, 340] width 37 height 40
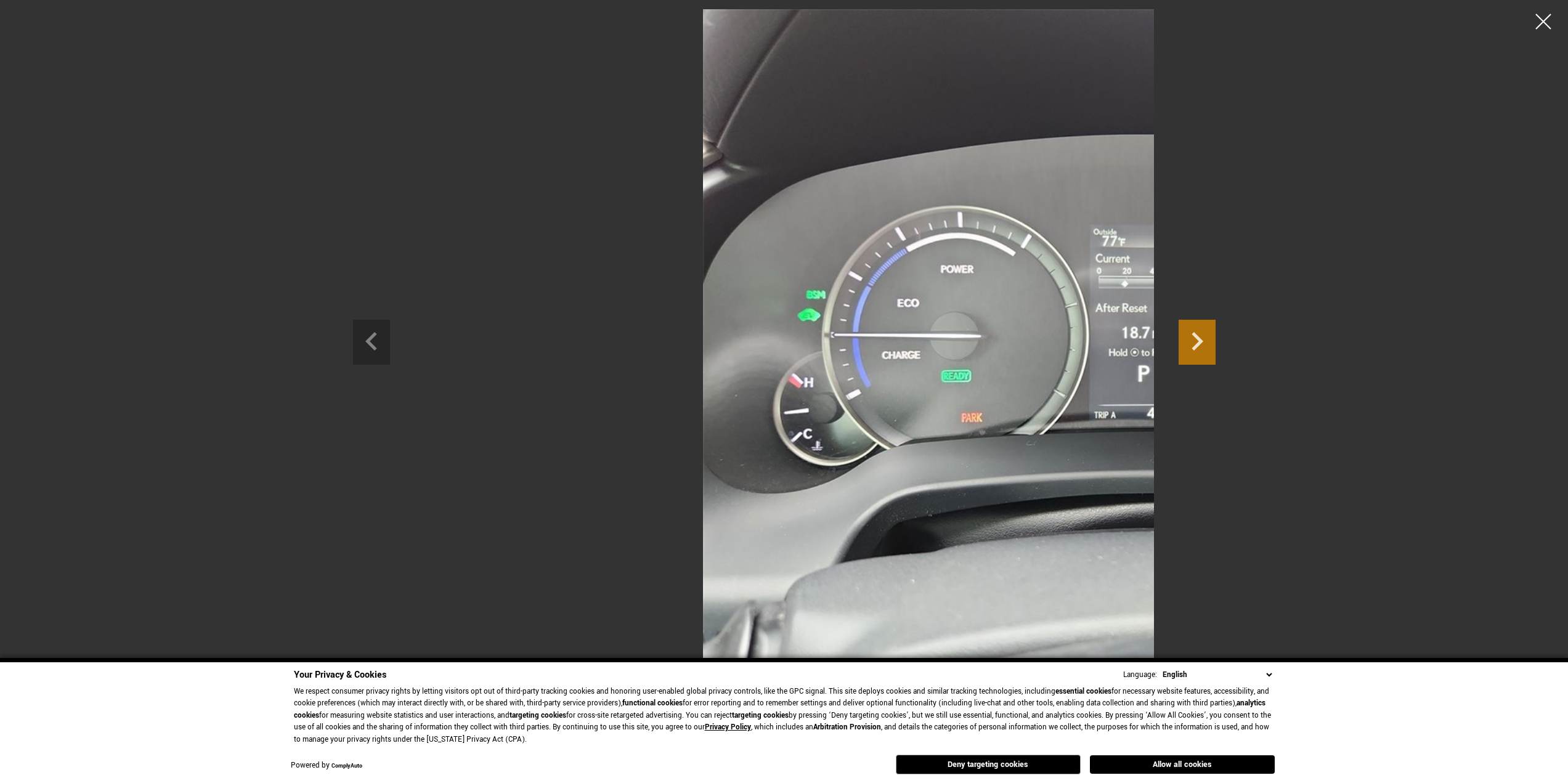
click at [1216, 335] on icon "Next slide" at bounding box center [1197, 340] width 37 height 40
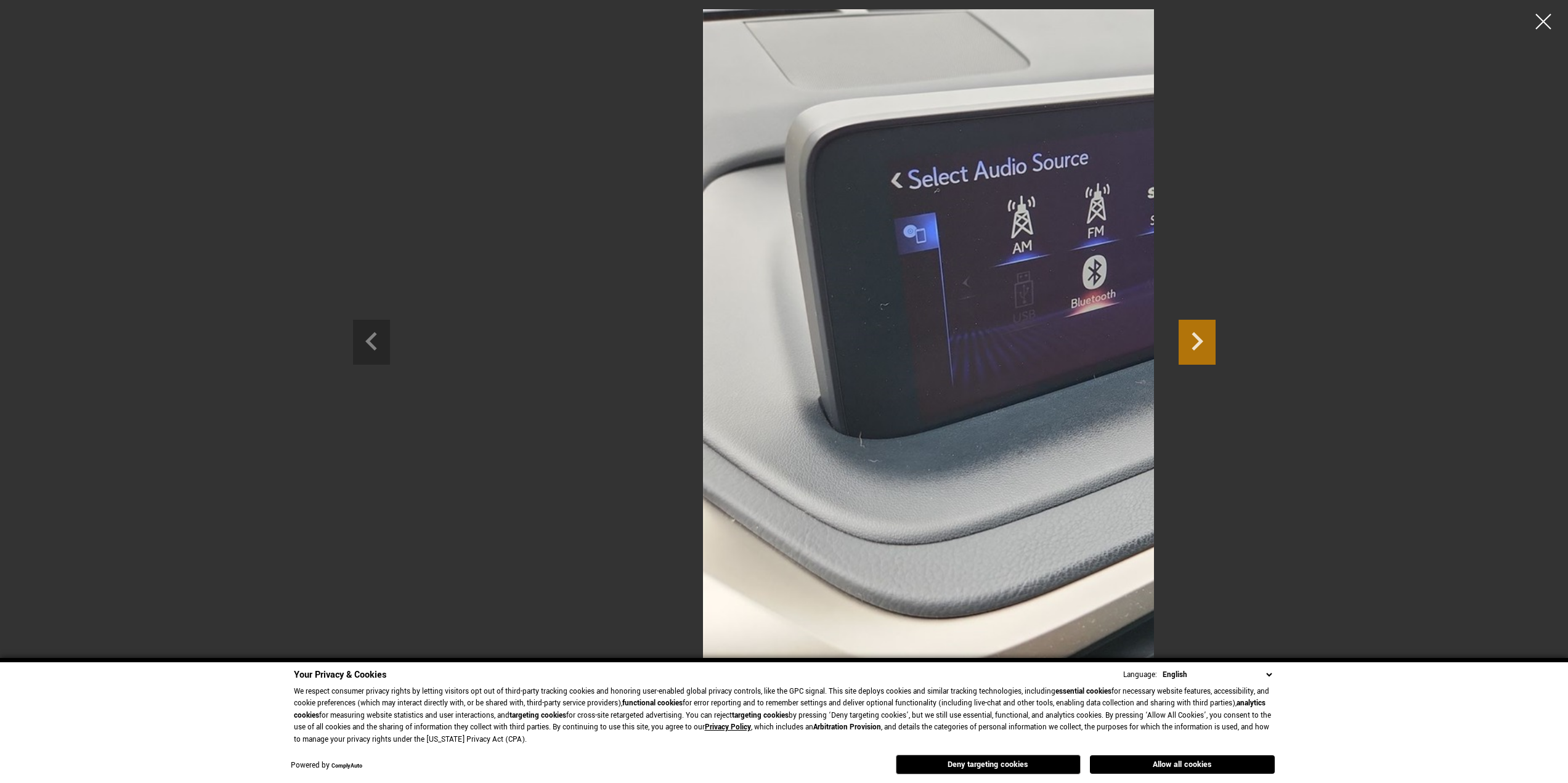
click at [1216, 335] on icon "Next slide" at bounding box center [1197, 340] width 37 height 40
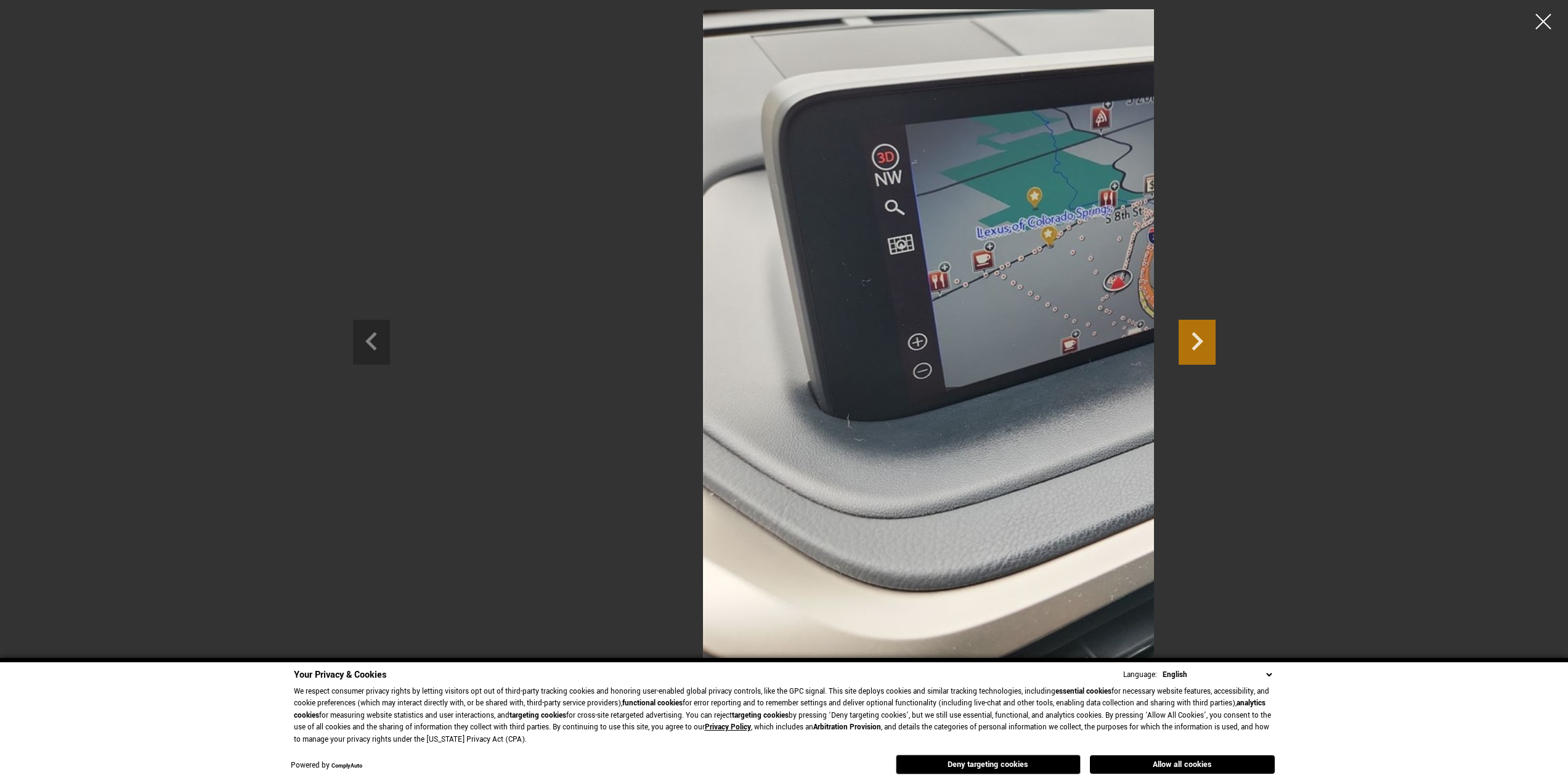
click at [1216, 335] on icon "Next slide" at bounding box center [1197, 340] width 37 height 40
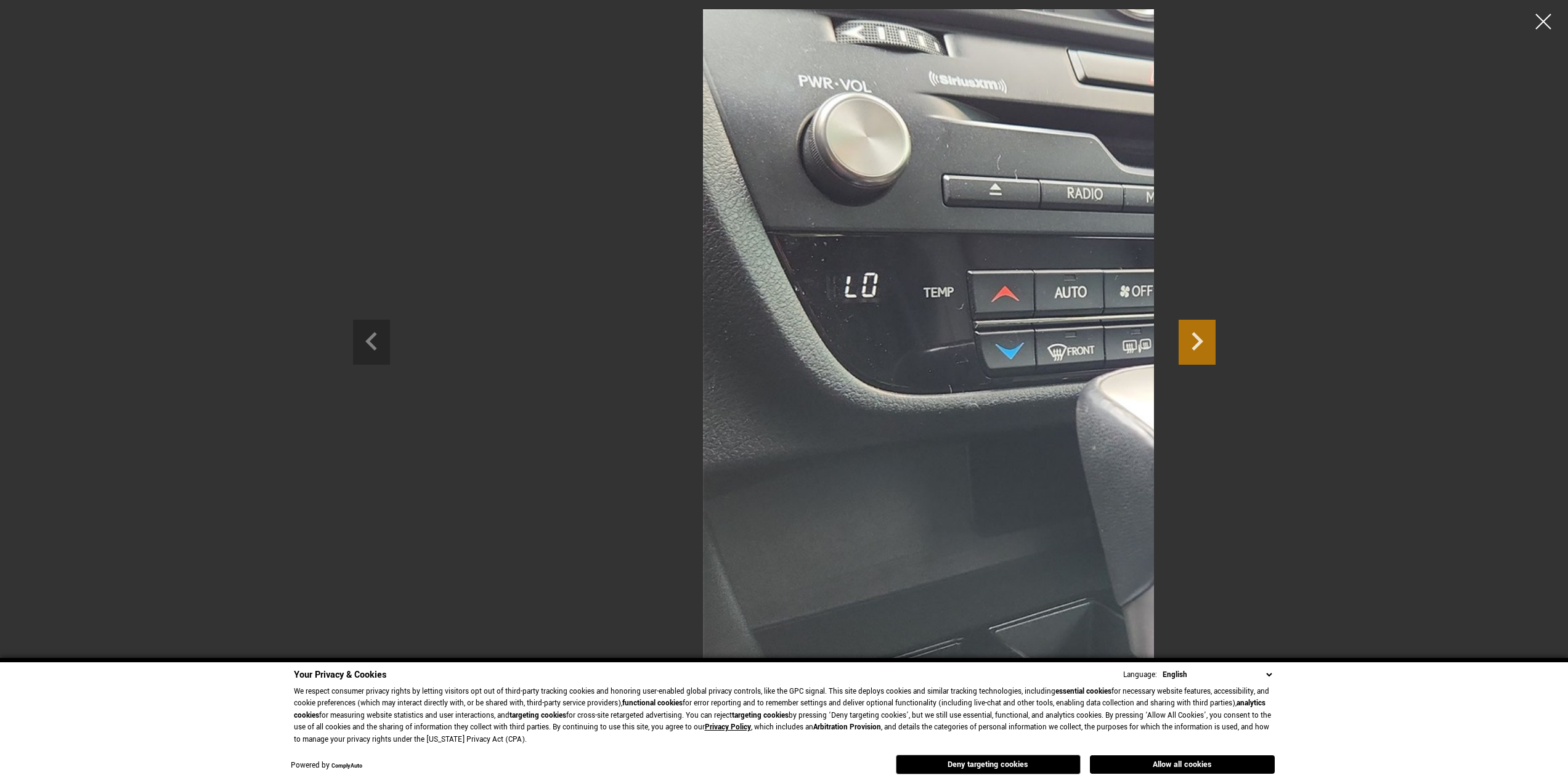
click at [1216, 335] on icon "Next slide" at bounding box center [1197, 340] width 37 height 40
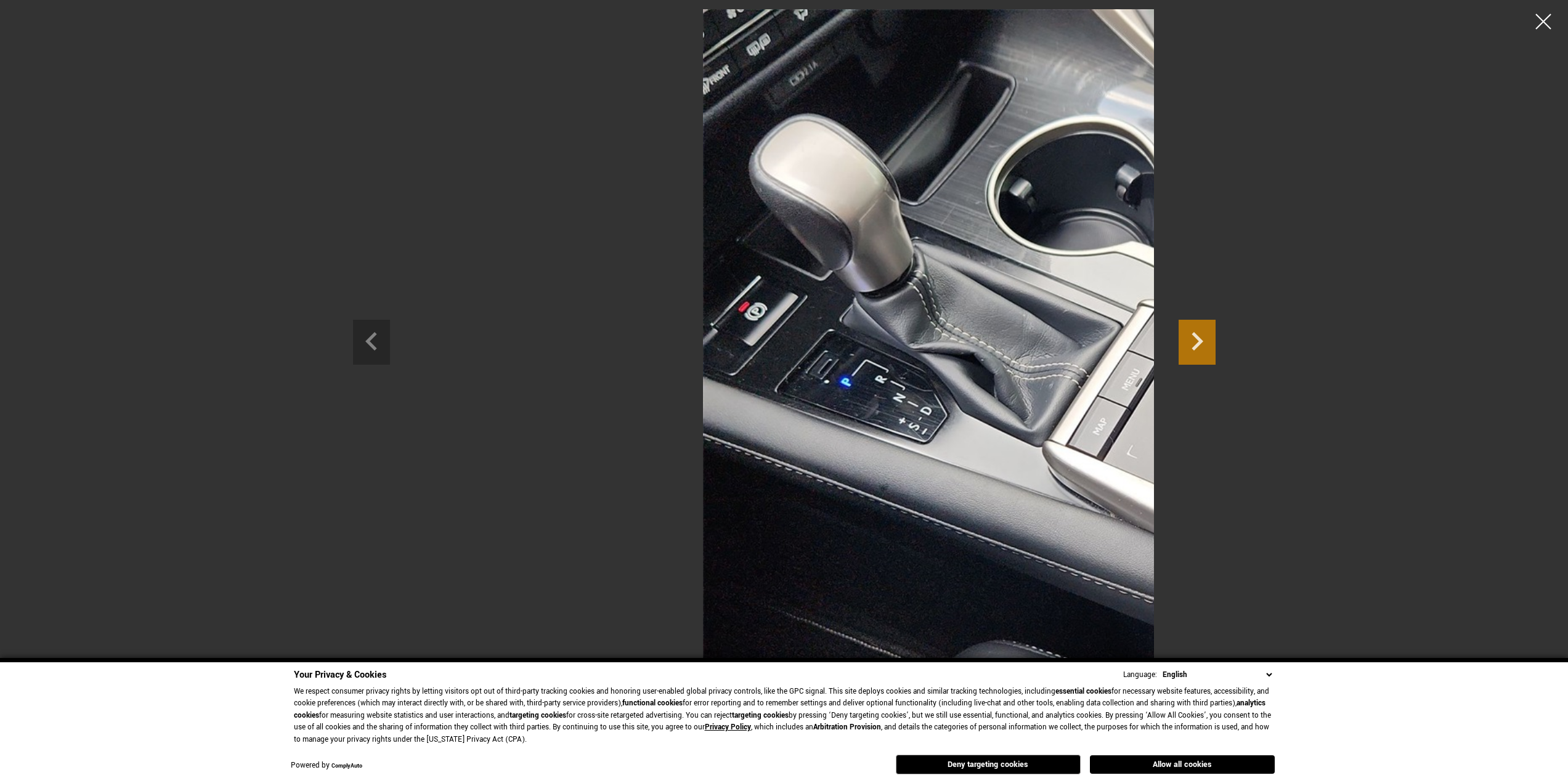
click at [1216, 335] on icon "Next slide" at bounding box center [1197, 340] width 37 height 40
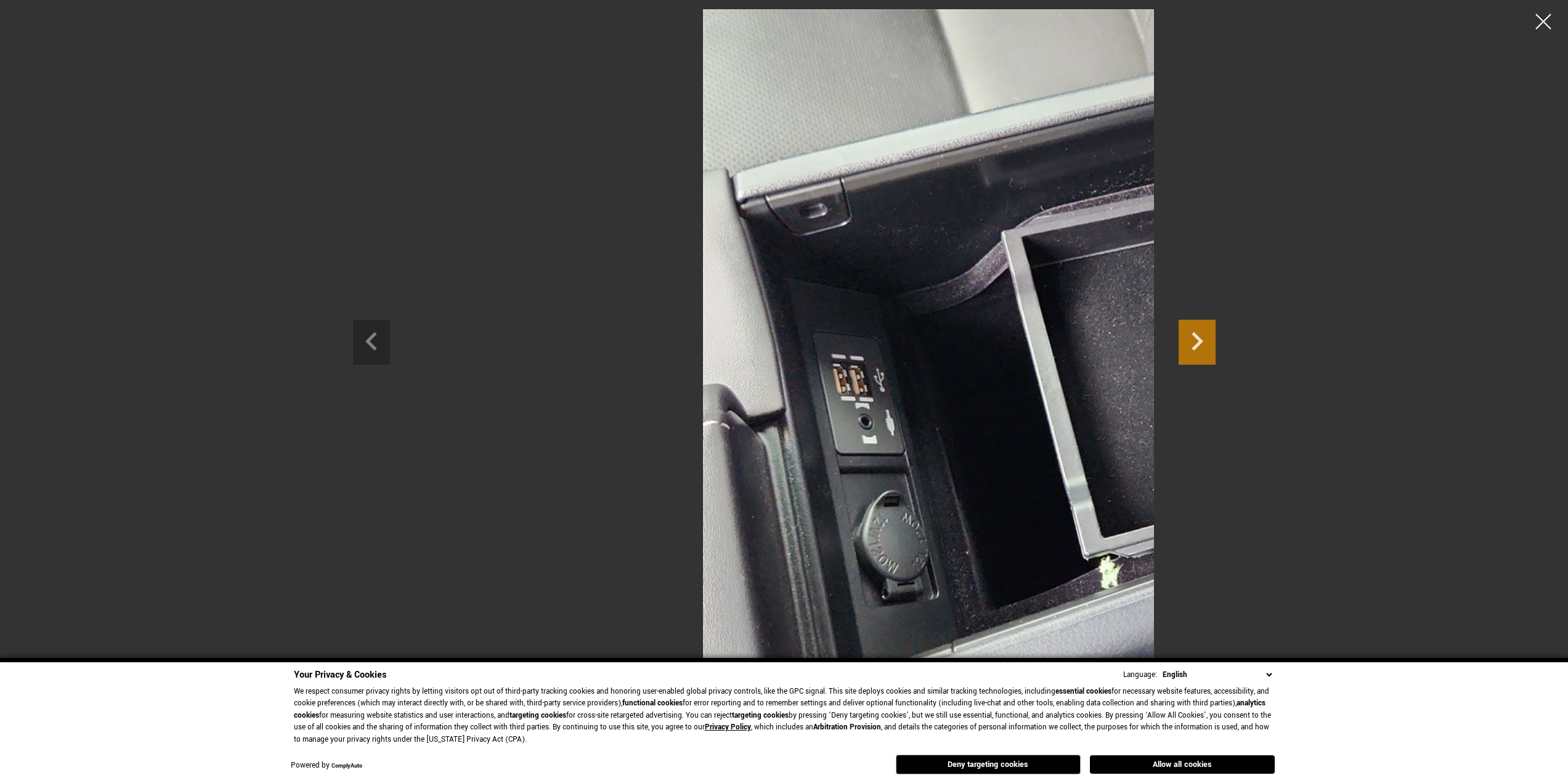
click at [1216, 335] on icon "Next slide" at bounding box center [1197, 340] width 37 height 40
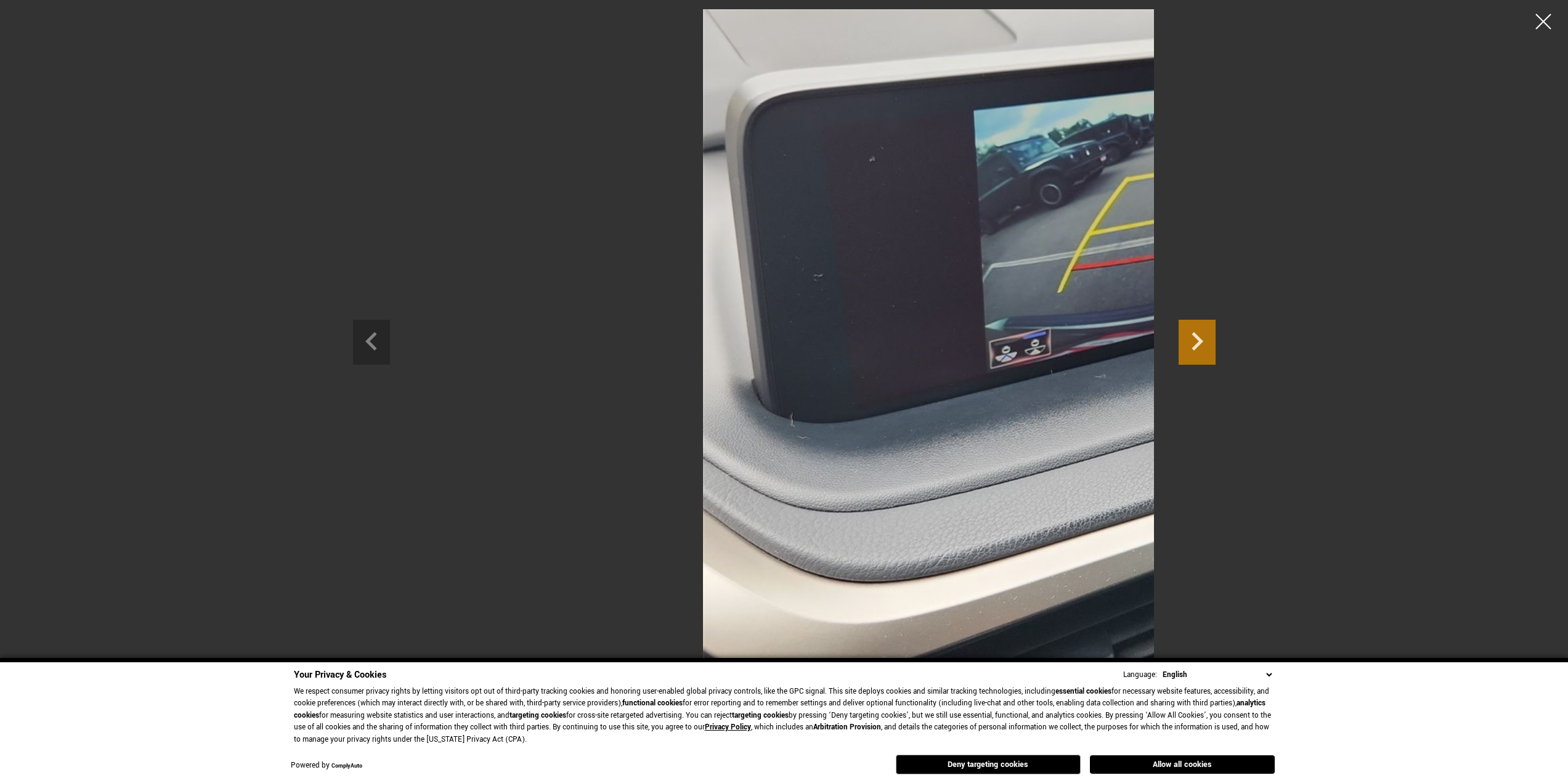
click at [1216, 335] on icon "Next slide" at bounding box center [1197, 340] width 37 height 40
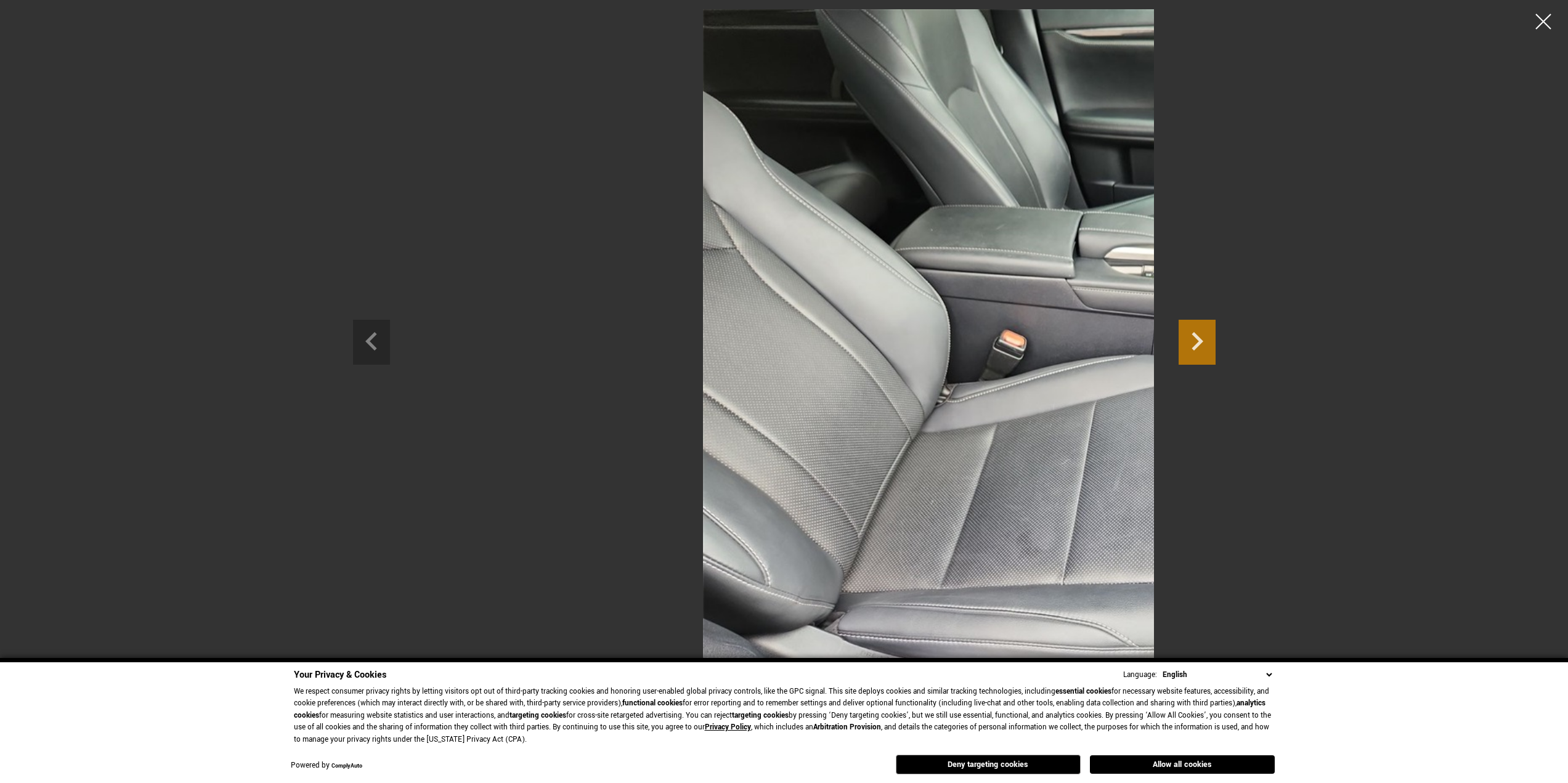
click at [1216, 335] on icon "Next slide" at bounding box center [1197, 340] width 37 height 40
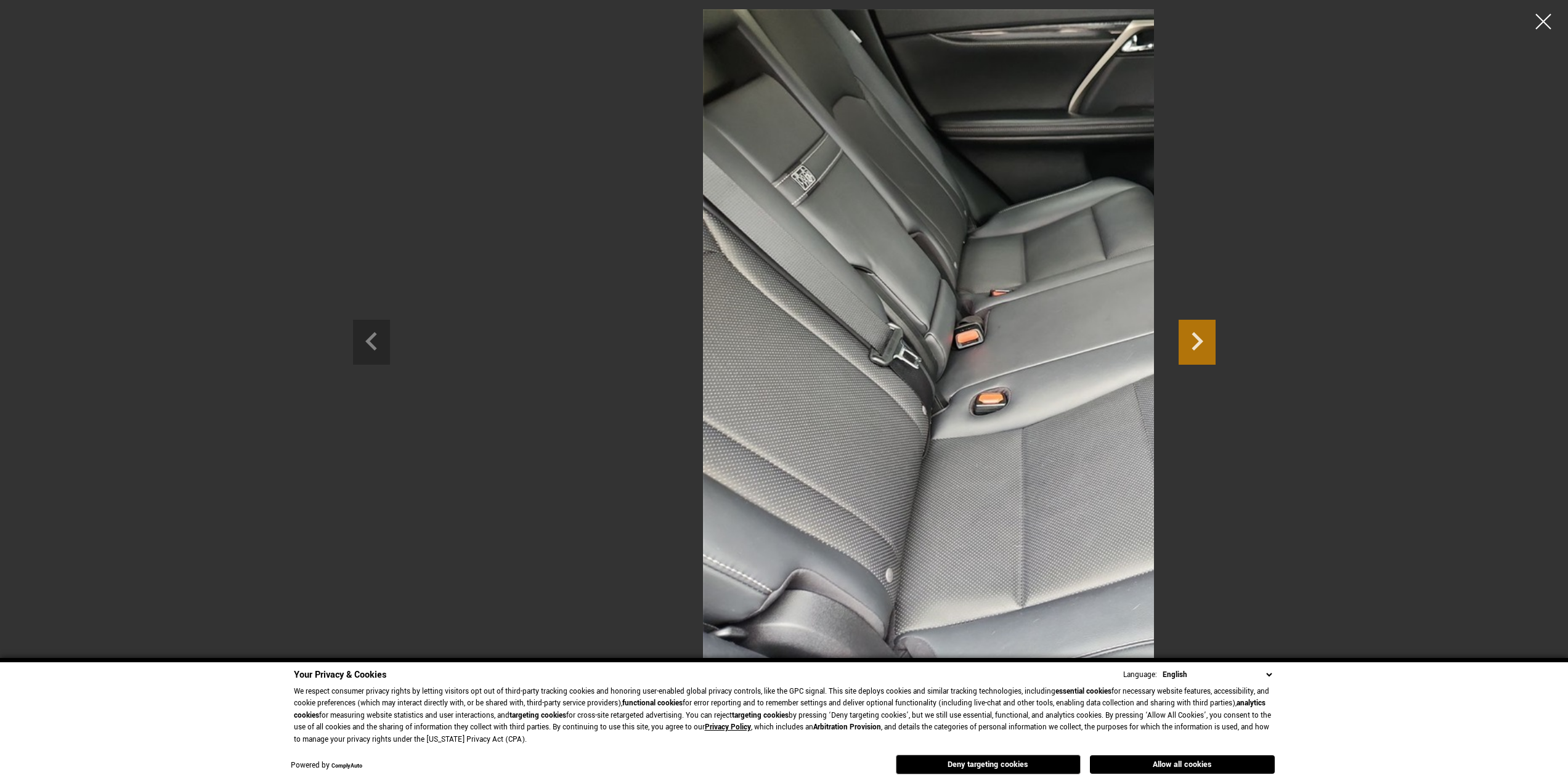
click at [1216, 335] on icon "Next slide" at bounding box center [1197, 340] width 37 height 40
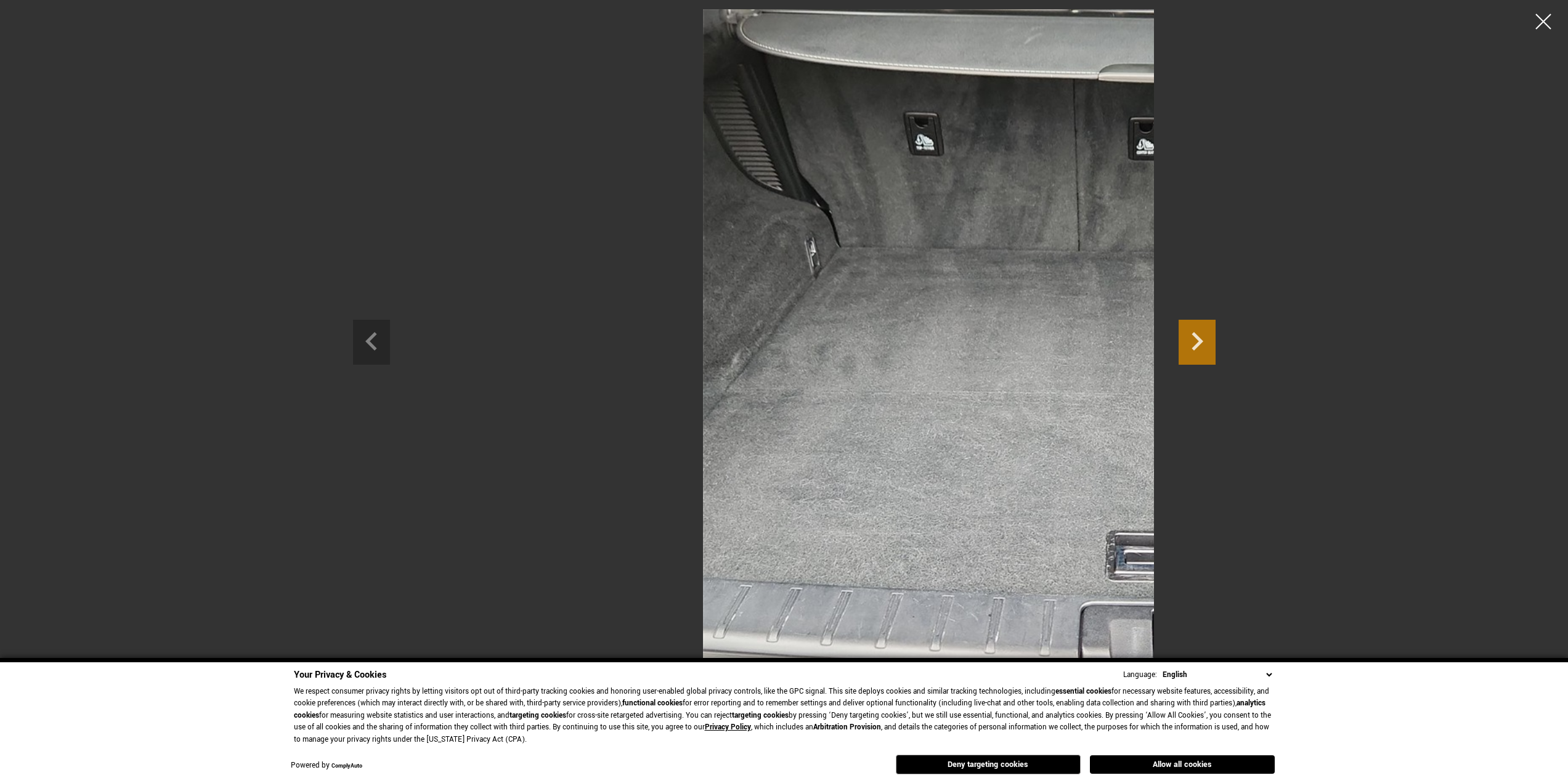
click at [1216, 335] on icon "Next slide" at bounding box center [1197, 340] width 37 height 40
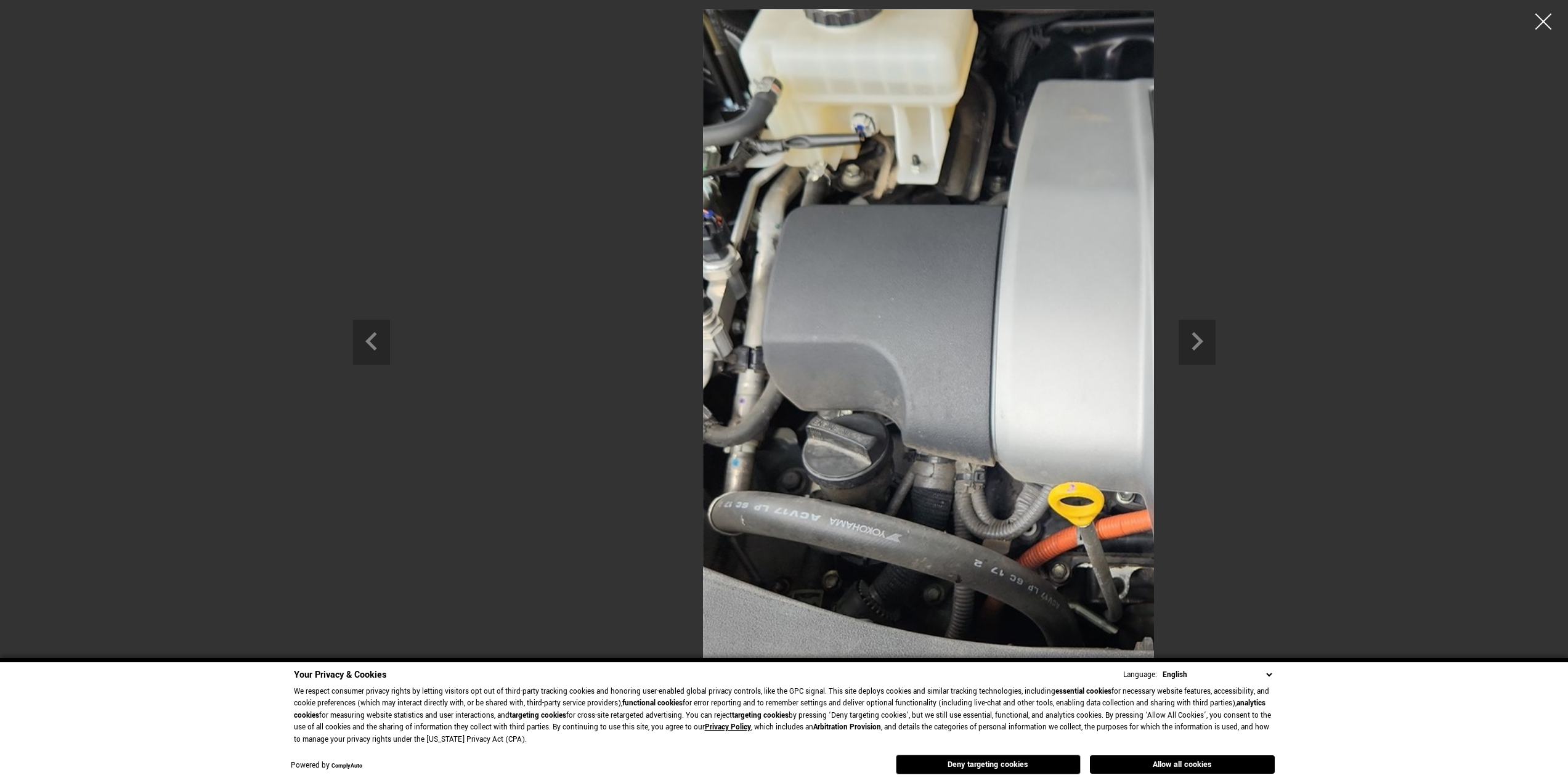
click at [1546, 22] on div at bounding box center [1543, 22] width 33 height 33
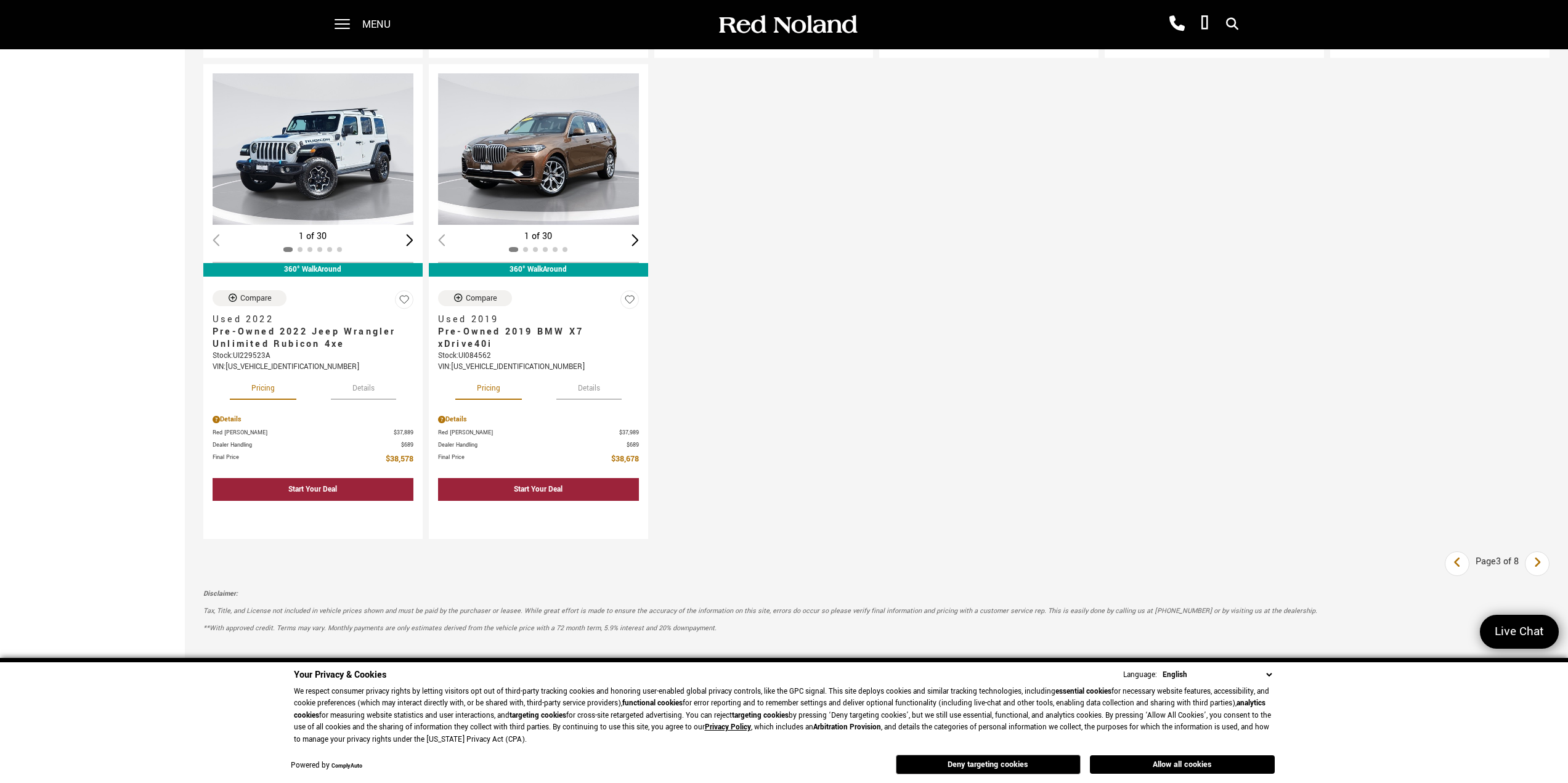
scroll to position [1787, 0]
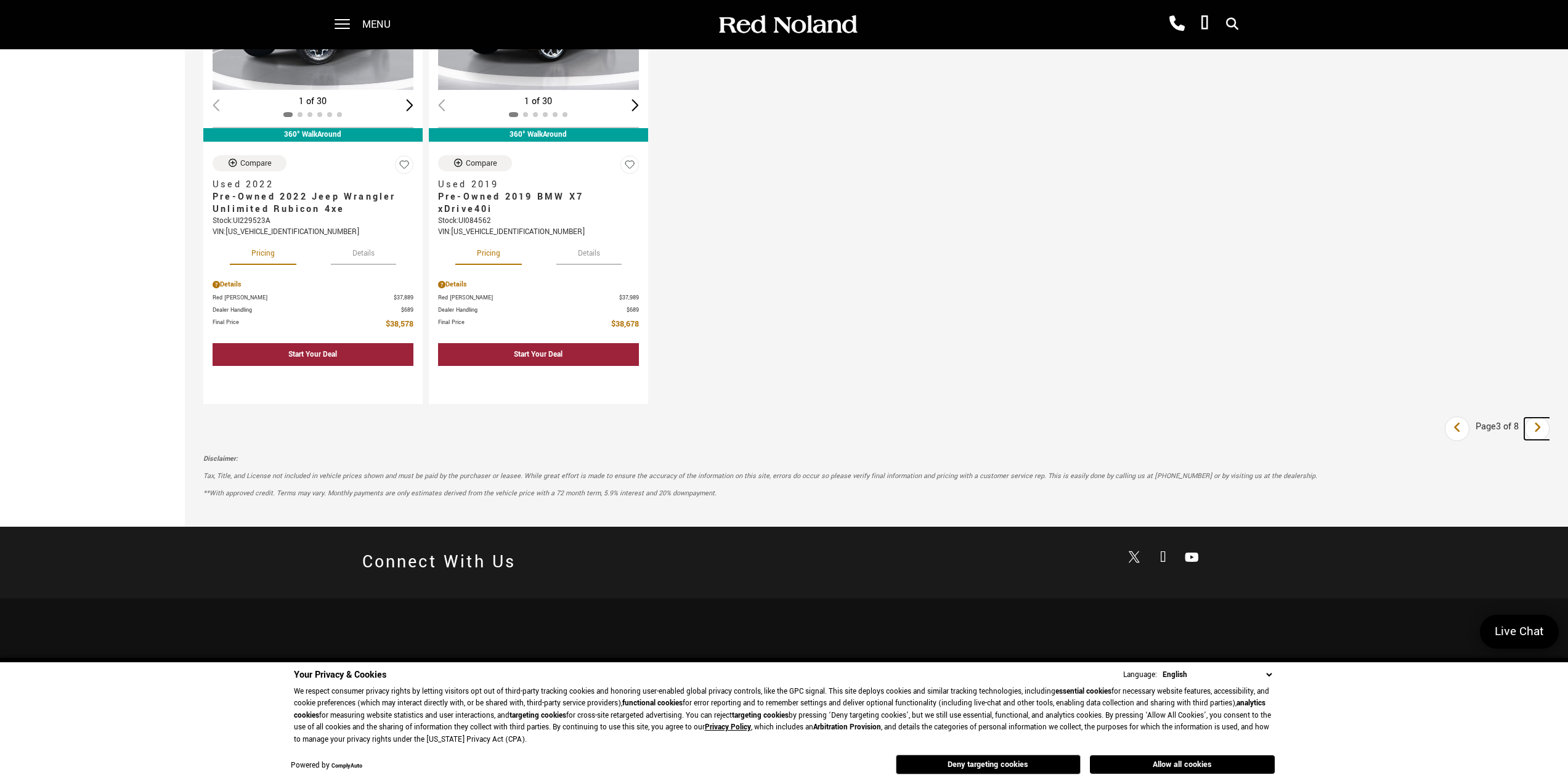
click at [1550, 428] on link "Next" at bounding box center [1537, 429] width 26 height 22
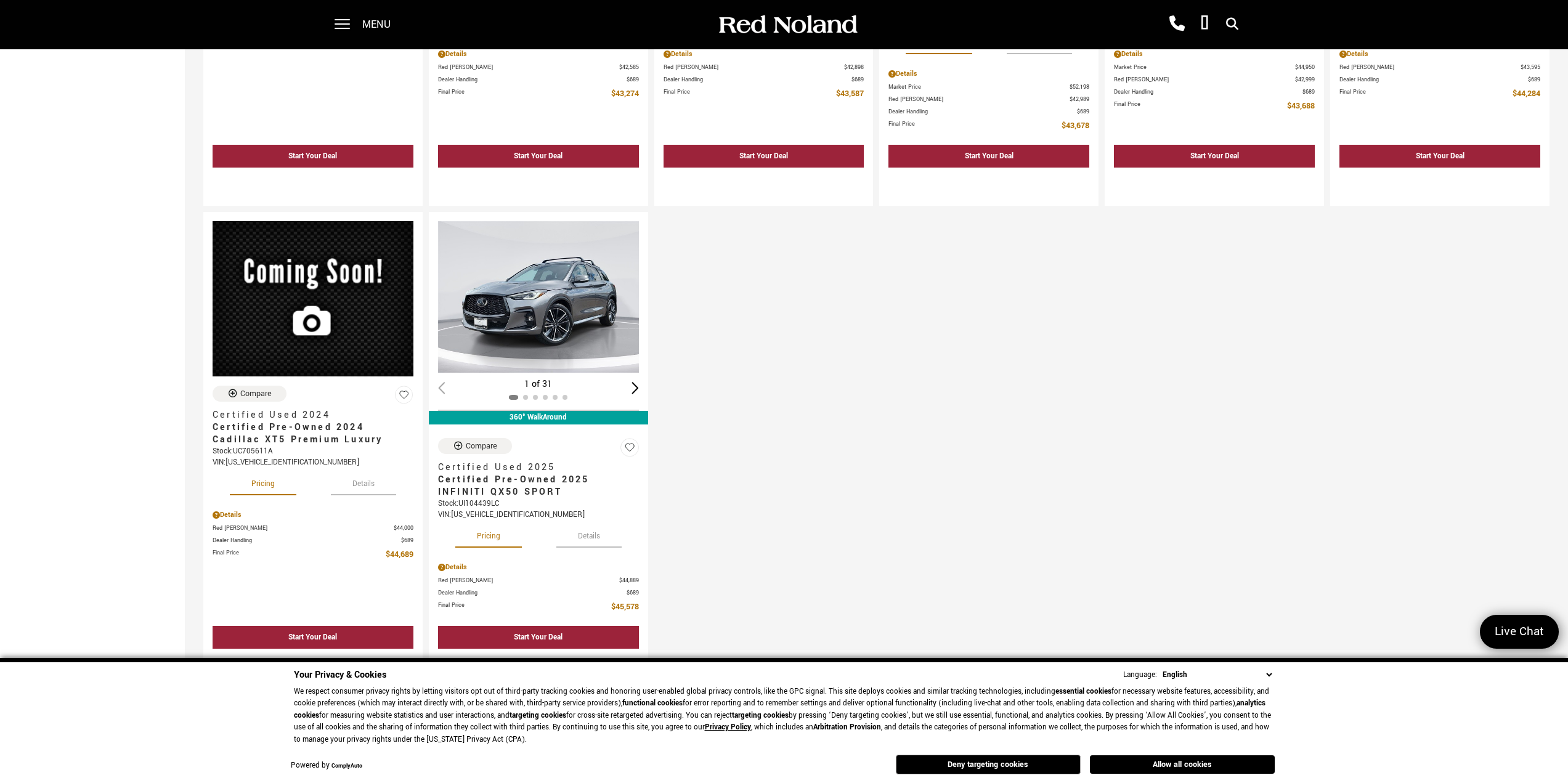
scroll to position [1479, 0]
